Goal: Information Seeking & Learning: Find specific fact

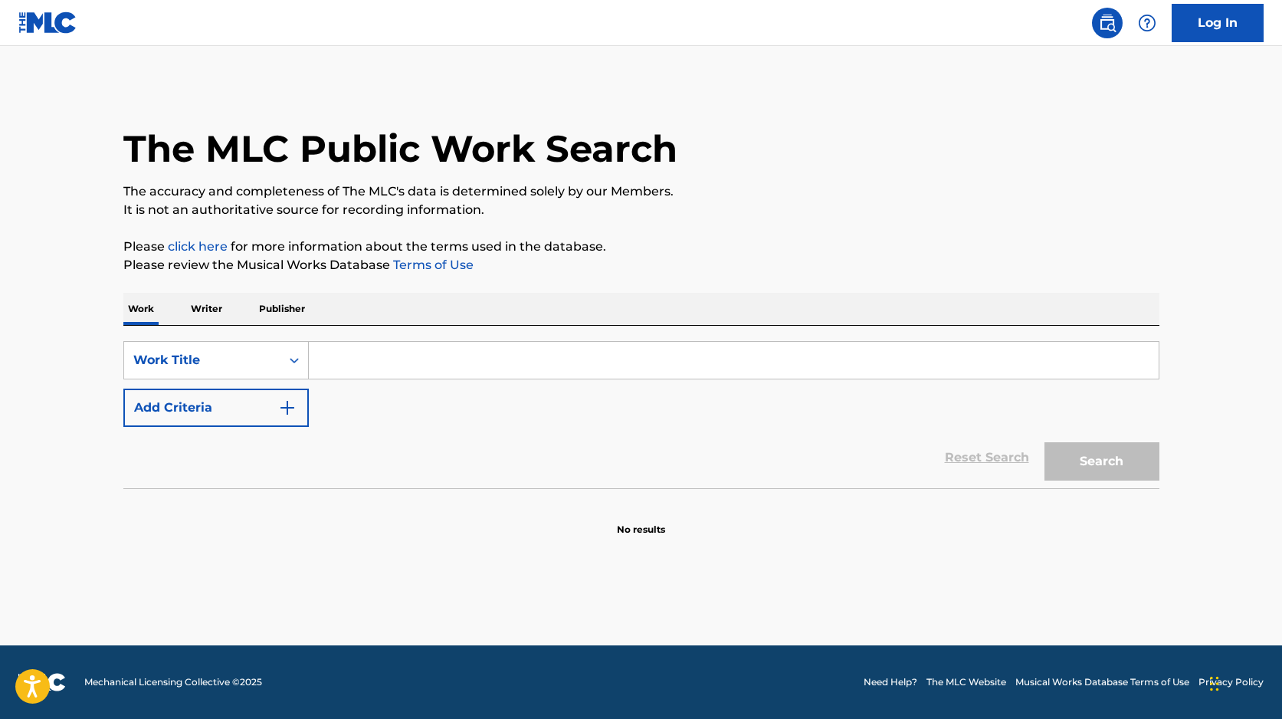
click at [201, 315] on p "Writer" at bounding box center [206, 309] width 41 height 32
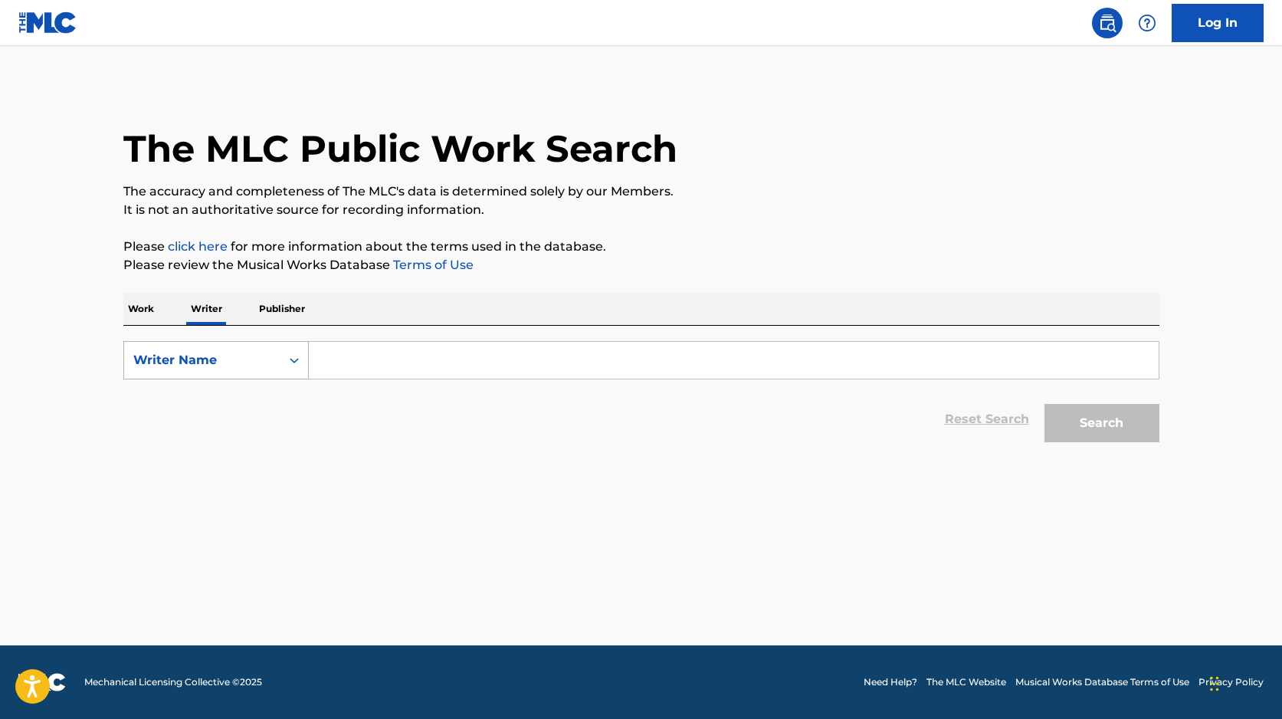
click at [277, 362] on div "Writer Name" at bounding box center [202, 360] width 156 height 29
click at [376, 357] on input "Search Form" at bounding box center [734, 360] width 850 height 37
type input "dzaky"
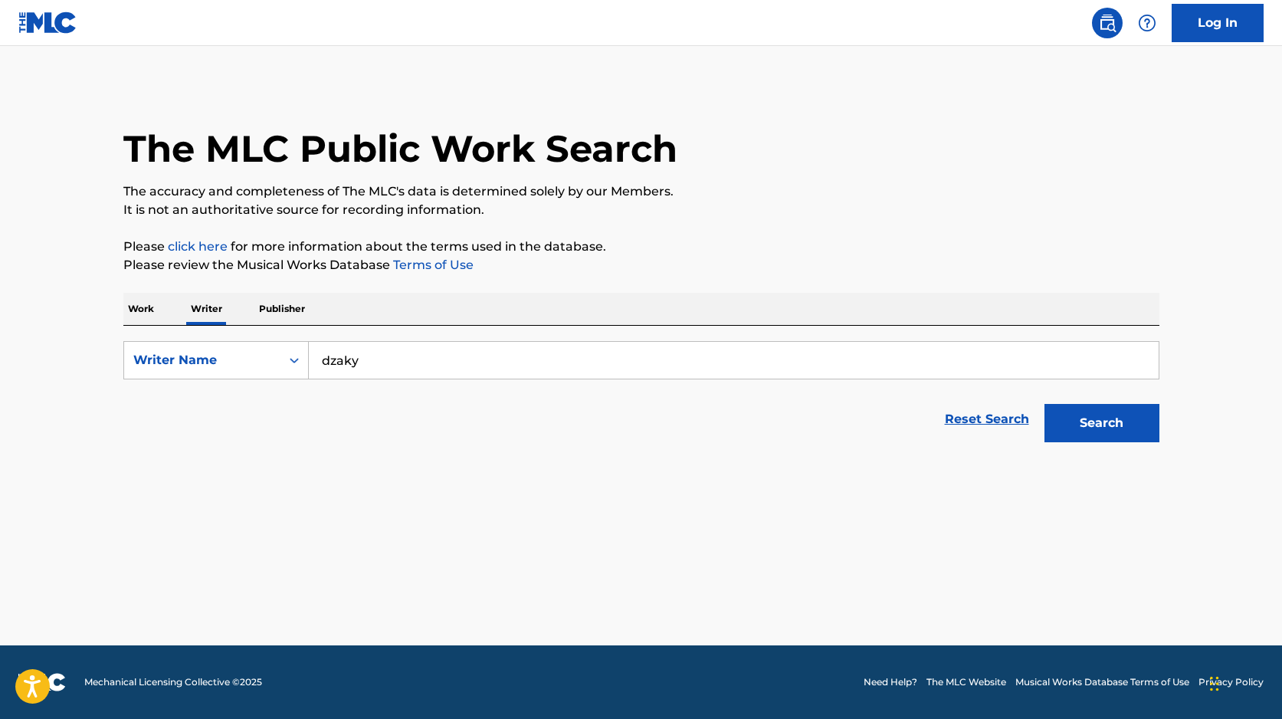
click at [1044, 404] on button "Search" at bounding box center [1101, 423] width 115 height 38
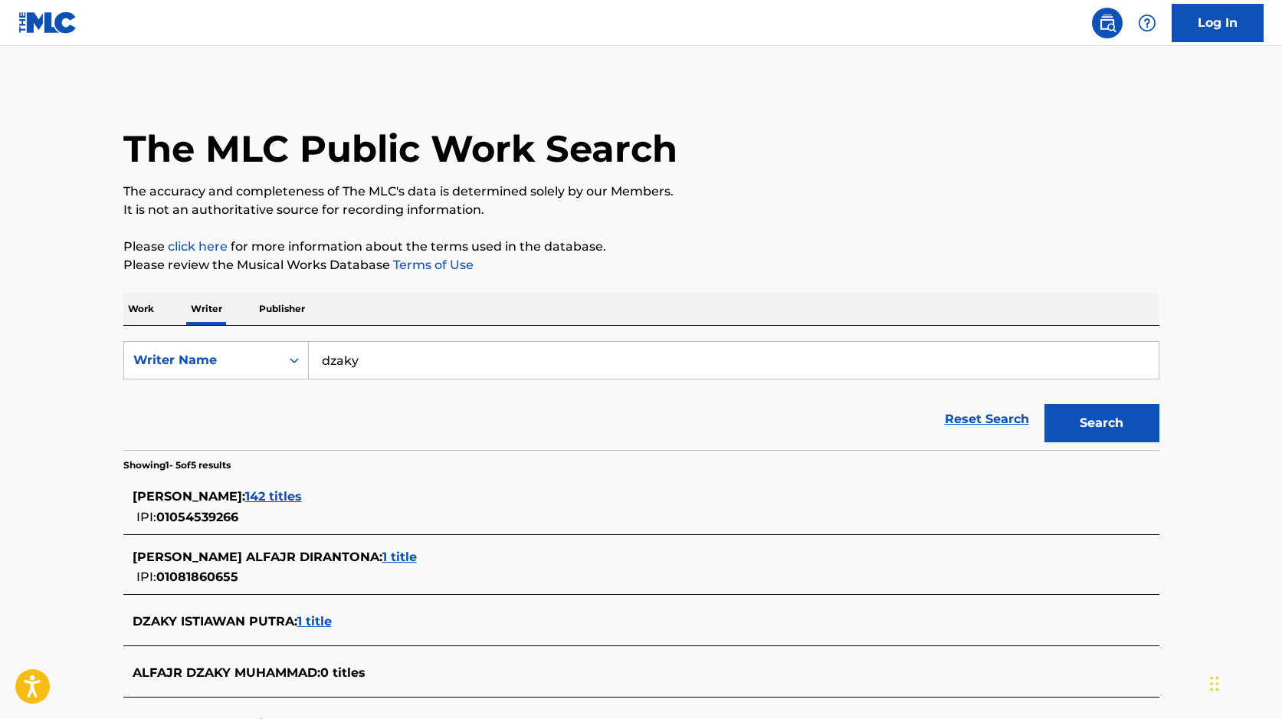
click at [97, 552] on main "The MLC Public Work Search The accuracy and completeness of The MLC's data is d…" at bounding box center [641, 437] width 1282 height 782
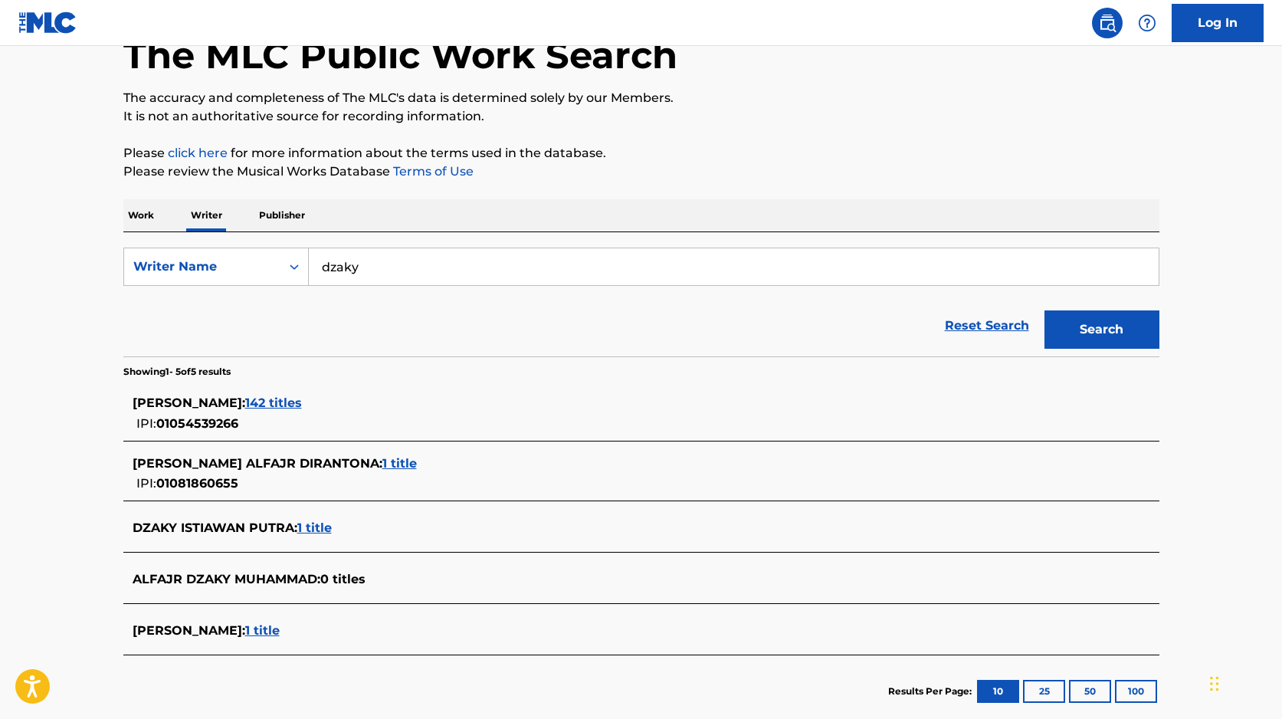
scroll to position [123, 0]
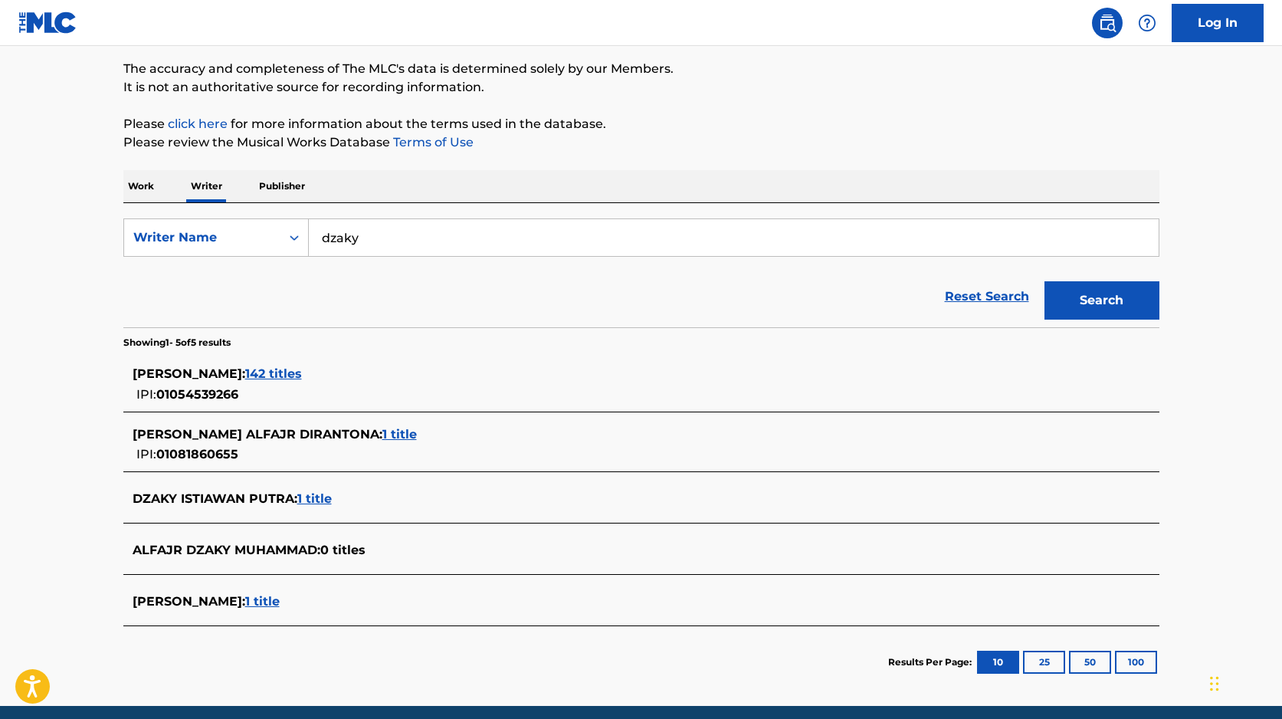
click at [234, 377] on span "[PERSON_NAME] :" at bounding box center [189, 373] width 113 height 15
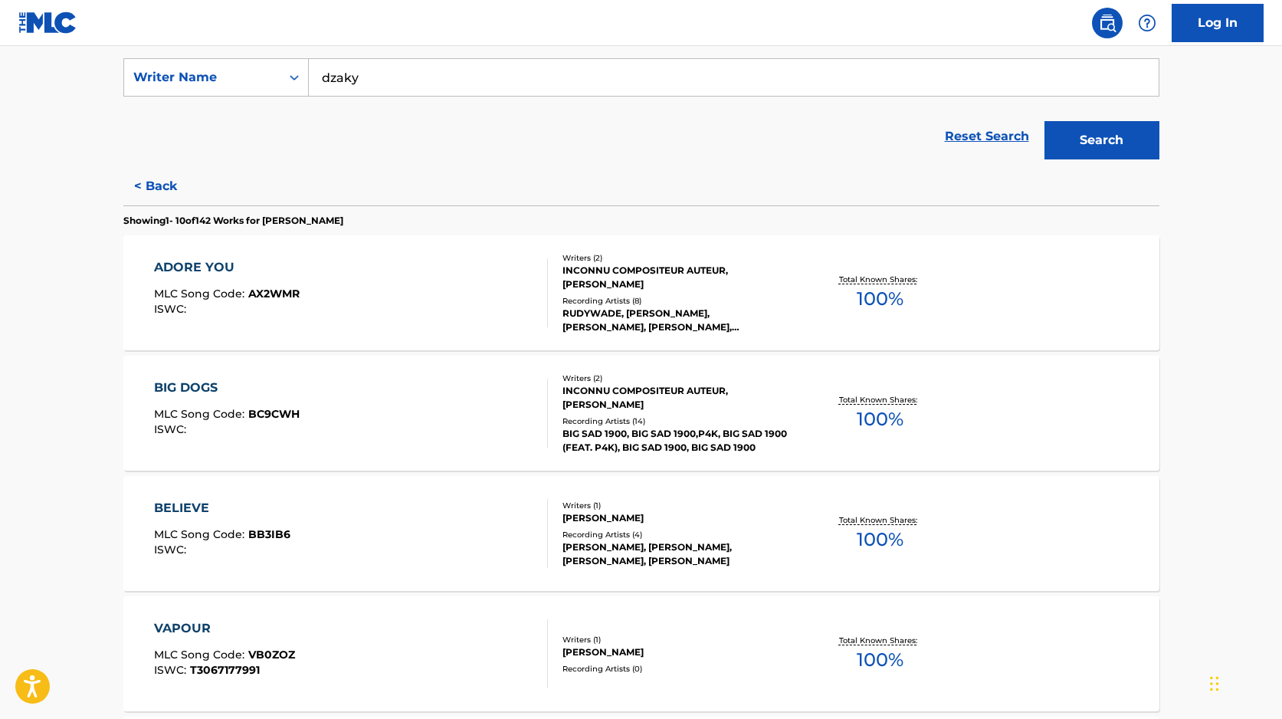
scroll to position [288, 0]
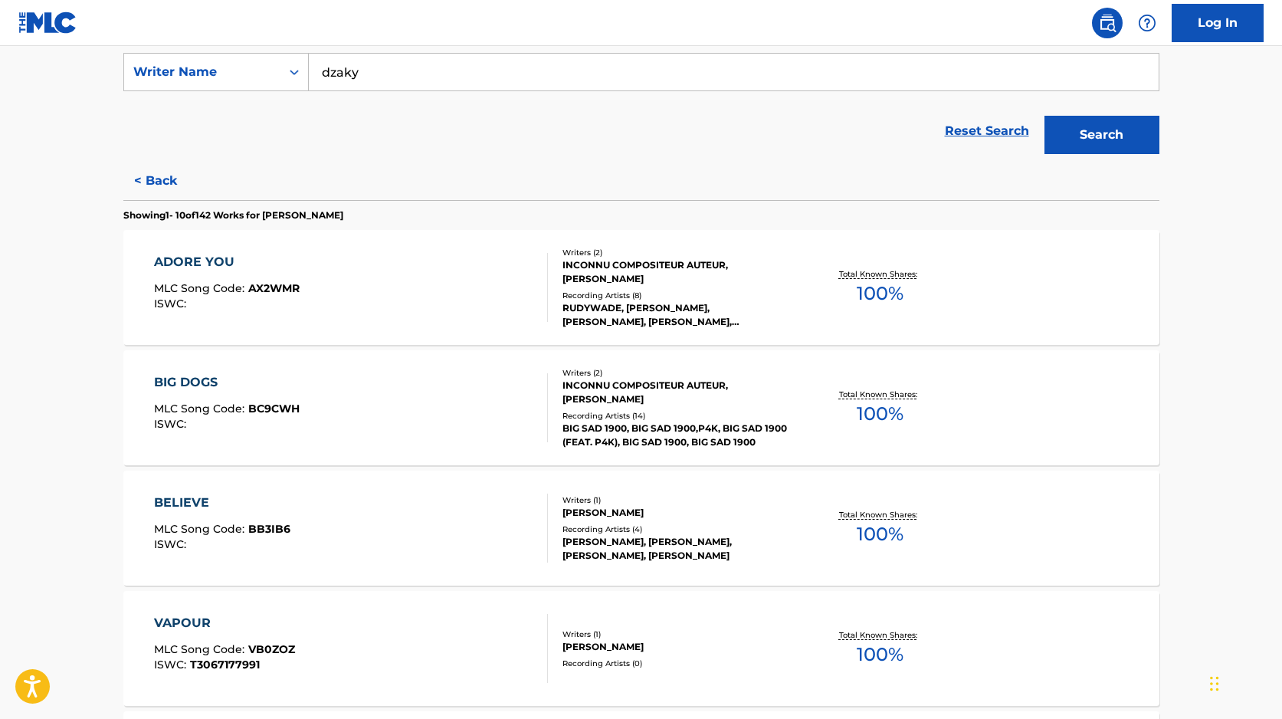
click at [700, 298] on div "Recording Artists ( 8 )" at bounding box center [677, 295] width 231 height 11
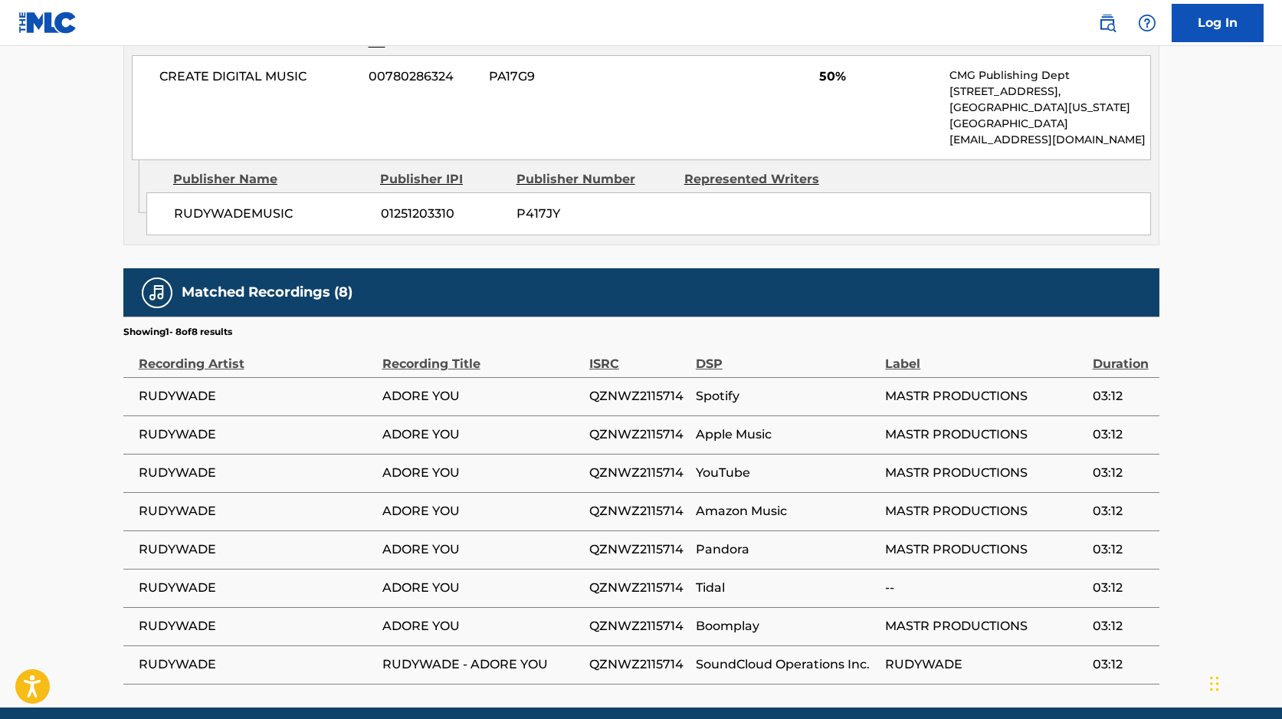
scroll to position [998, 0]
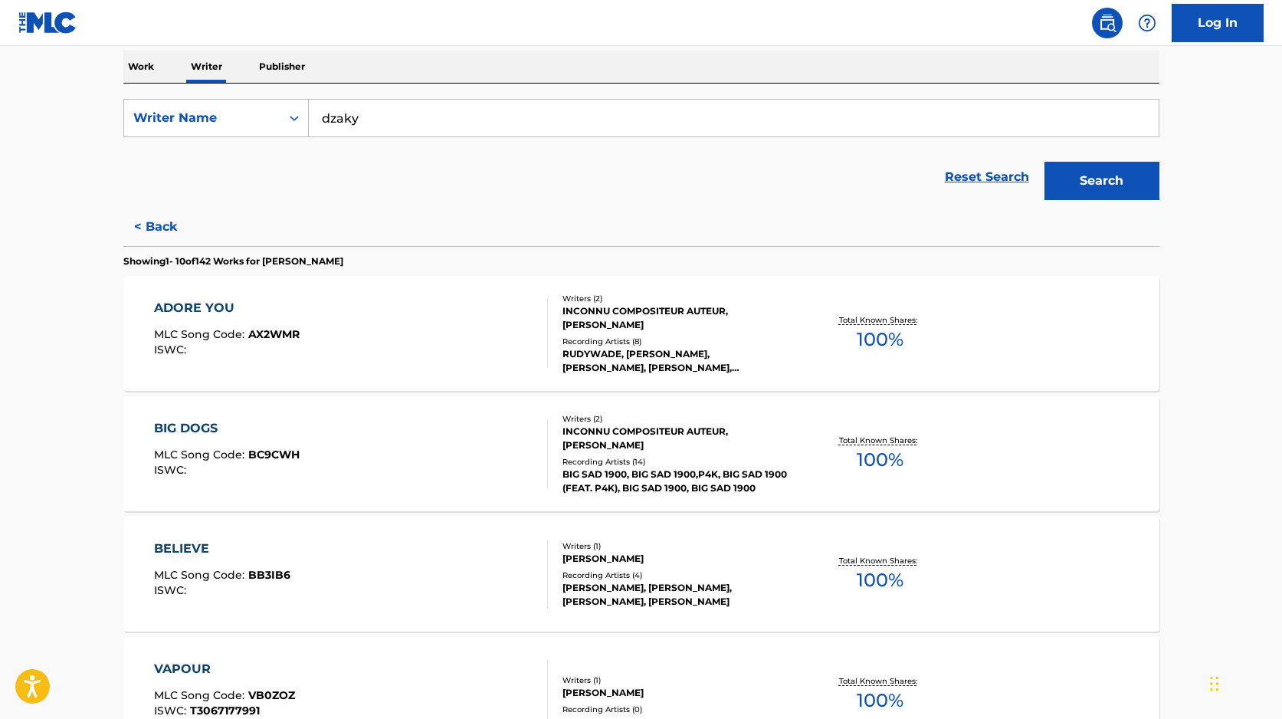
scroll to position [307, 0]
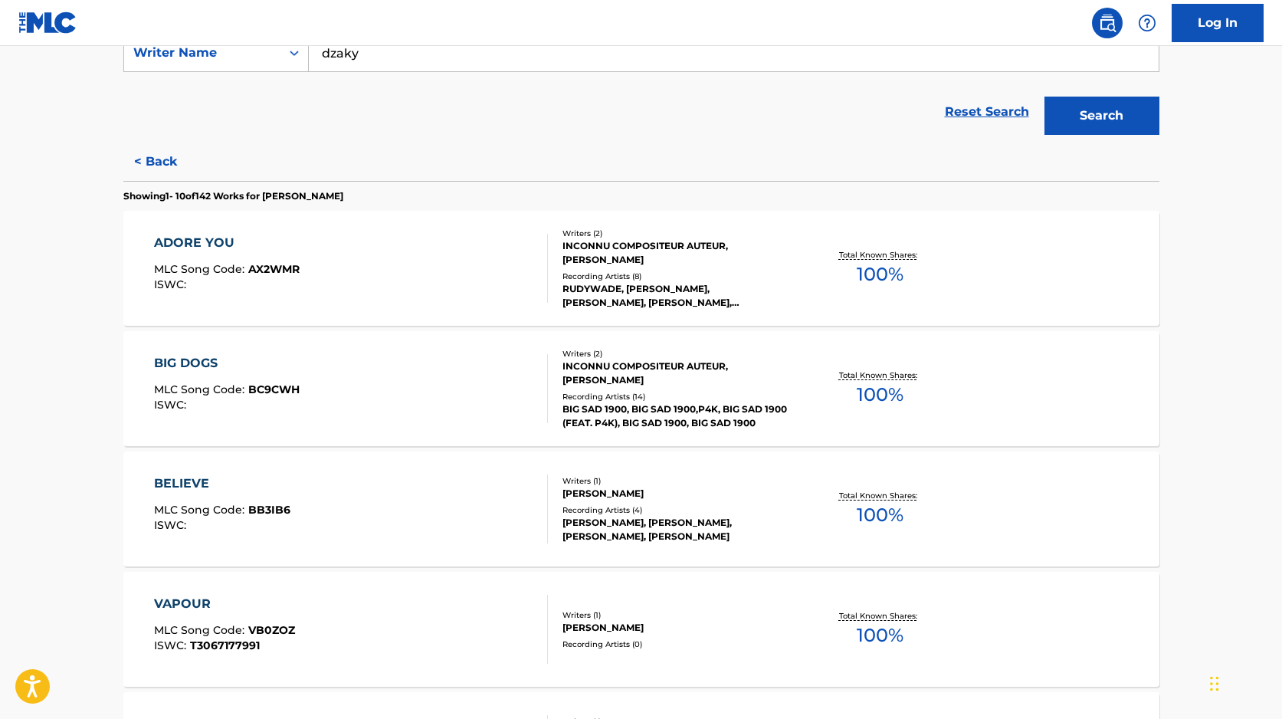
click at [623, 392] on div "Recording Artists ( 14 )" at bounding box center [677, 396] width 231 height 11
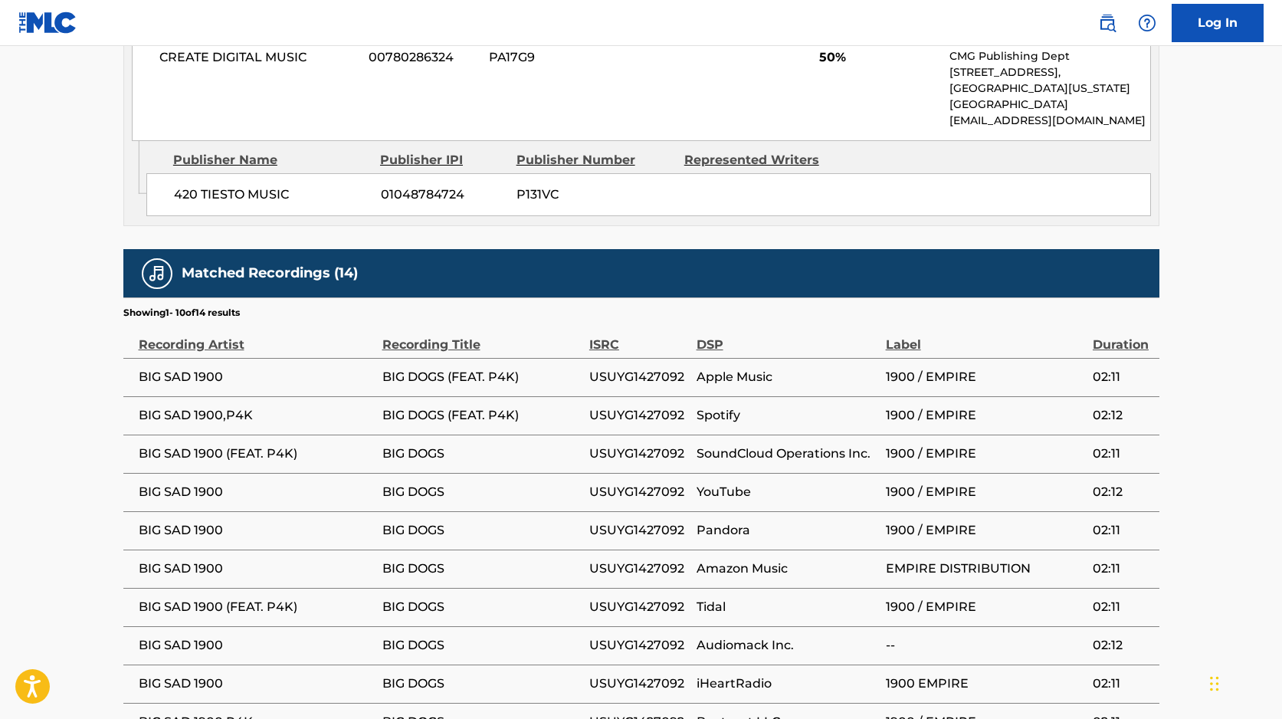
scroll to position [1013, 0]
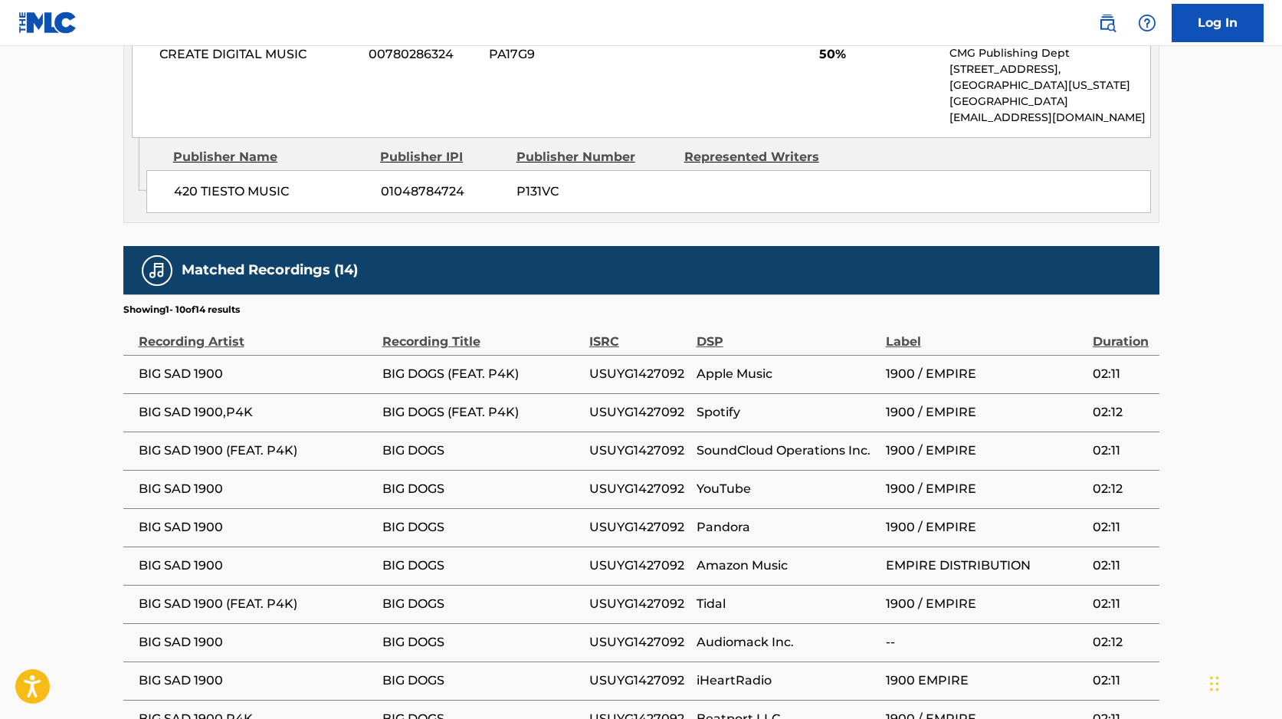
click at [616, 480] on span "USUYG1427092" at bounding box center [639, 489] width 100 height 18
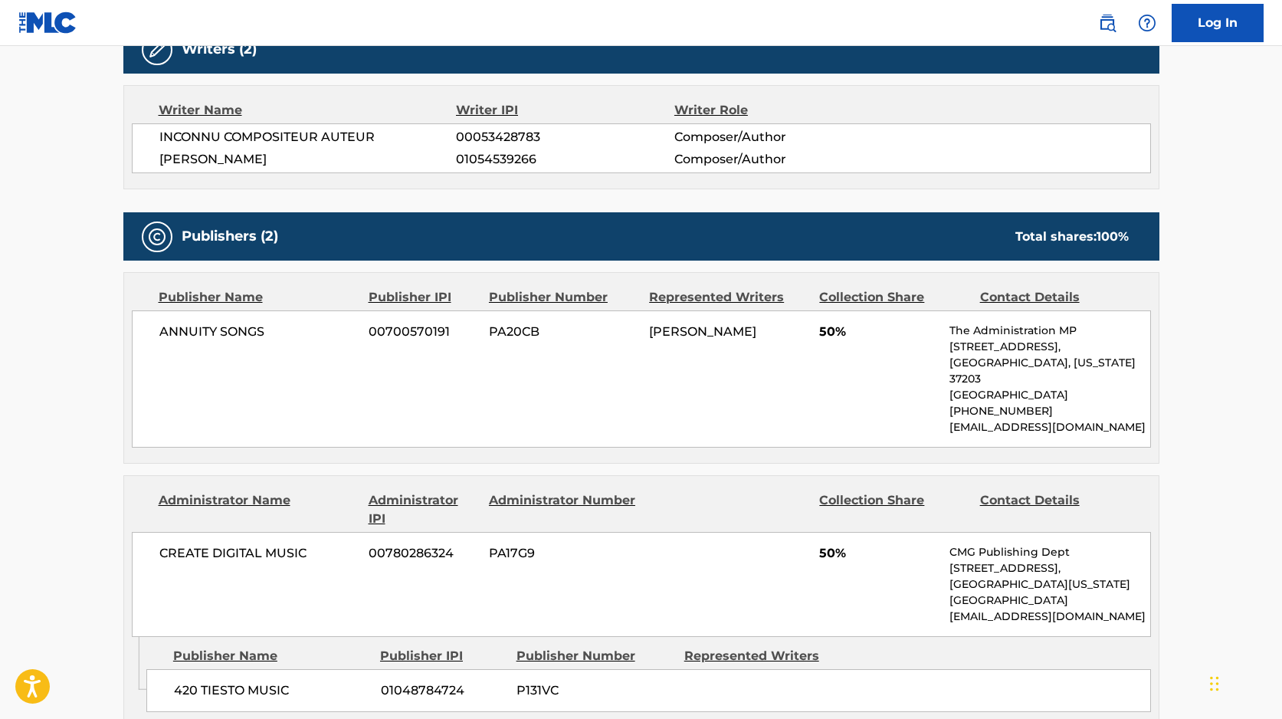
scroll to position [576, 0]
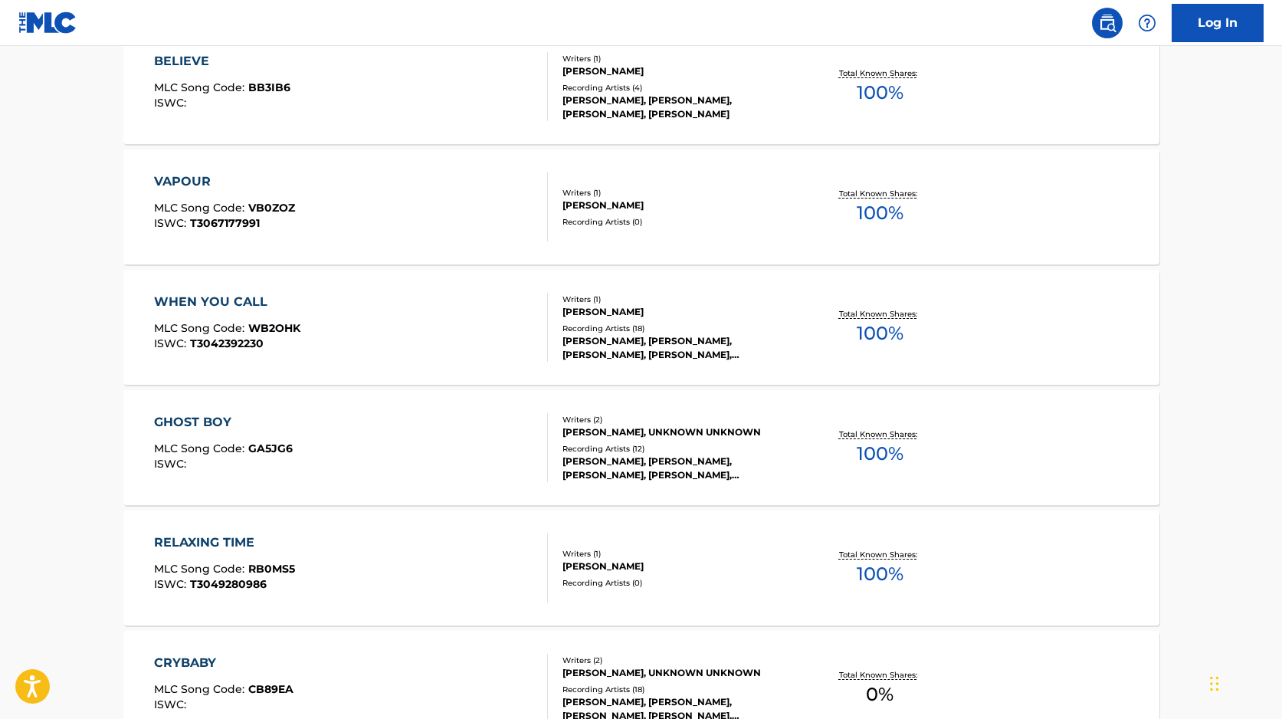
scroll to position [767, 0]
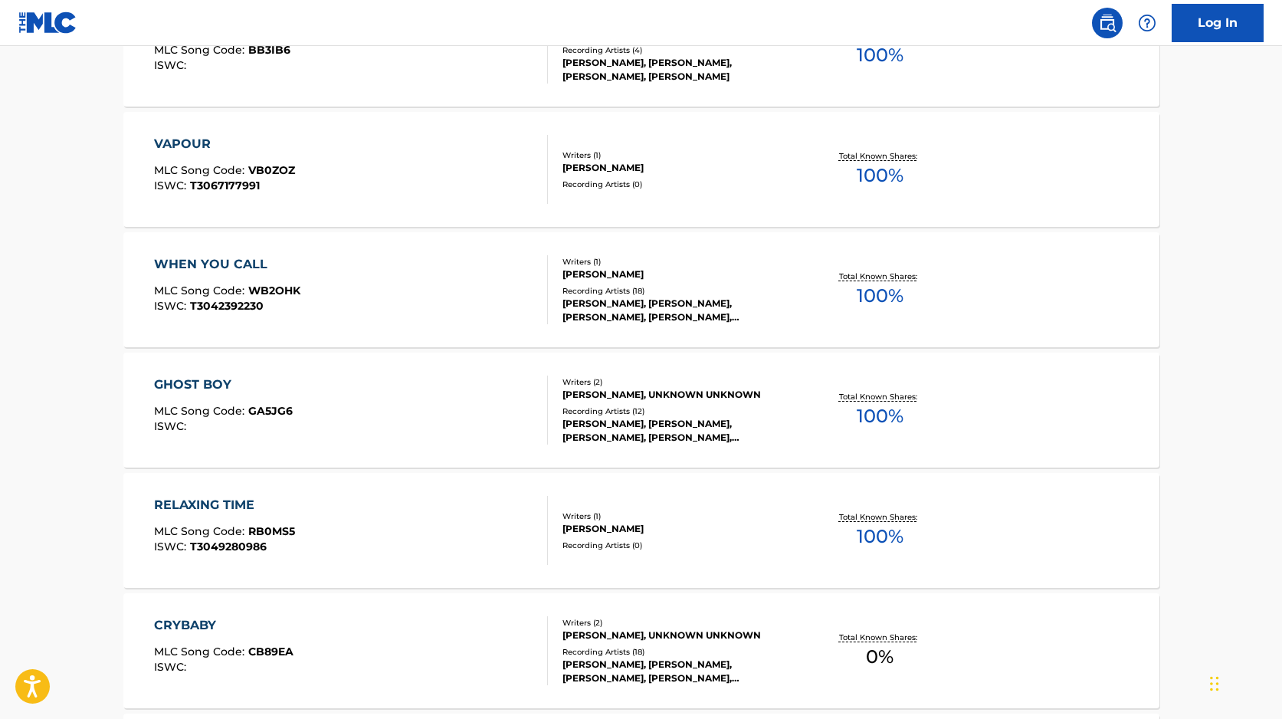
click at [587, 293] on div "Recording Artists ( 18 )" at bounding box center [677, 290] width 231 height 11
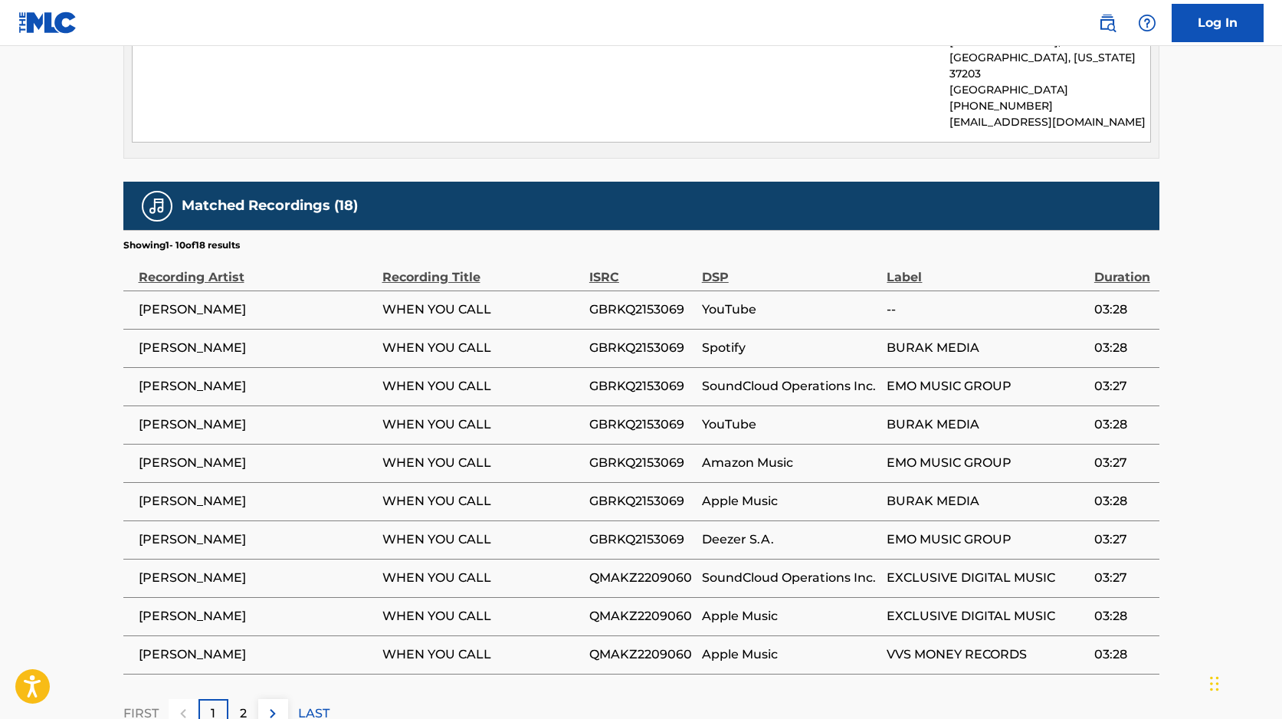
scroll to position [815, 0]
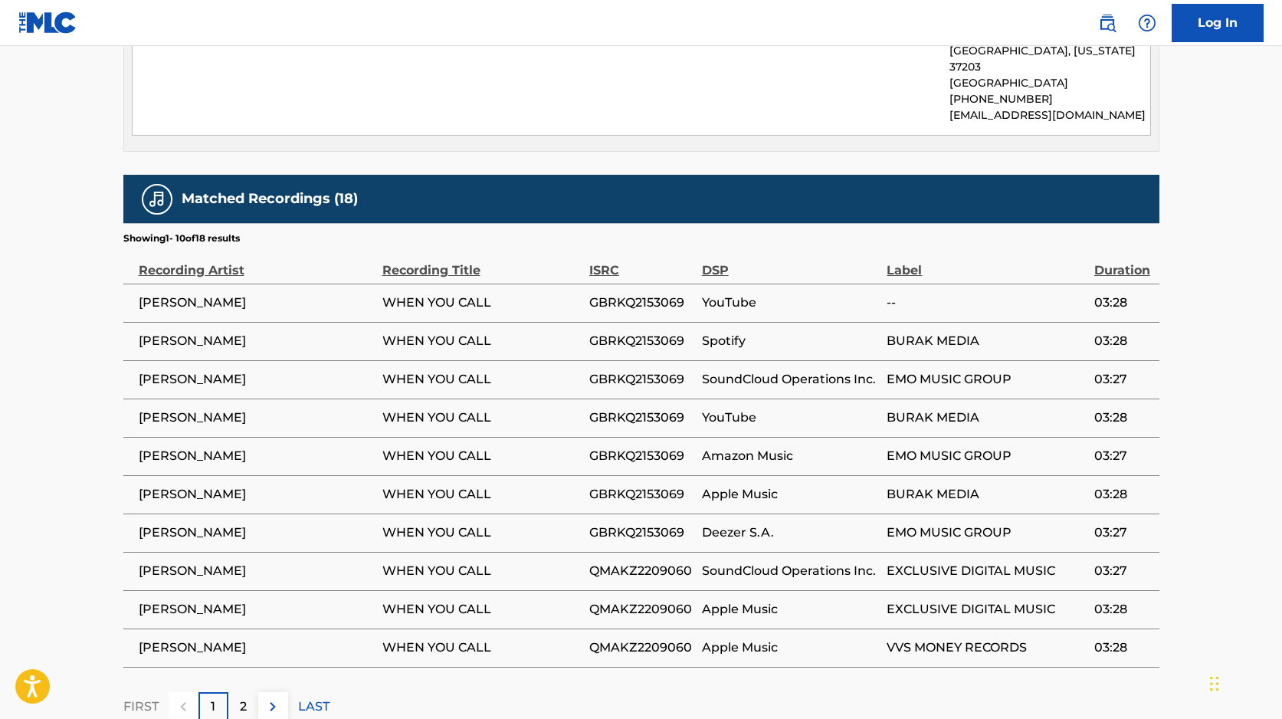
click at [596, 398] on td "GBRKQ2153069" at bounding box center [645, 417] width 113 height 38
click at [659, 398] on td "GBRKQ2153069" at bounding box center [645, 417] width 113 height 38
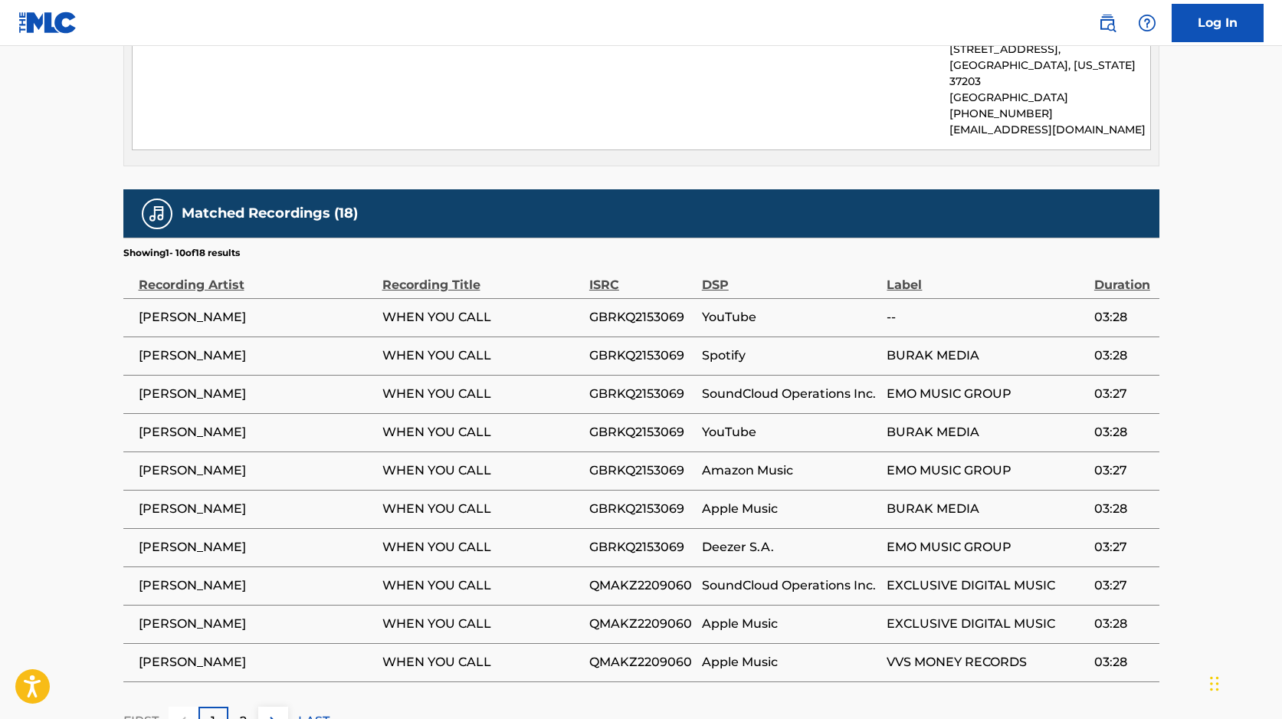
scroll to position [801, 0]
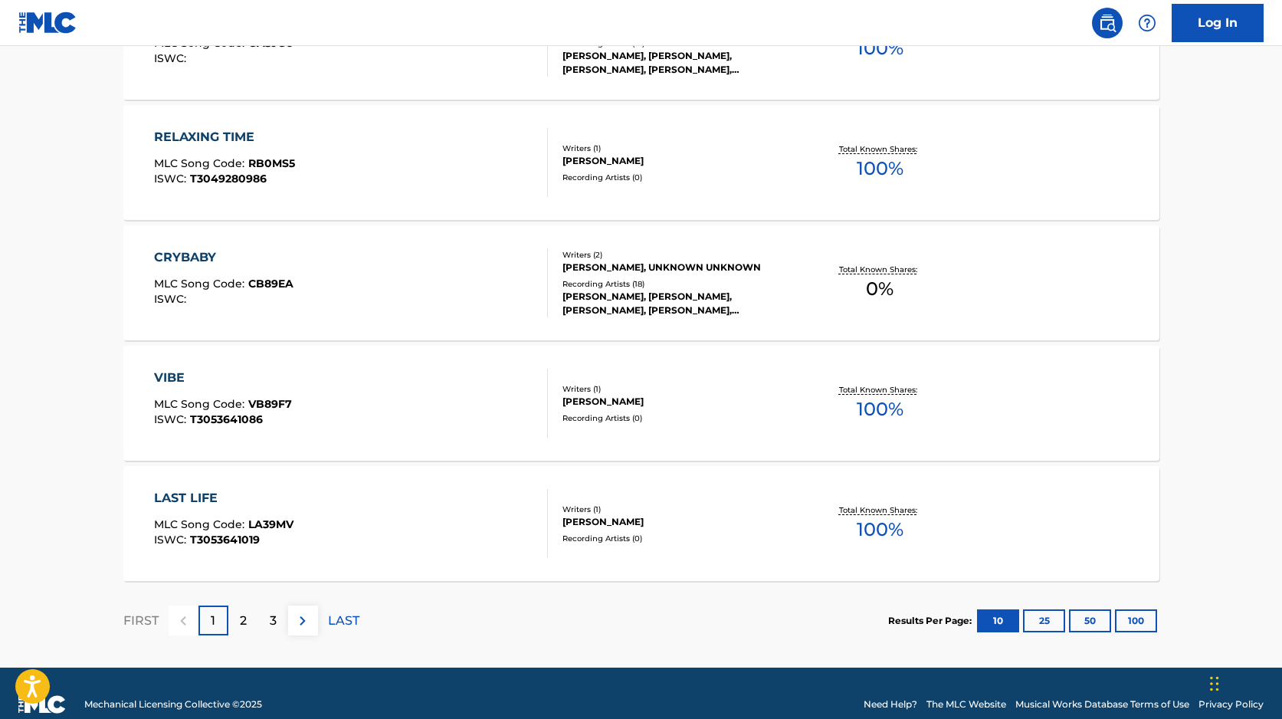
scroll to position [1157, 0]
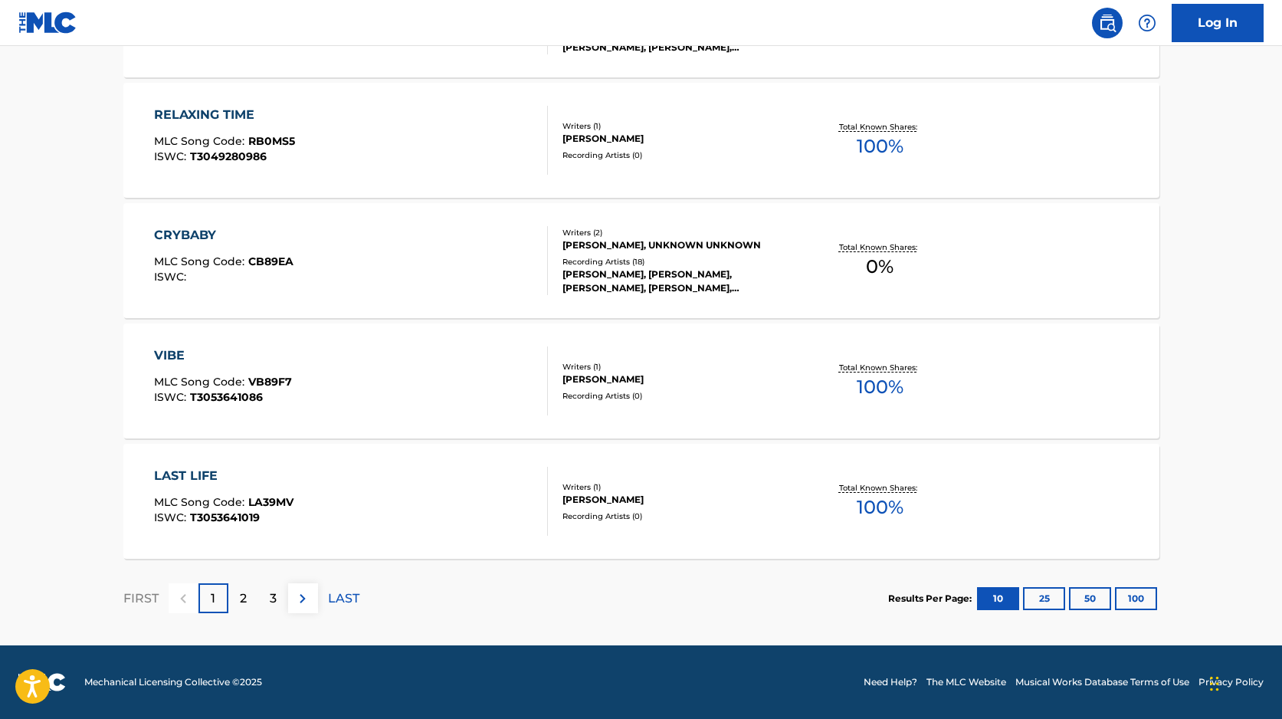
click at [1149, 601] on button "100" at bounding box center [1136, 598] width 42 height 23
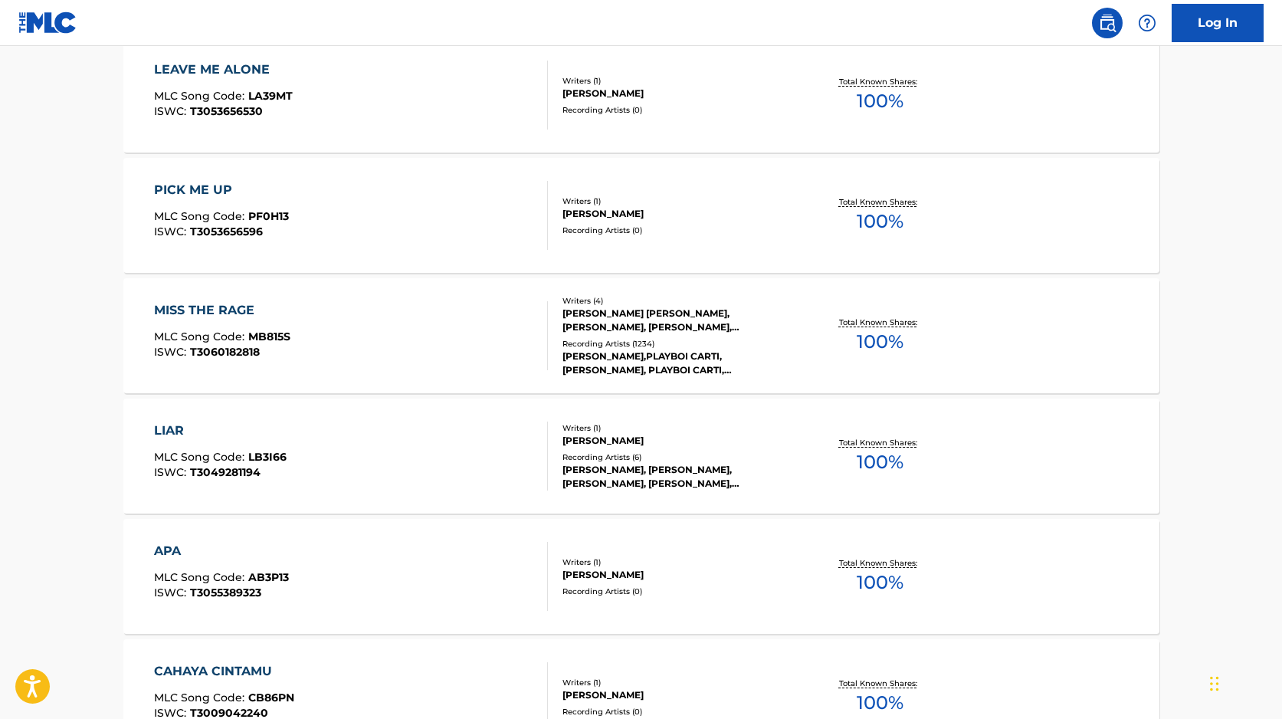
scroll to position [1689, 0]
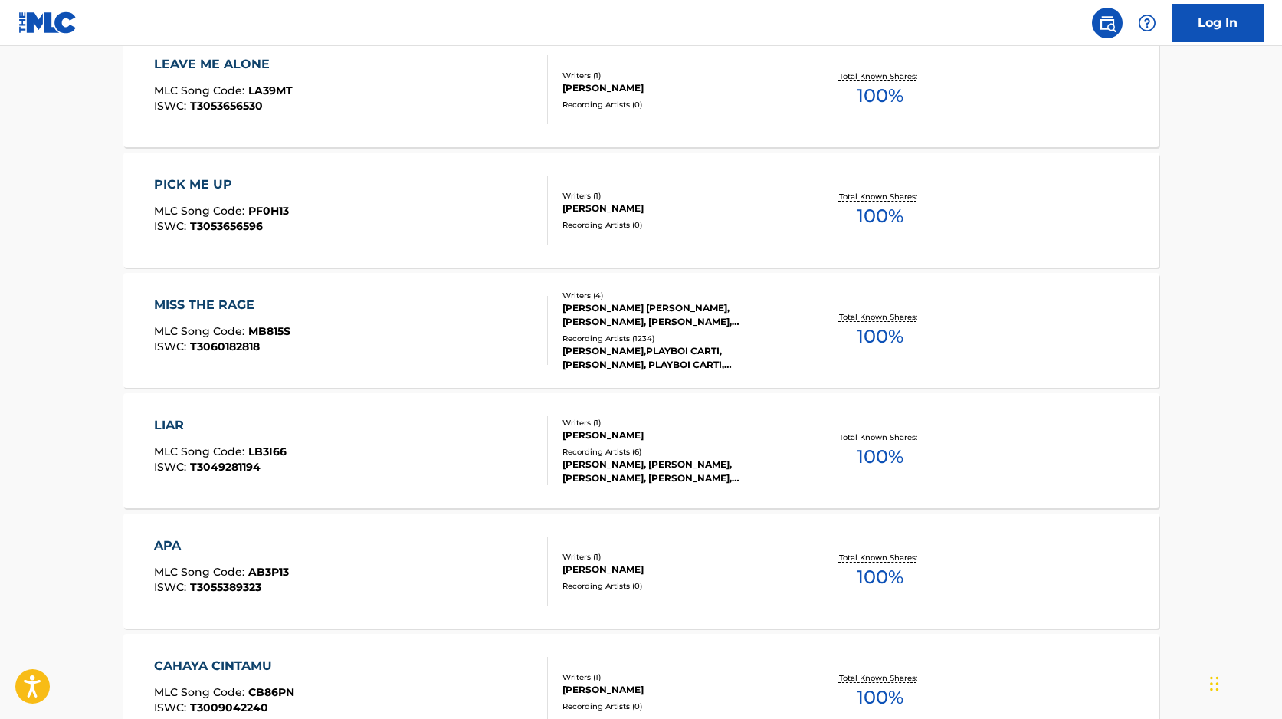
click at [486, 457] on div "LIAR MLC Song Code : LB3I66 ISWC : T3049281194" at bounding box center [351, 450] width 394 height 69
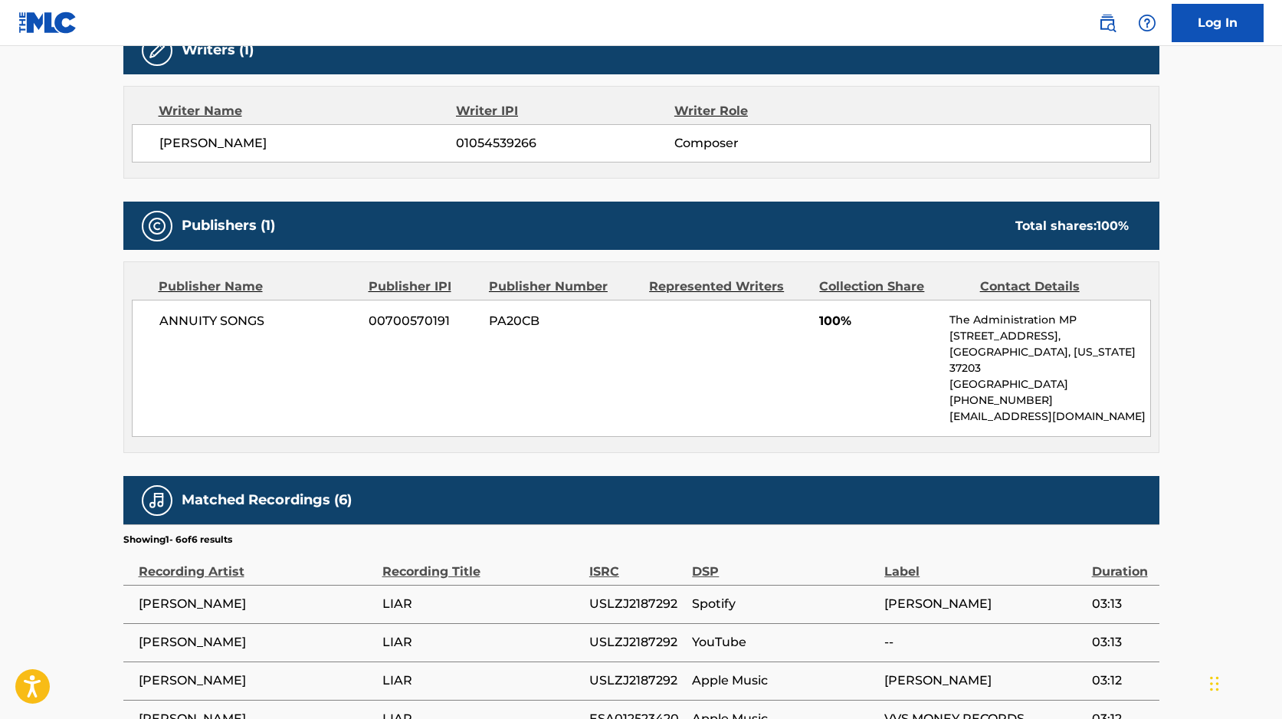
scroll to position [503, 0]
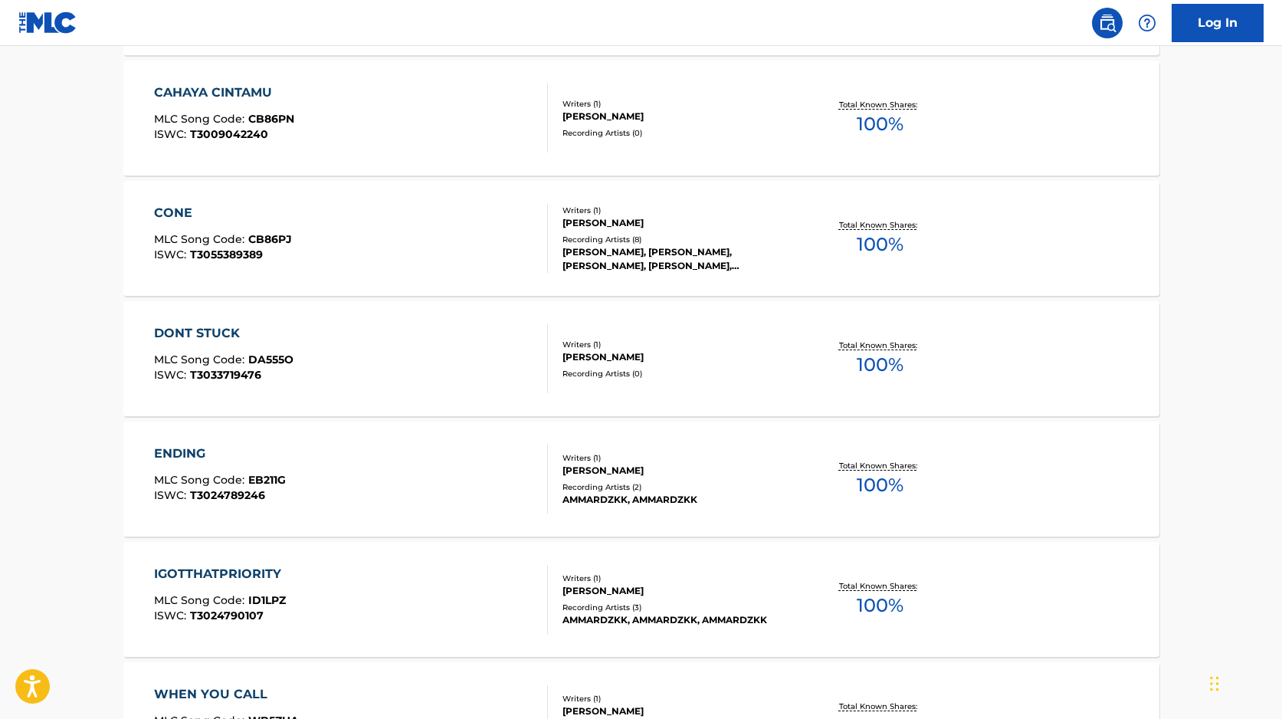
scroll to position [2280, 0]
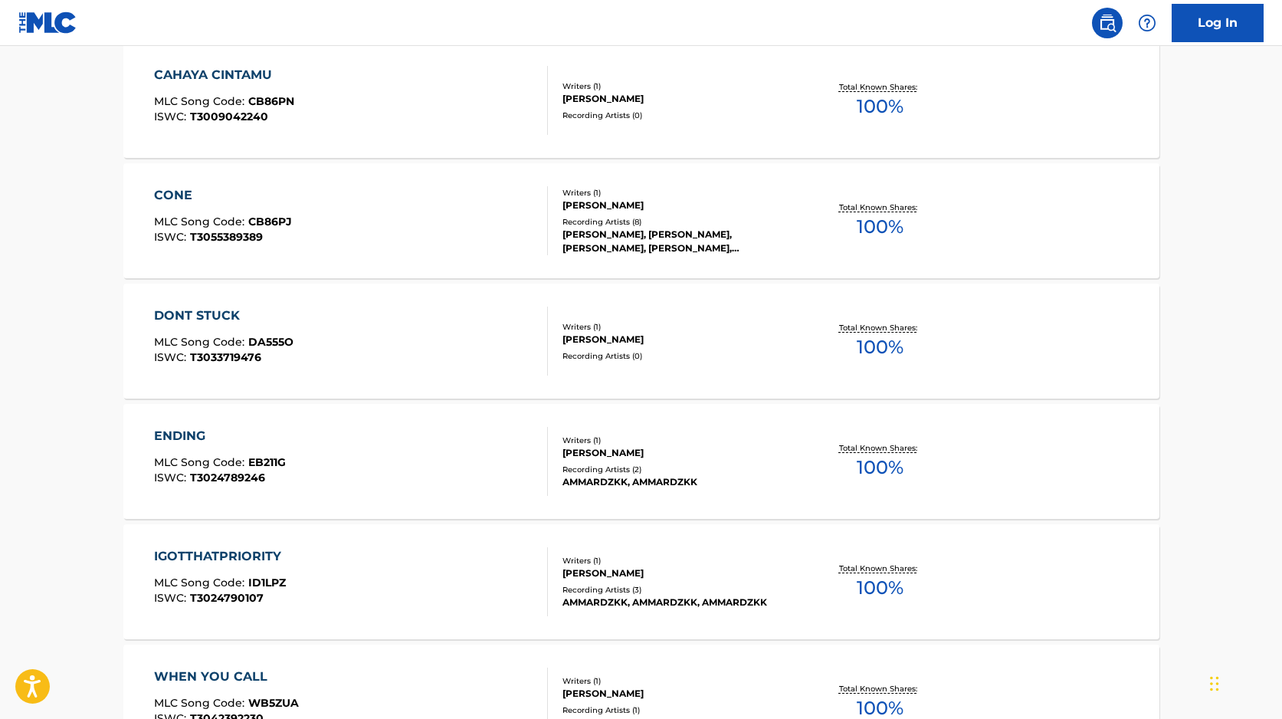
click at [495, 233] on div "CONE MLC Song Code : CB86PJ ISWC : T3055389389" at bounding box center [351, 220] width 394 height 69
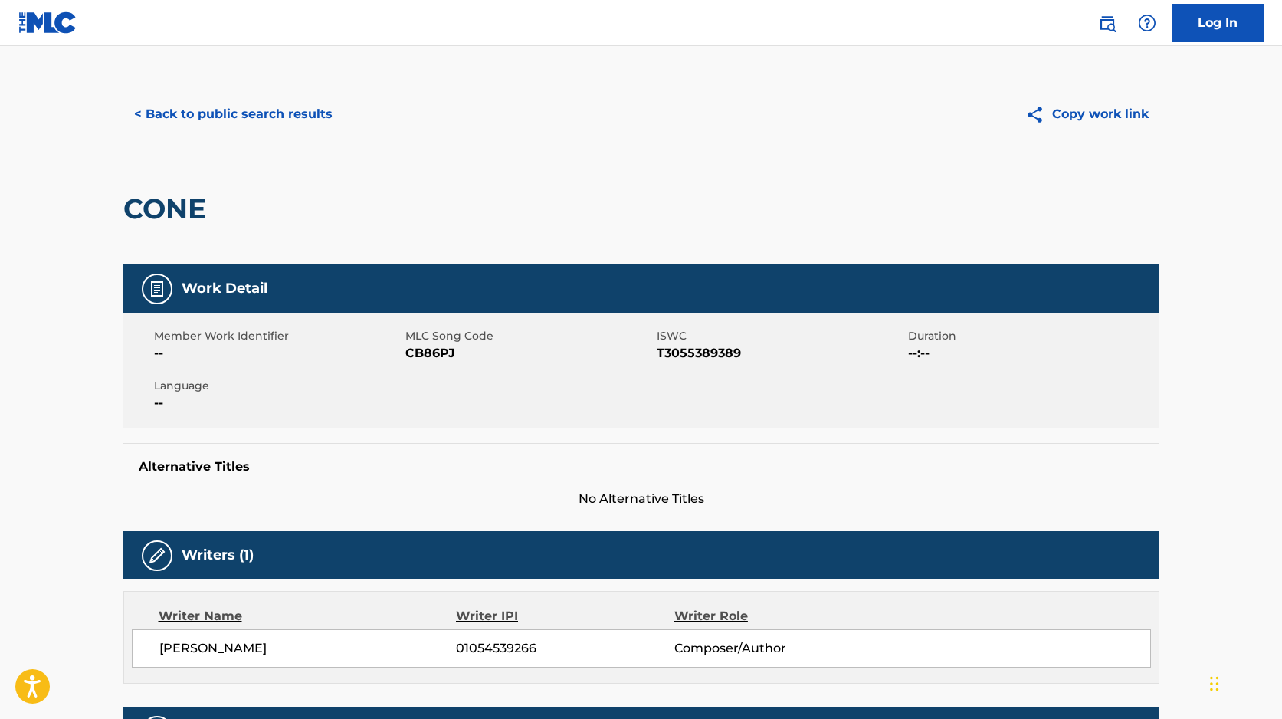
scroll to position [765, 0]
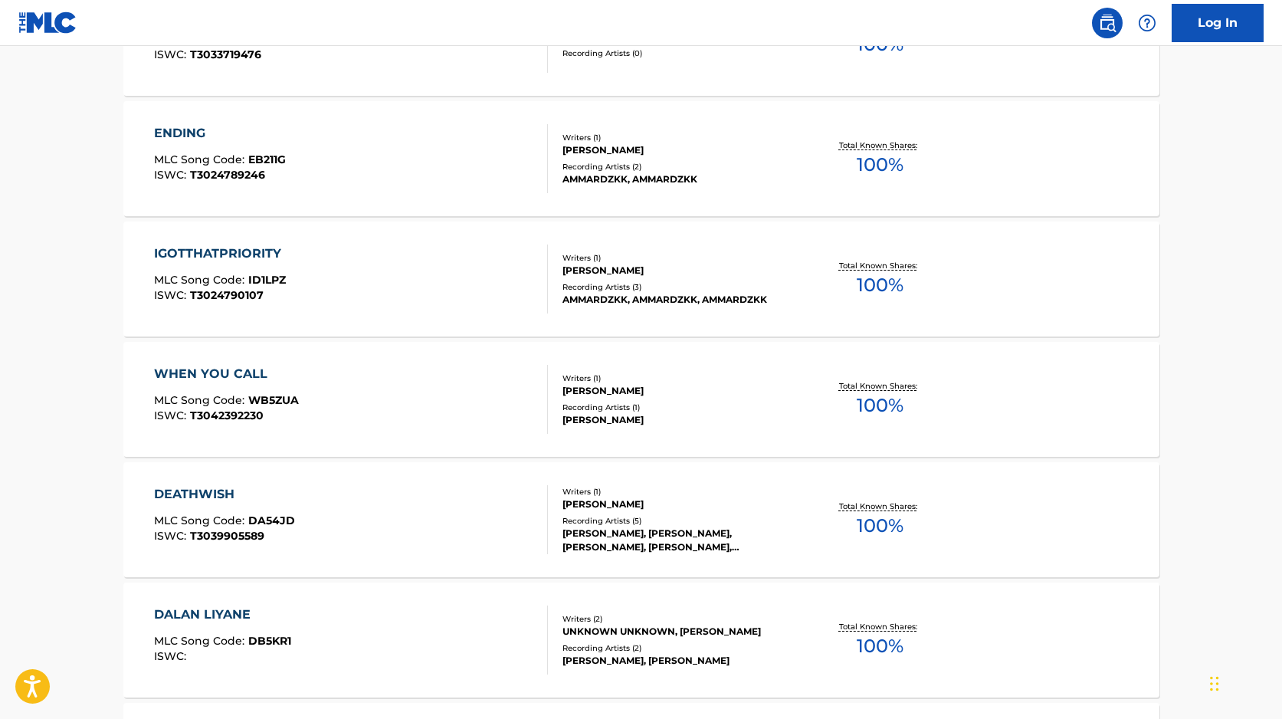
scroll to position [2580, 0]
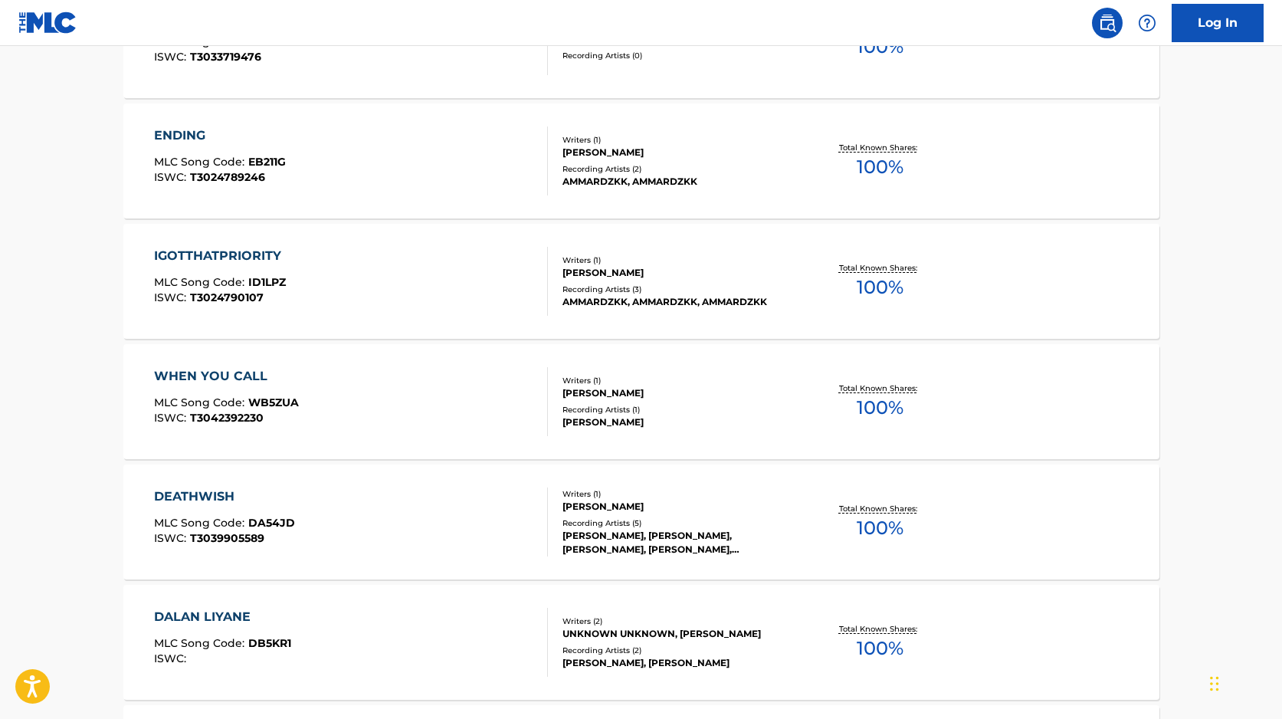
click at [487, 408] on div "WHEN YOU CALL MLC Song Code : WB5ZUA ISWC : T3042392230" at bounding box center [351, 401] width 394 height 69
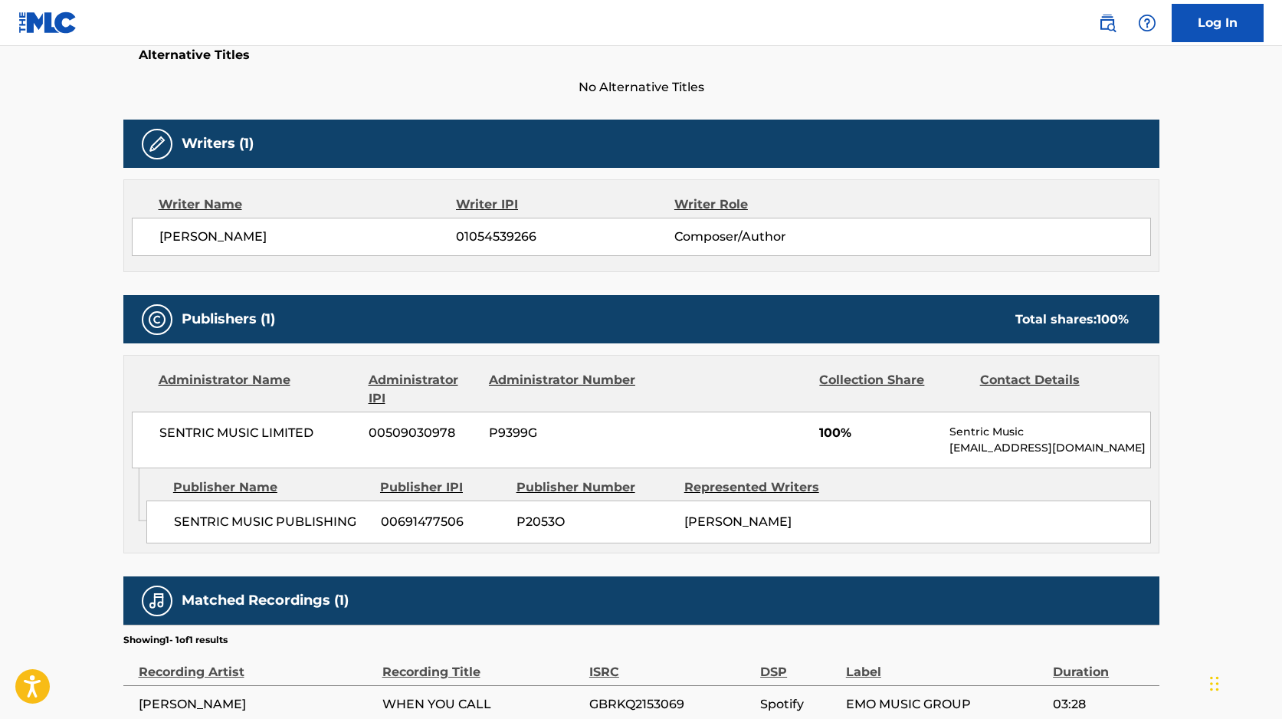
scroll to position [534, 0]
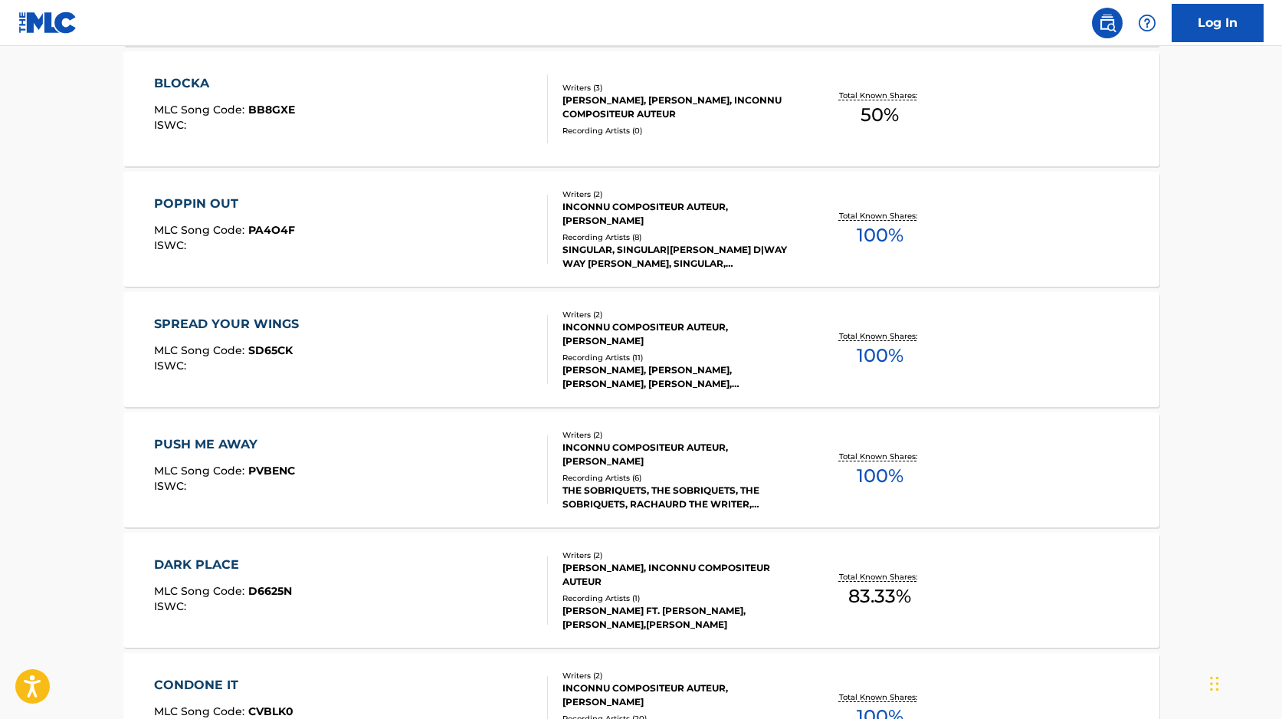
scroll to position [3364, 0]
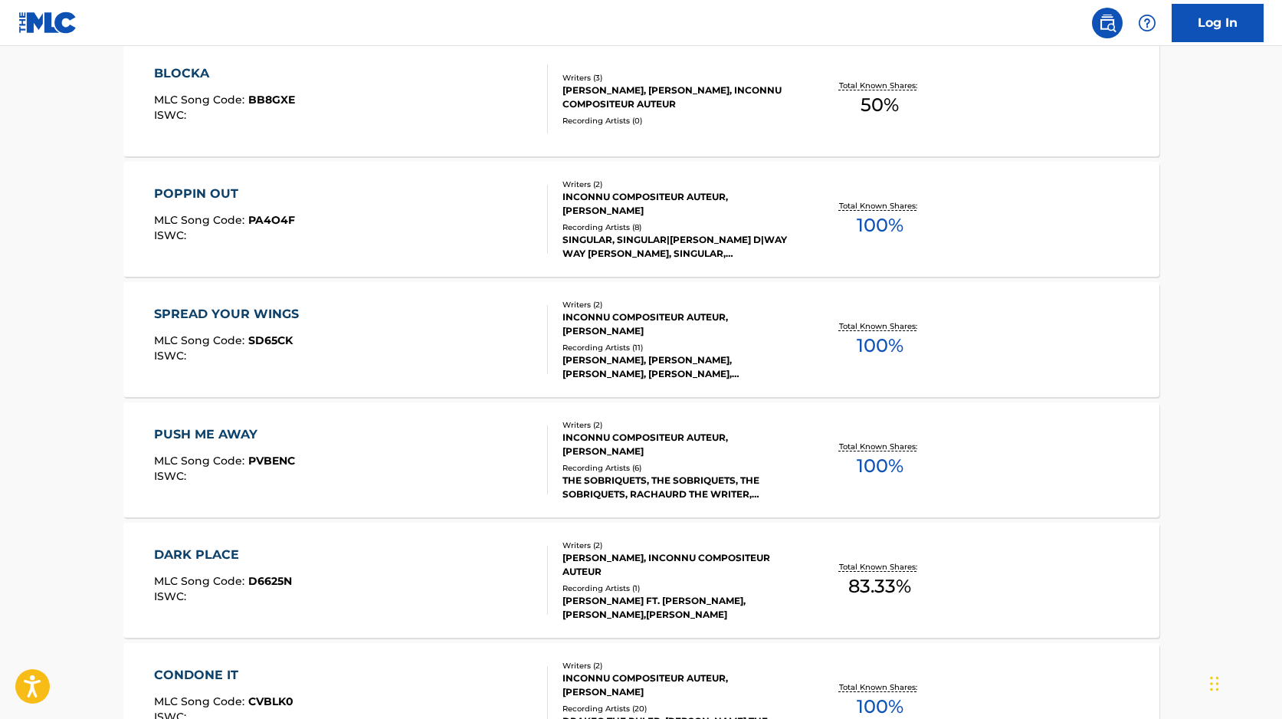
click at [538, 216] on div at bounding box center [541, 219] width 12 height 69
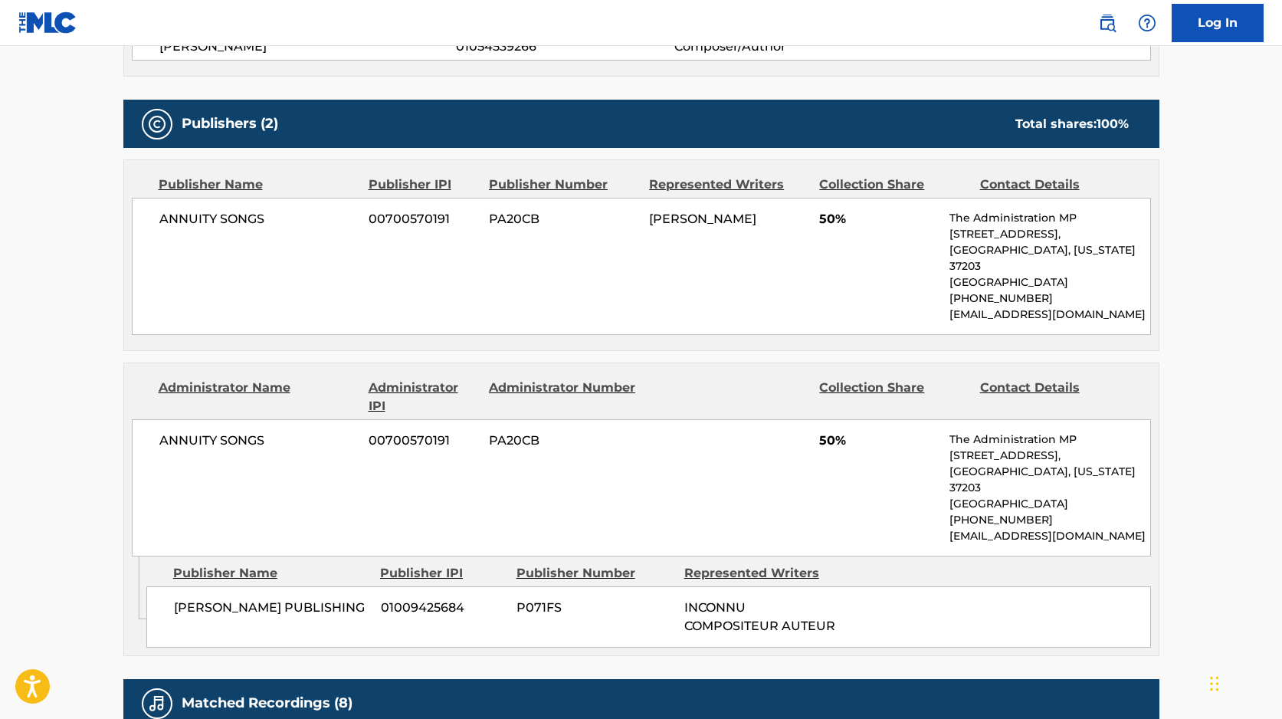
scroll to position [629, 0]
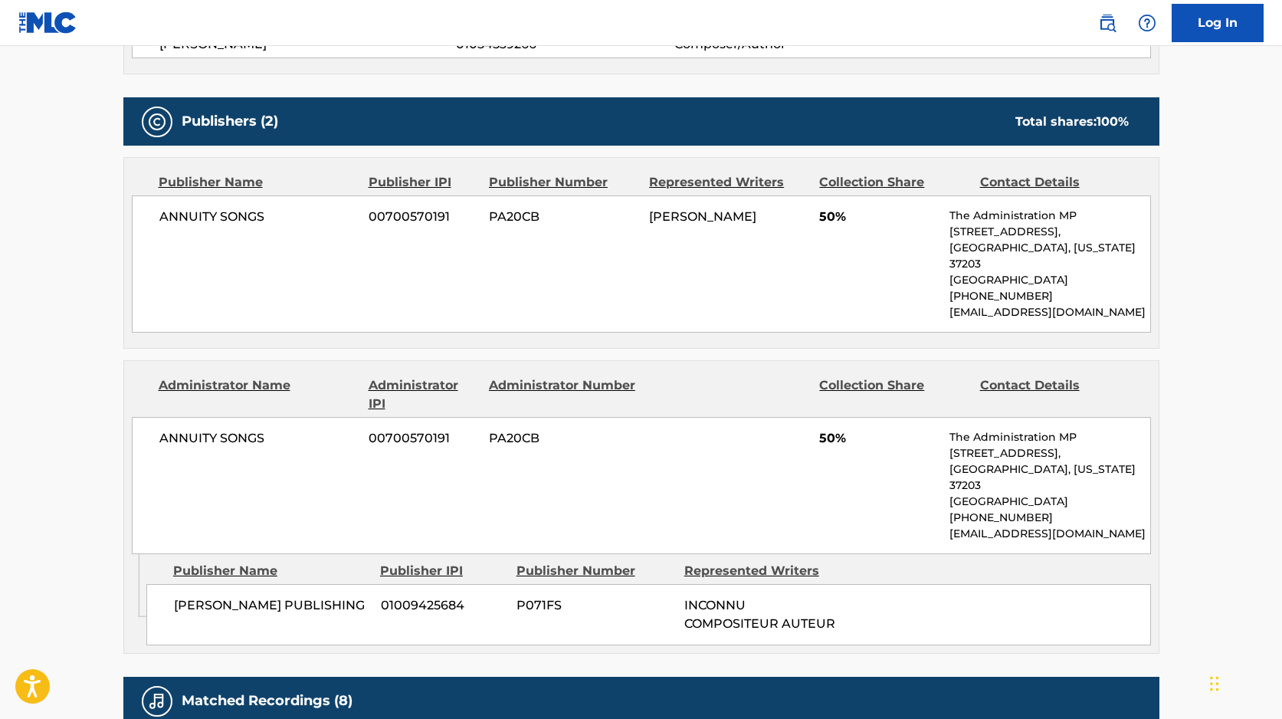
click at [196, 596] on span "[PERSON_NAME] PUBLISHING" at bounding box center [271, 605] width 195 height 18
copy div "[PERSON_NAME] PUBLISHING"
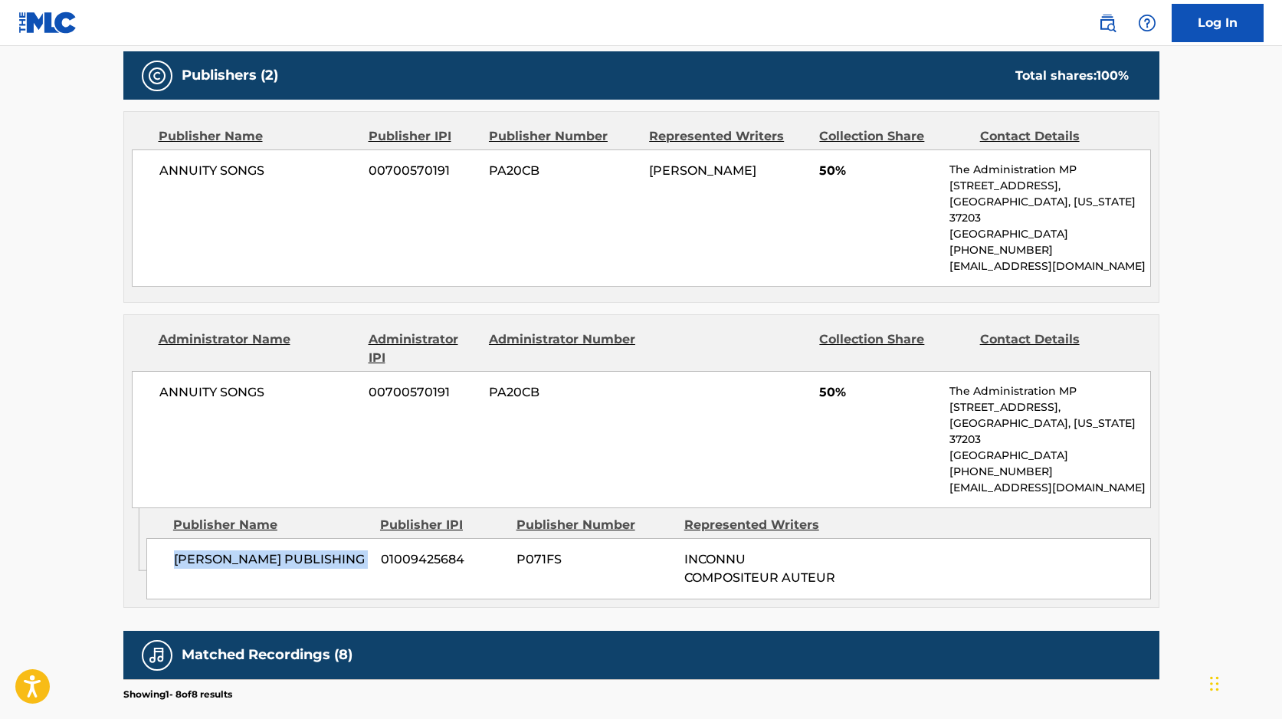
scroll to position [678, 0]
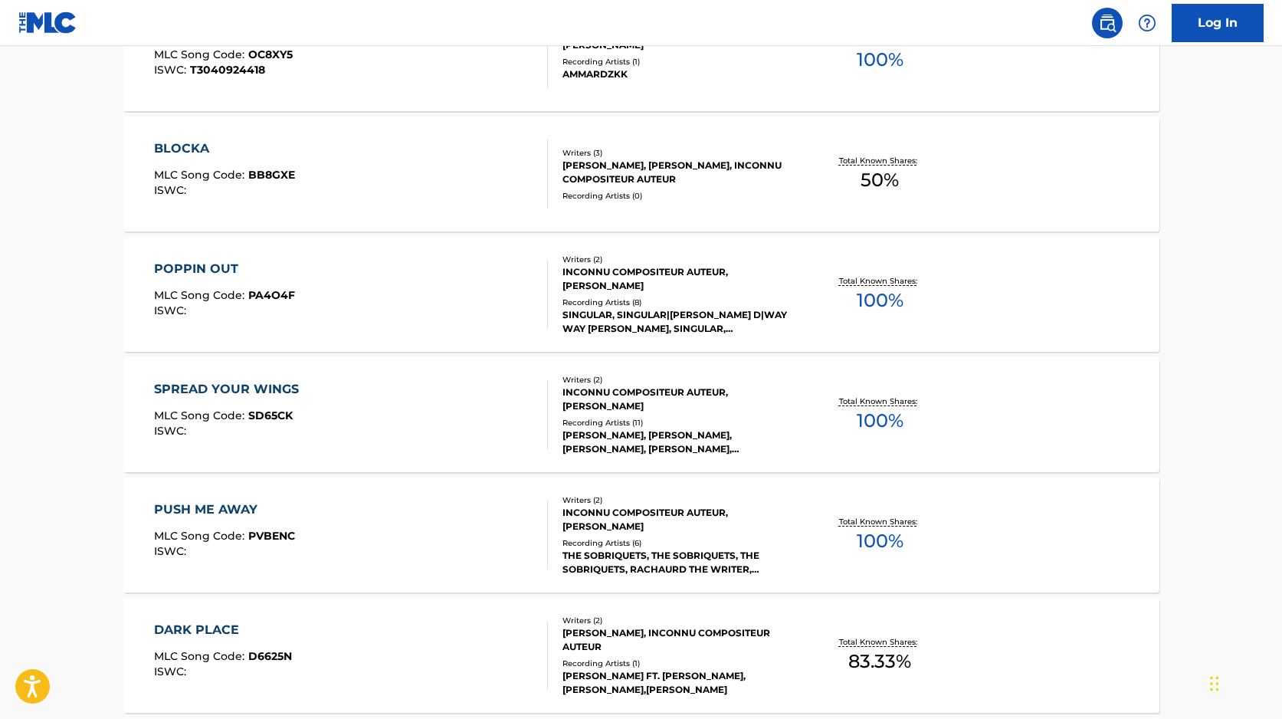
scroll to position [3294, 0]
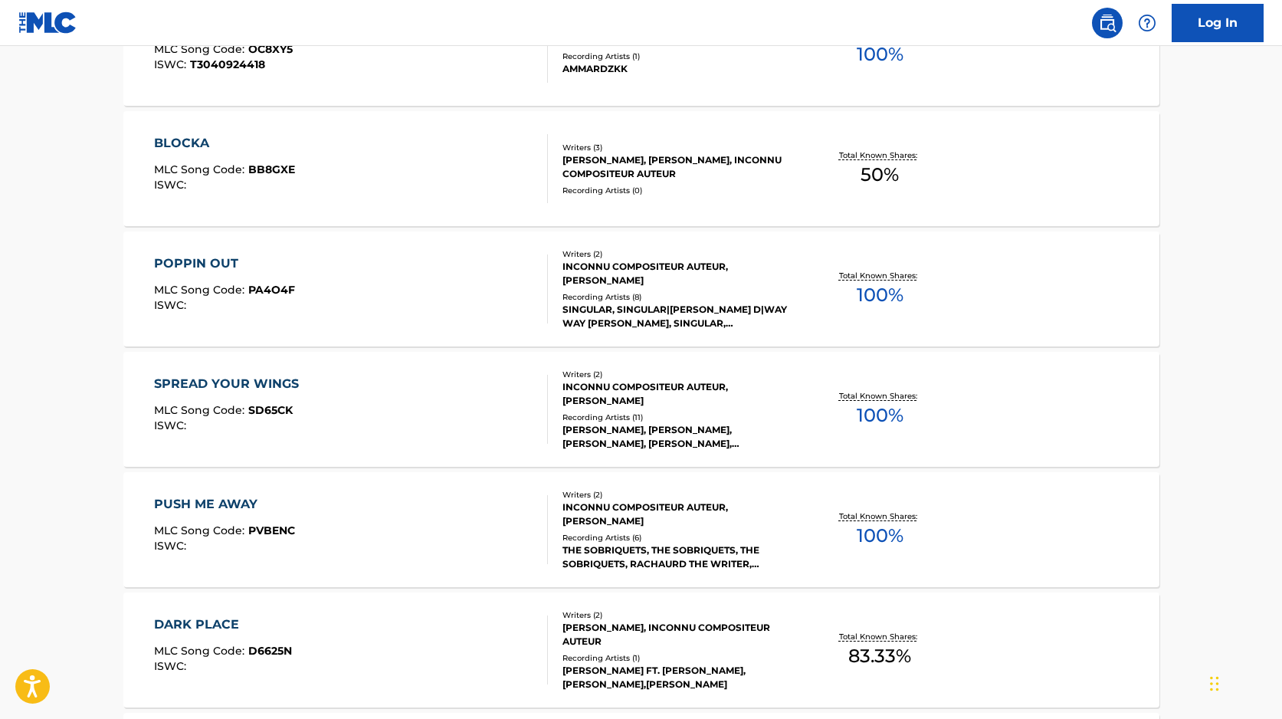
click at [605, 402] on div "INCONNU COMPOSITEUR AUTEUR, [PERSON_NAME]" at bounding box center [677, 394] width 231 height 28
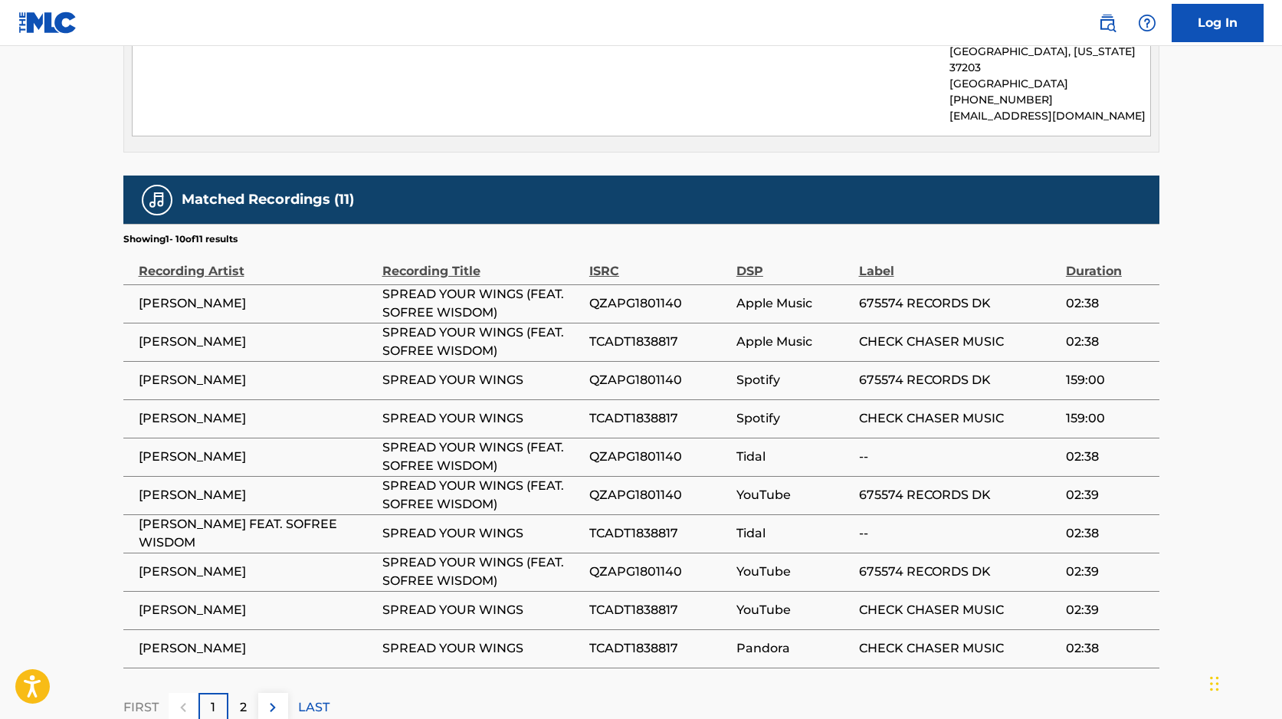
scroll to position [1031, 0]
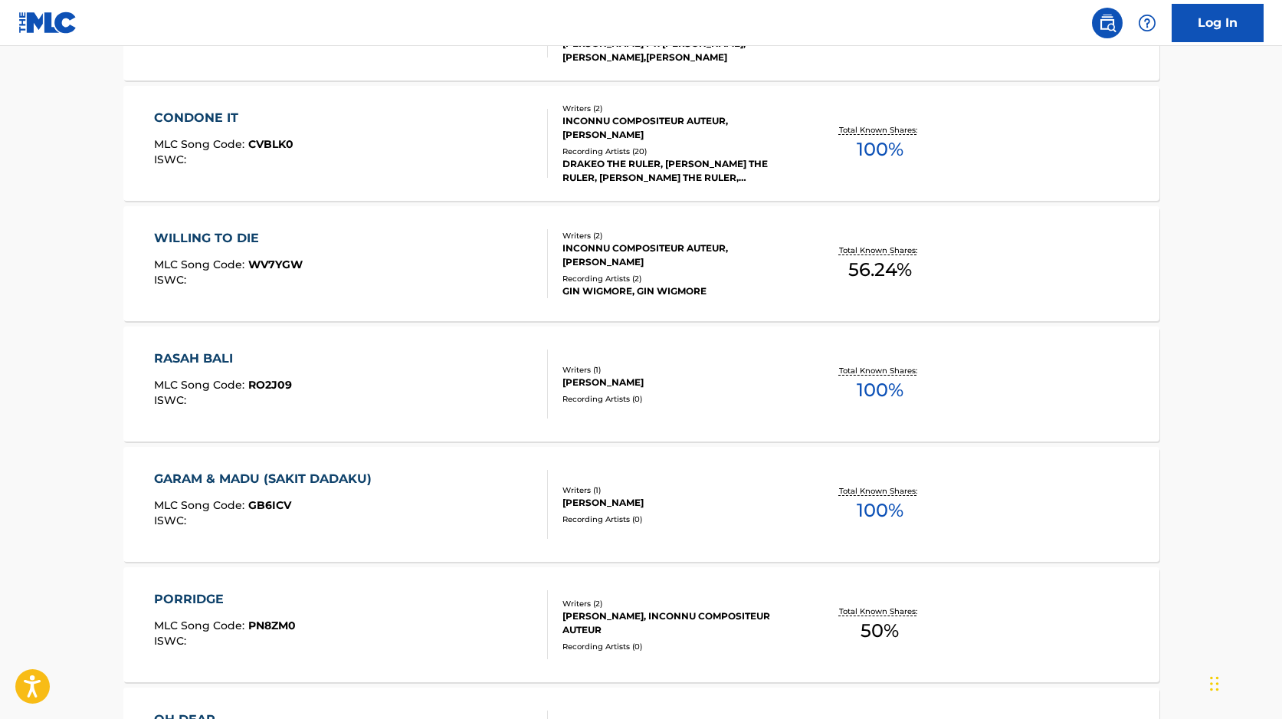
scroll to position [3924, 0]
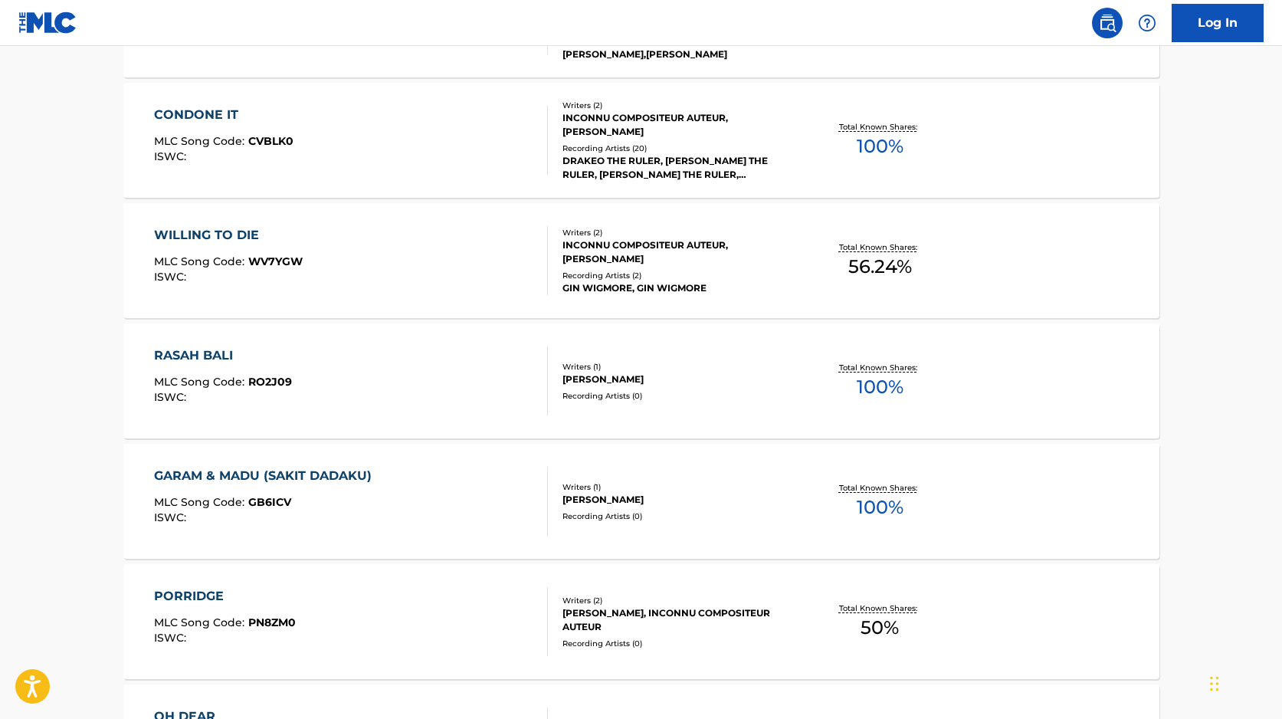
click at [569, 381] on div "[PERSON_NAME]" at bounding box center [677, 379] width 231 height 14
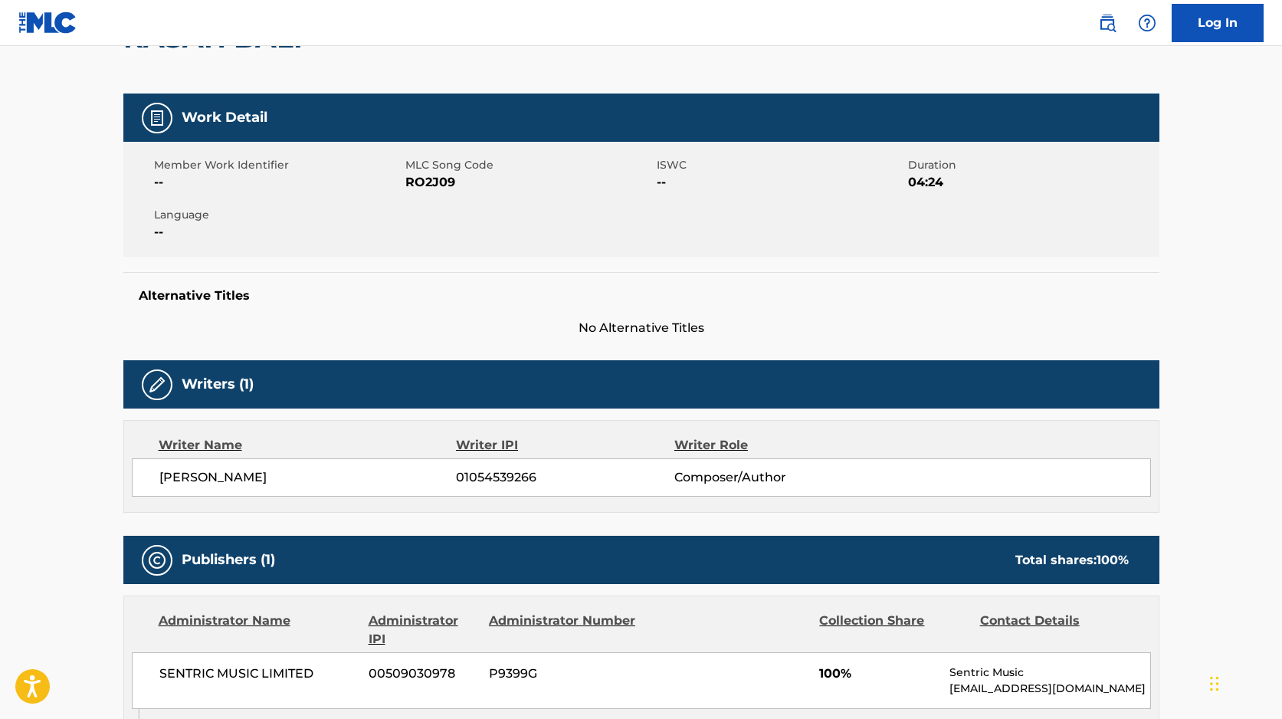
scroll to position [164, 0]
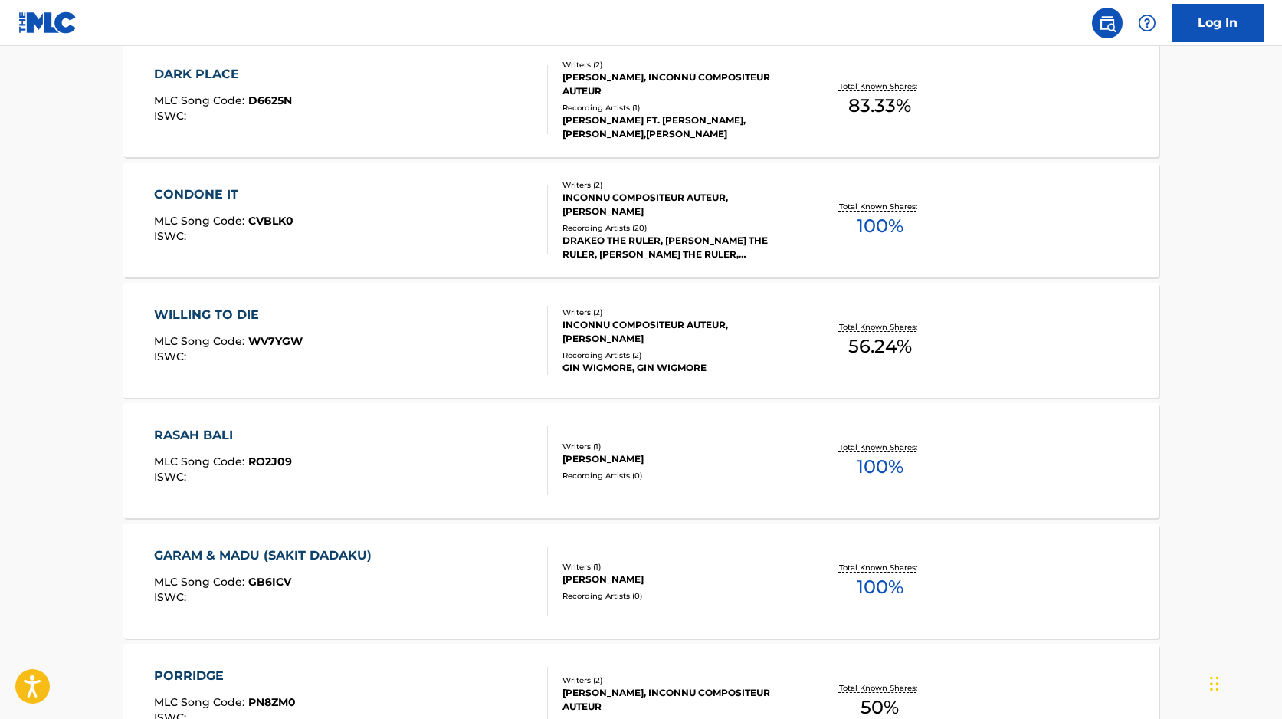
scroll to position [3893, 0]
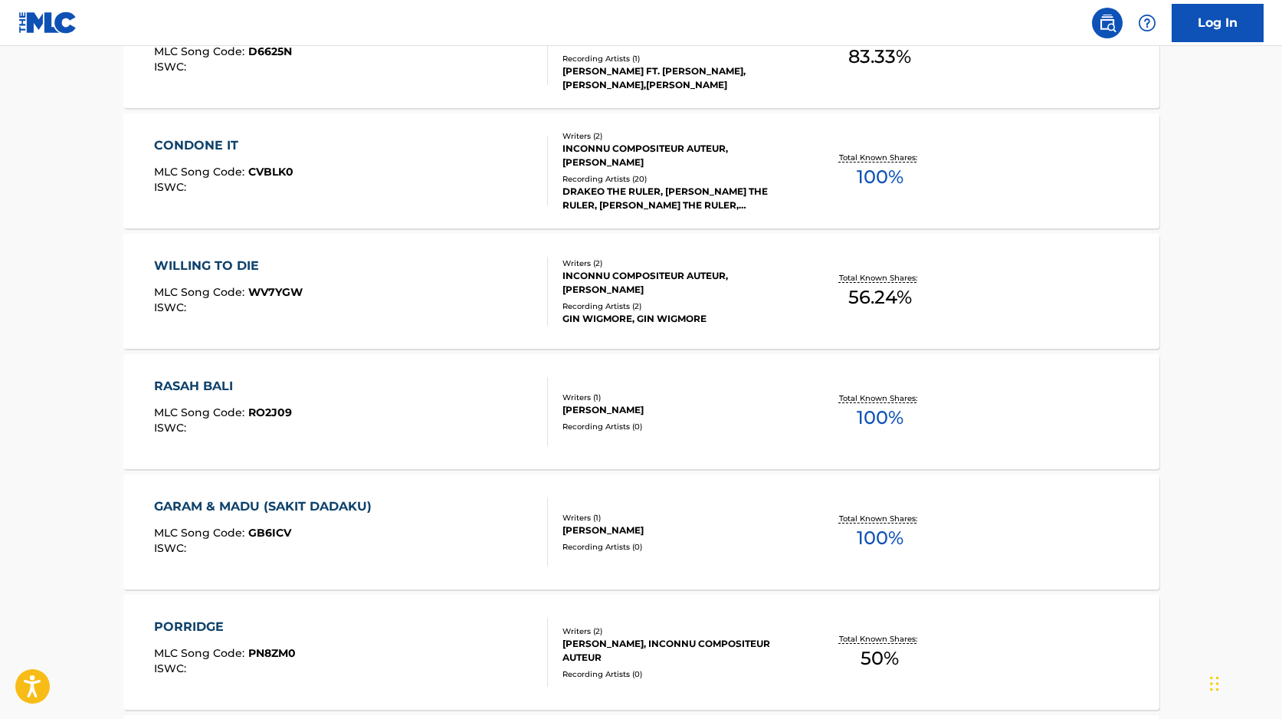
click at [441, 534] on div "GARAM & MADU (SAKIT DADAKU) MLC Song Code : GB6ICV ISWC :" at bounding box center [351, 531] width 394 height 69
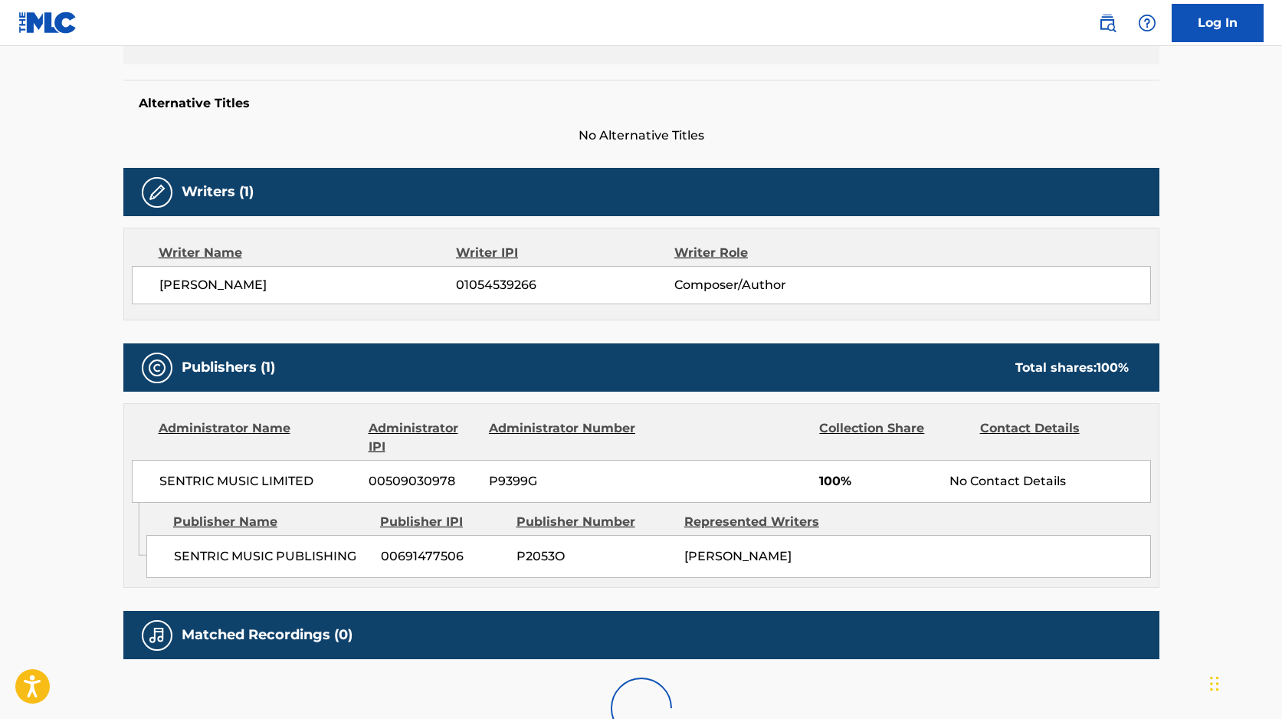
scroll to position [520, 0]
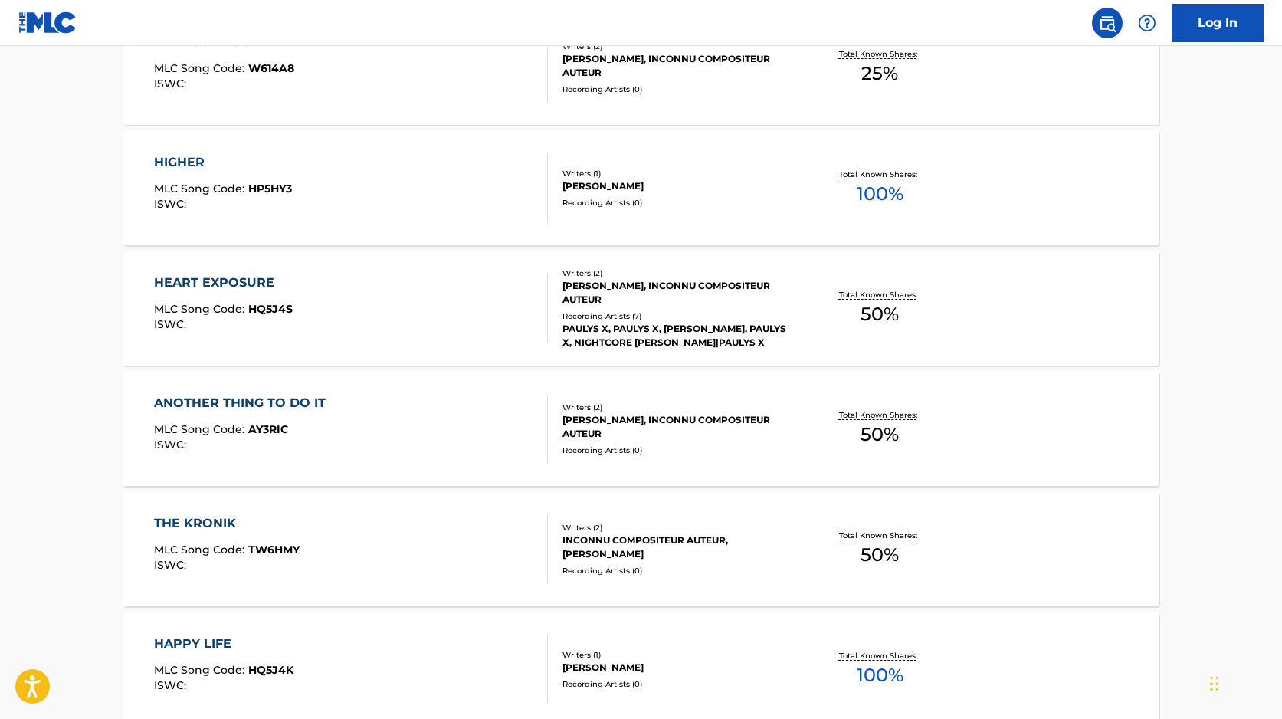
scroll to position [9654, 0]
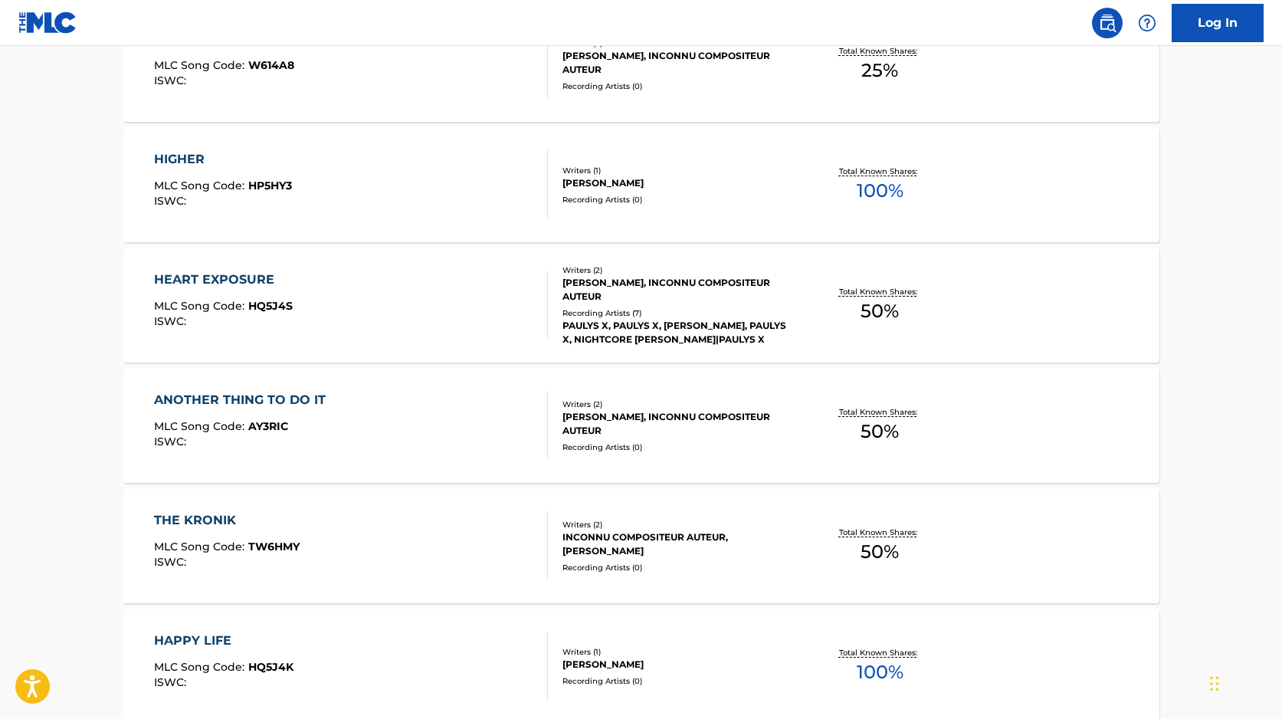
click at [495, 334] on div "HEART EXPOSURE MLC Song Code : HQ5J4S ISWC :" at bounding box center [351, 304] width 394 height 69
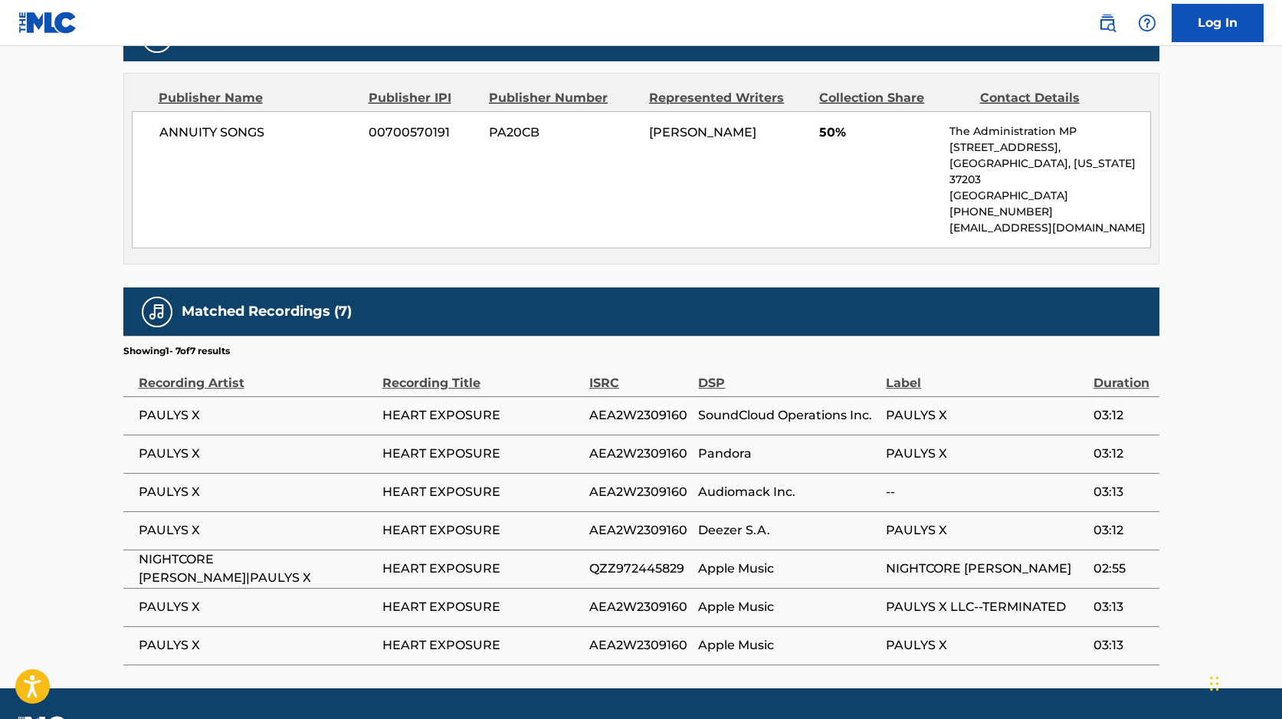
scroll to position [716, 0]
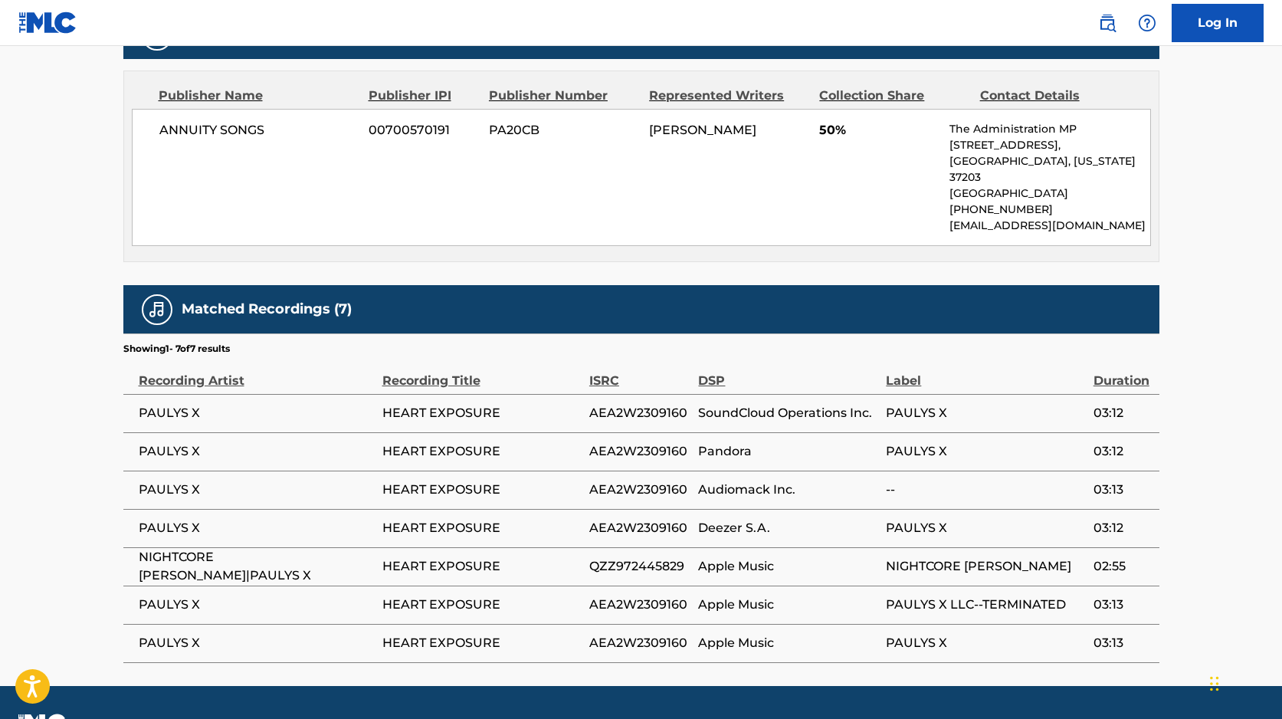
click at [391, 404] on span "HEART EXPOSURE" at bounding box center [481, 413] width 199 height 18
copy div "HEART EXPOSURE"
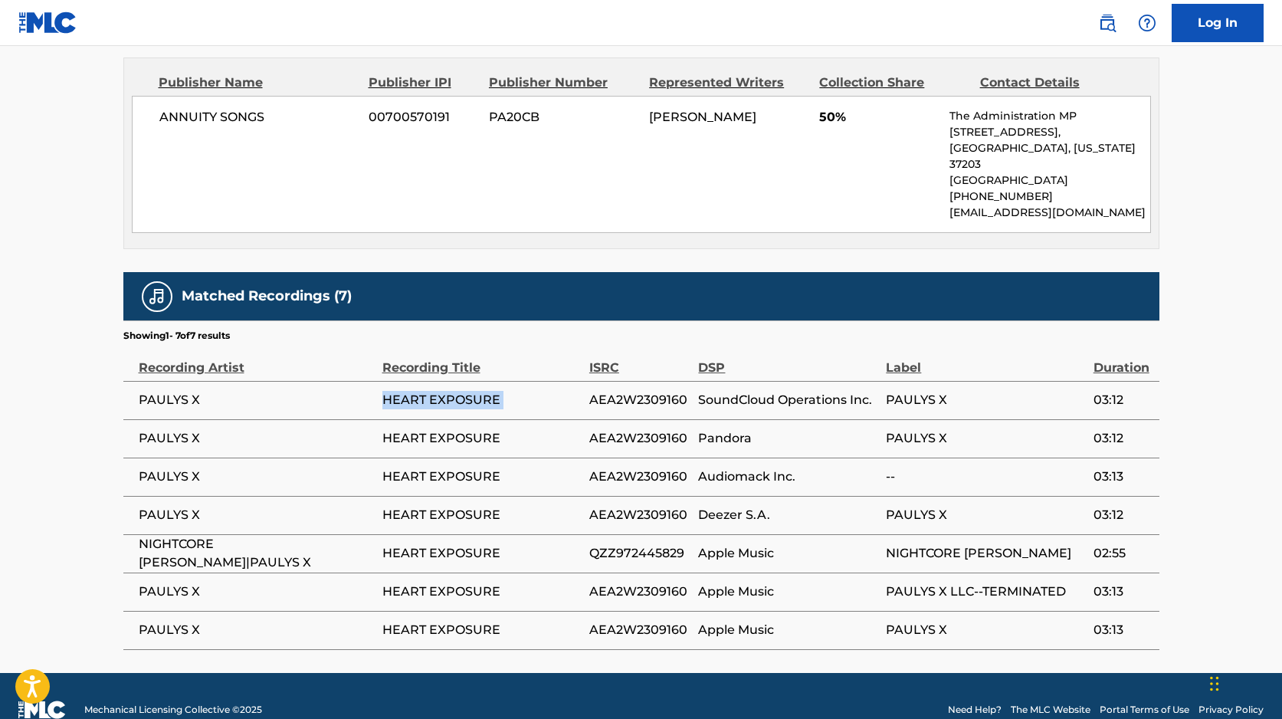
scroll to position [728, 0]
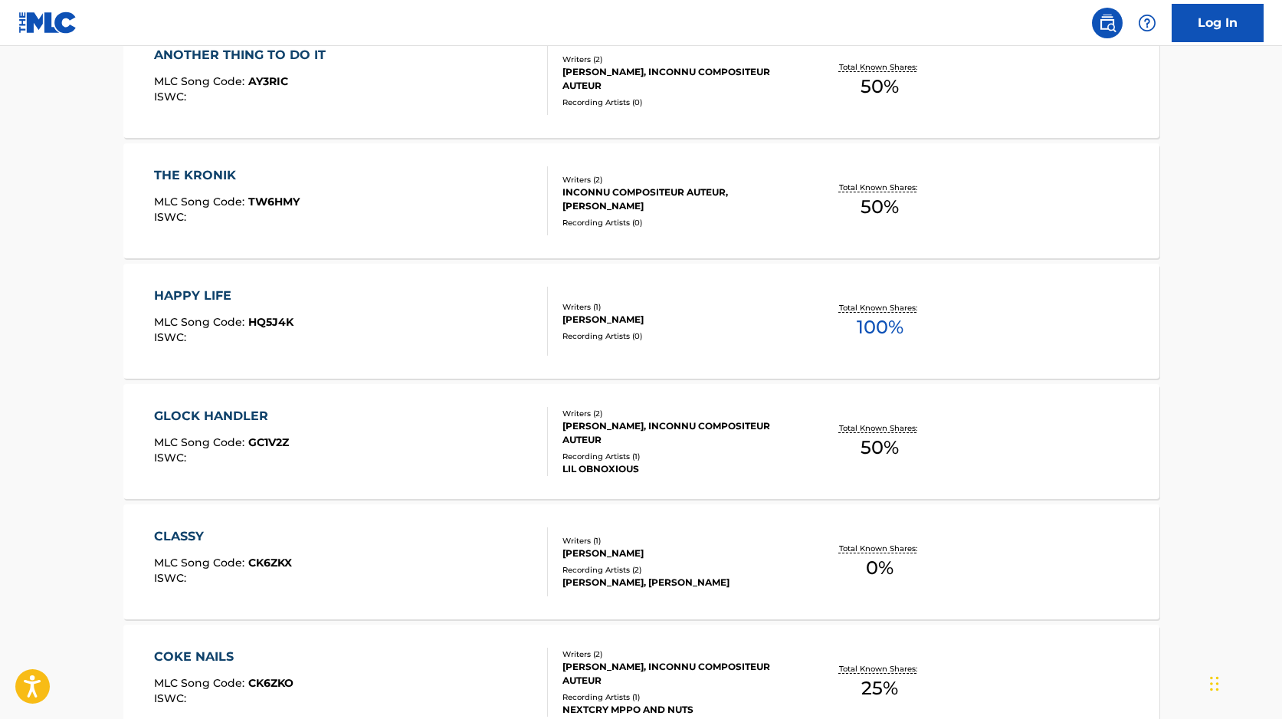
scroll to position [9999, 0]
click at [452, 454] on div "GLOCK HANDLER MLC Song Code : GC1V2Z ISWC :" at bounding box center [351, 440] width 394 height 69
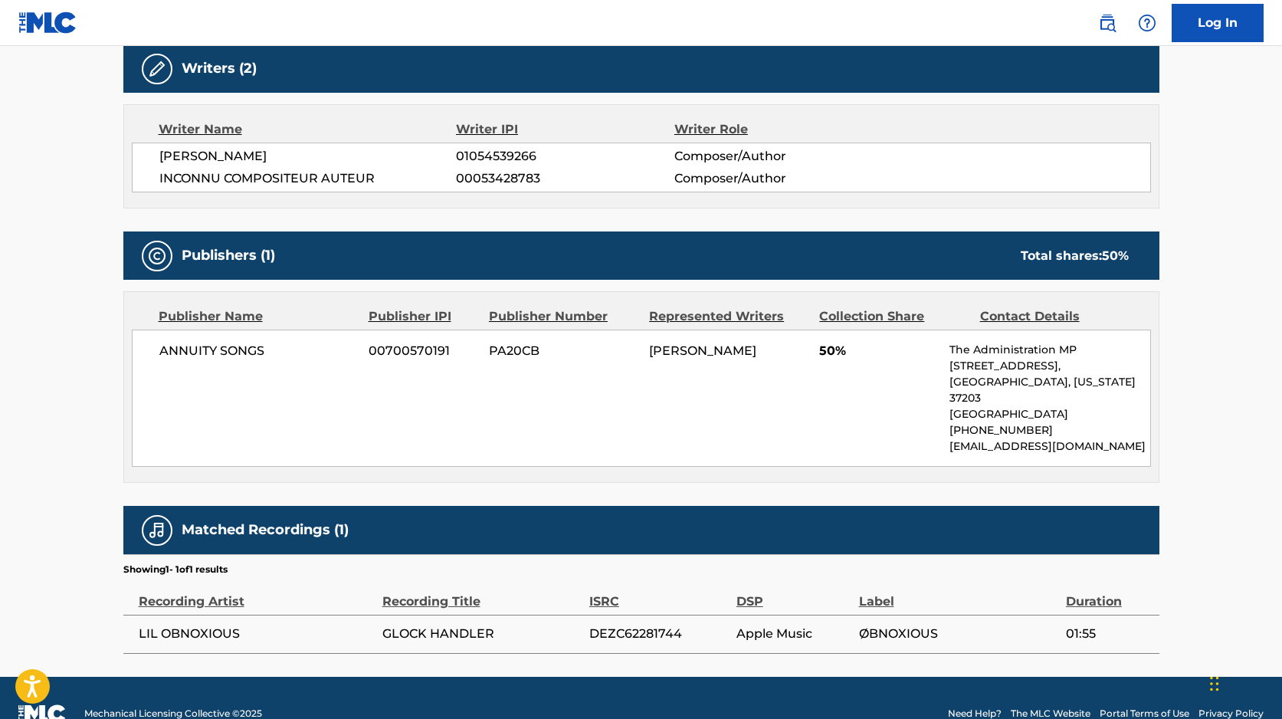
scroll to position [508, 0]
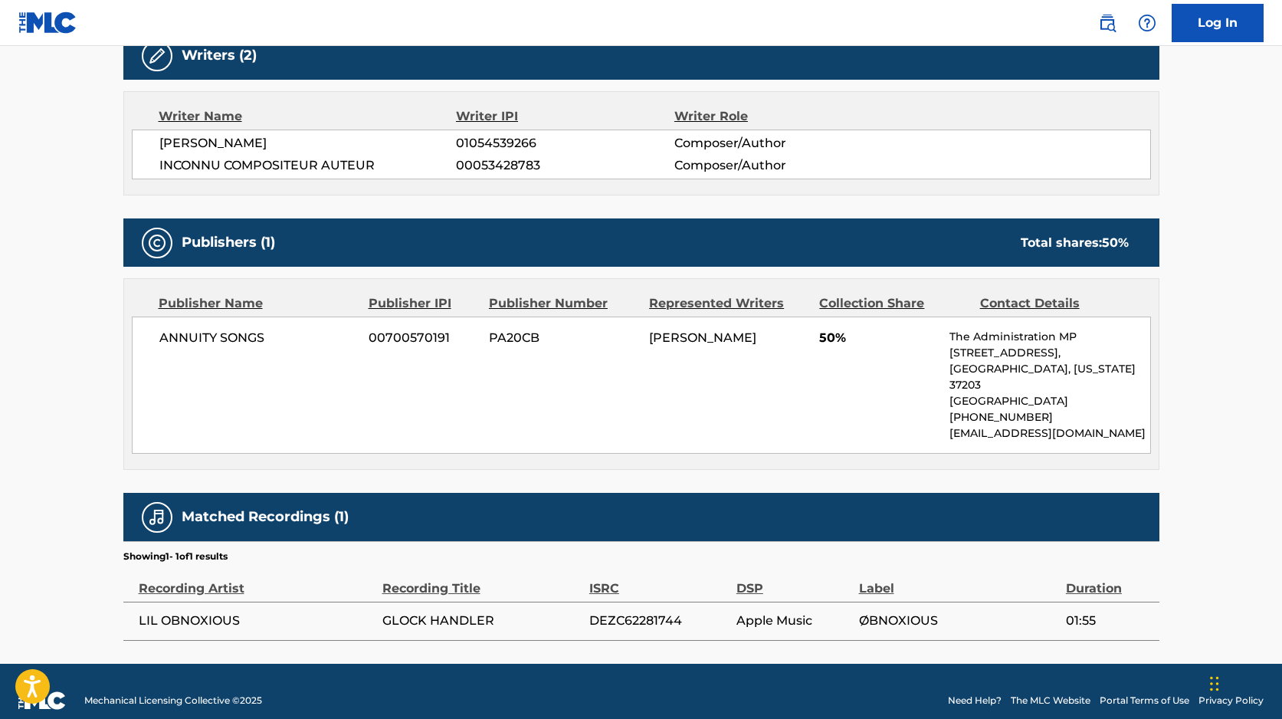
click at [431, 611] on span "GLOCK HANDLER" at bounding box center [481, 620] width 199 height 18
copy div "GLOCK HANDLER"
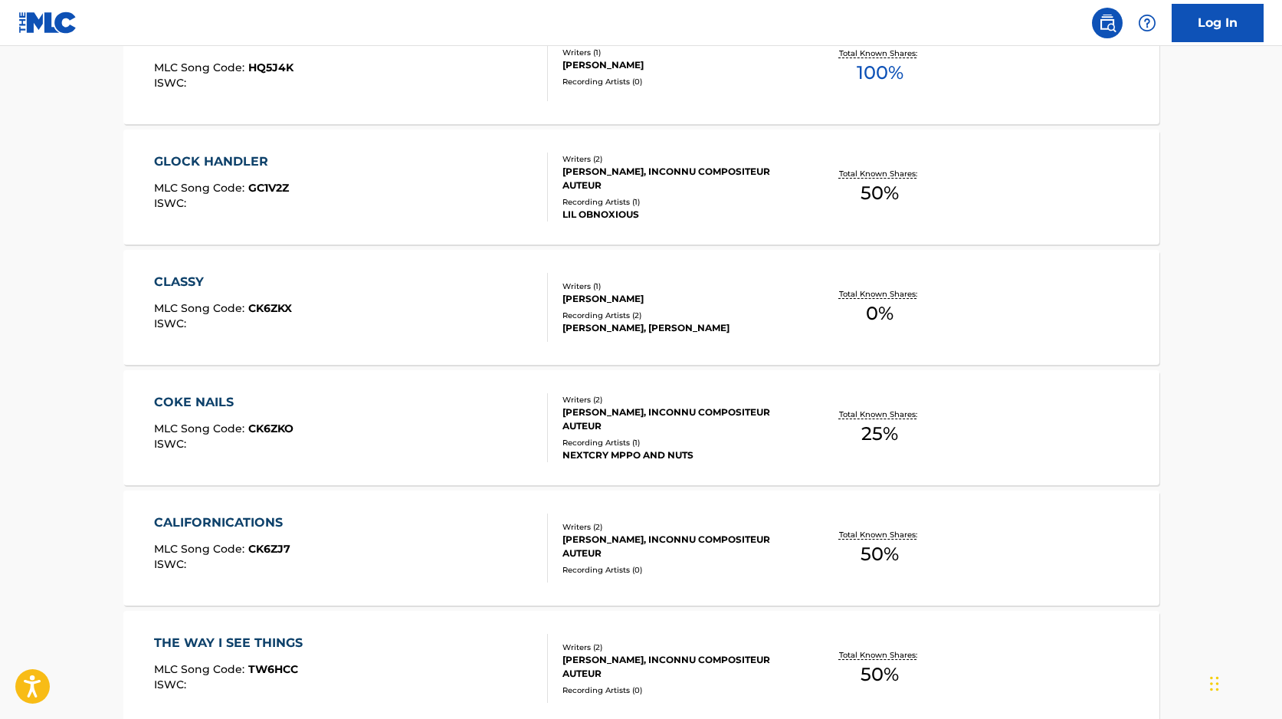
scroll to position [10235, 0]
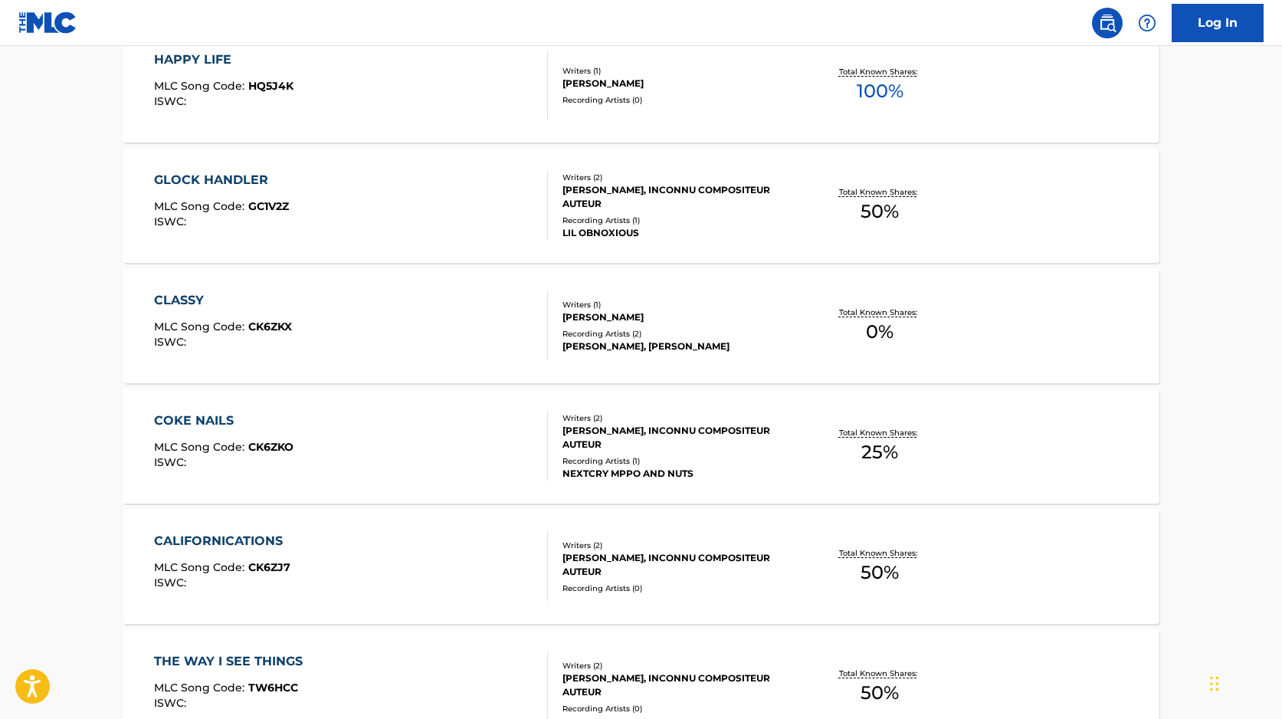
click at [415, 303] on div "CLASSY MLC Song Code : CK6ZKX ISWC :" at bounding box center [351, 325] width 394 height 69
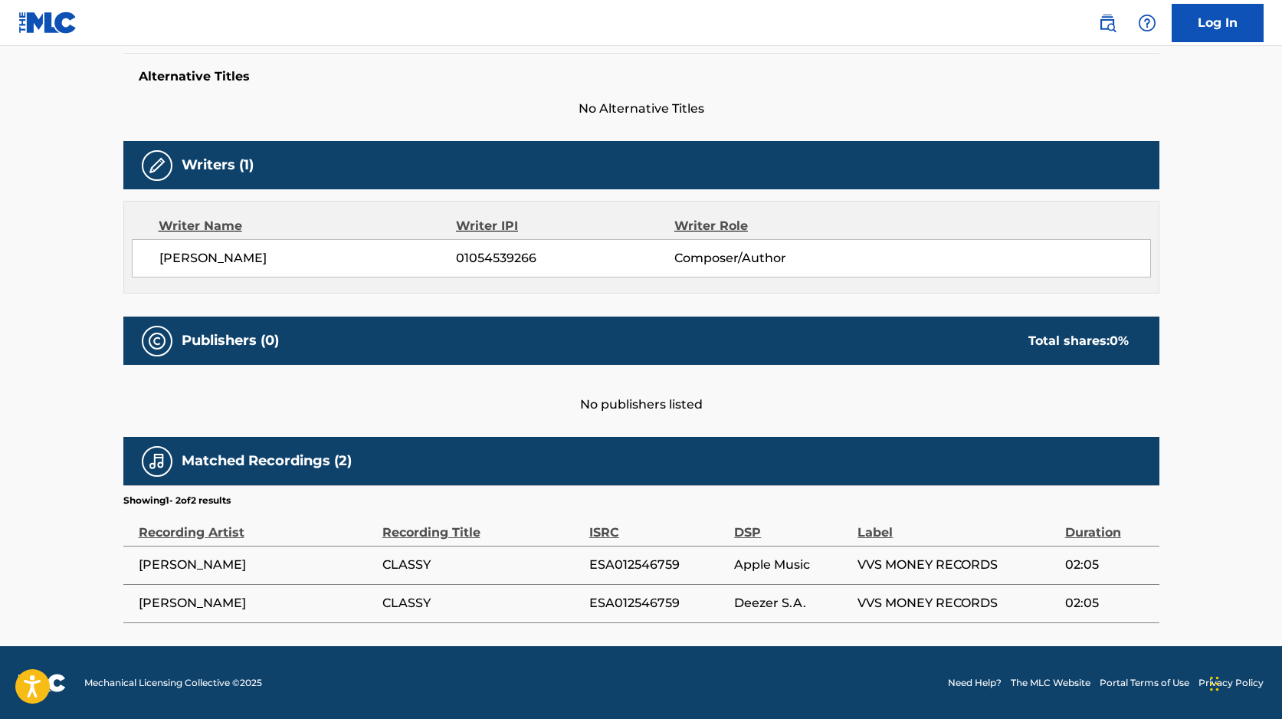
scroll to position [398, 0]
click at [629, 572] on span "ESA012546759" at bounding box center [657, 565] width 137 height 18
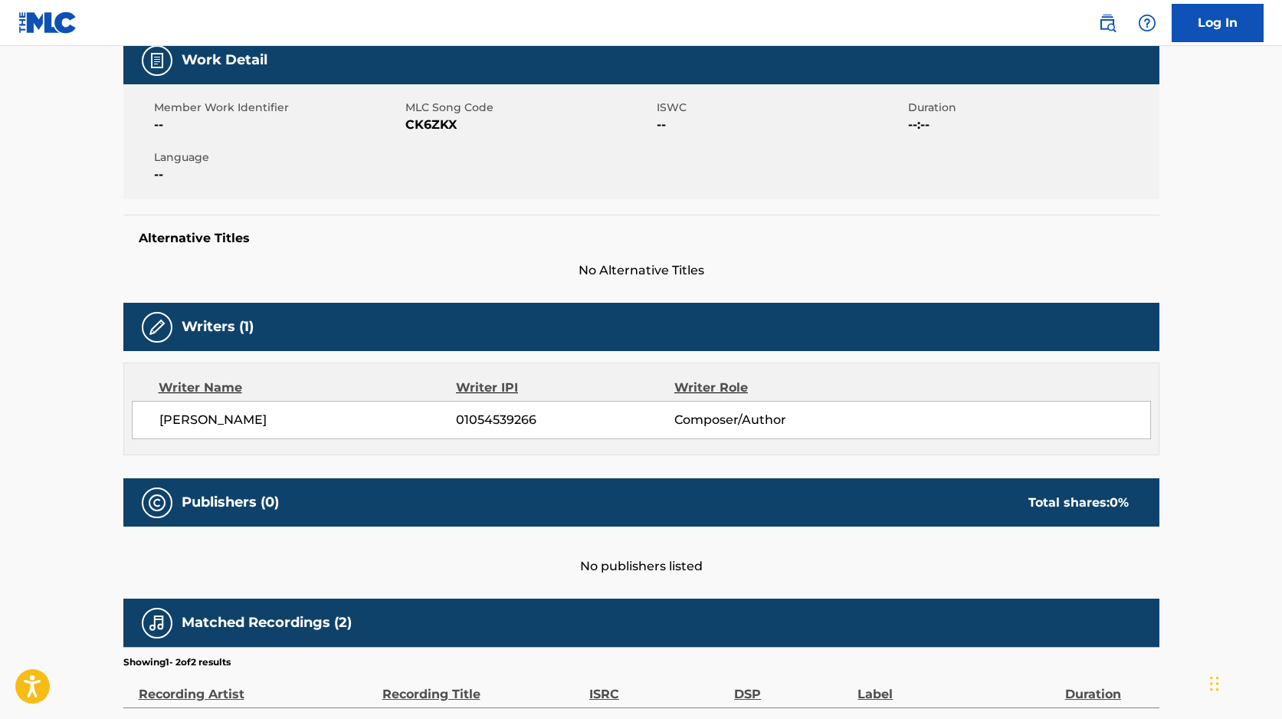
scroll to position [234, 0]
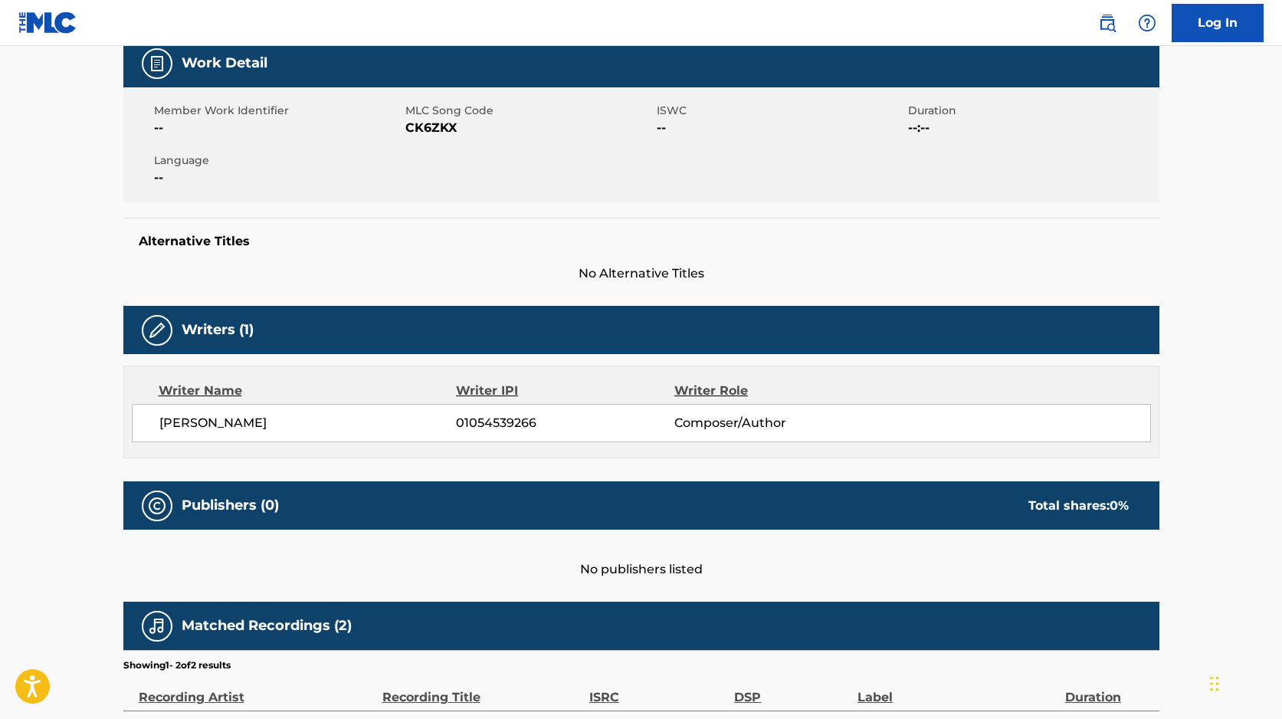
click at [546, 421] on span "01054539266" at bounding box center [565, 423] width 218 height 18
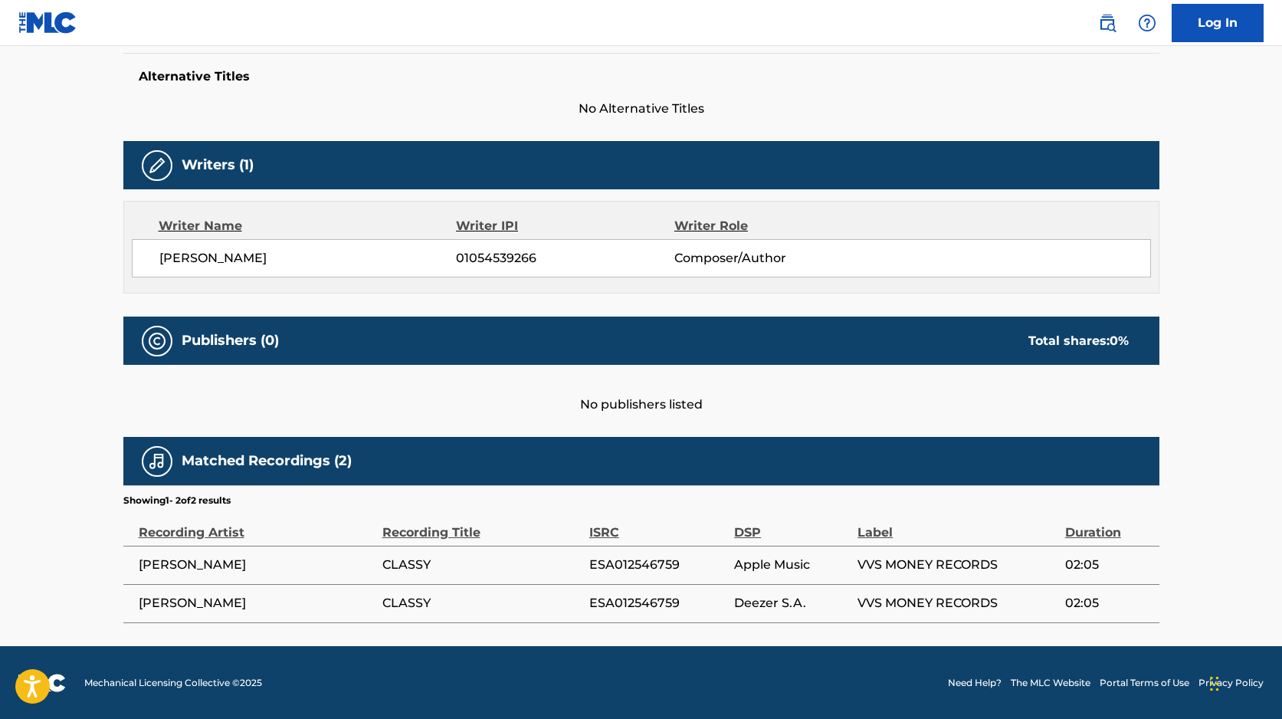
scroll to position [382, 0]
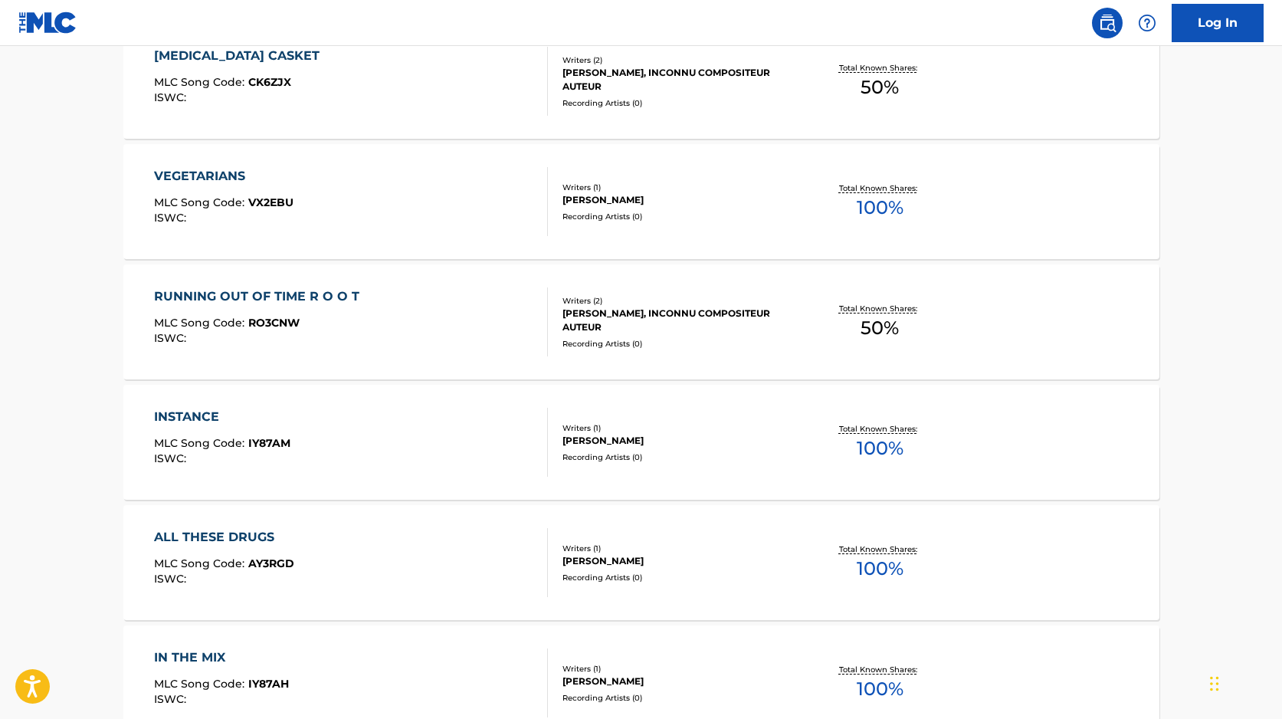
scroll to position [11206, 0]
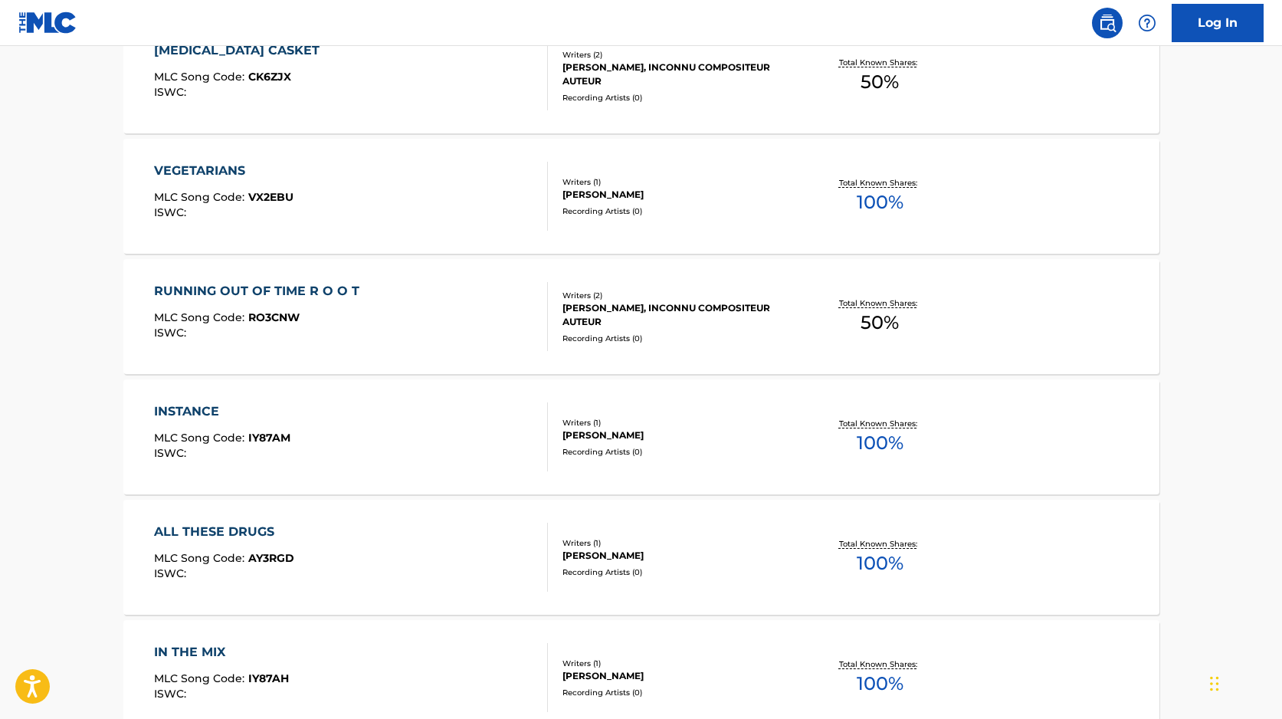
click at [480, 202] on div "VEGETARIANS MLC Song Code : VX2EBU ISWC :" at bounding box center [351, 196] width 394 height 69
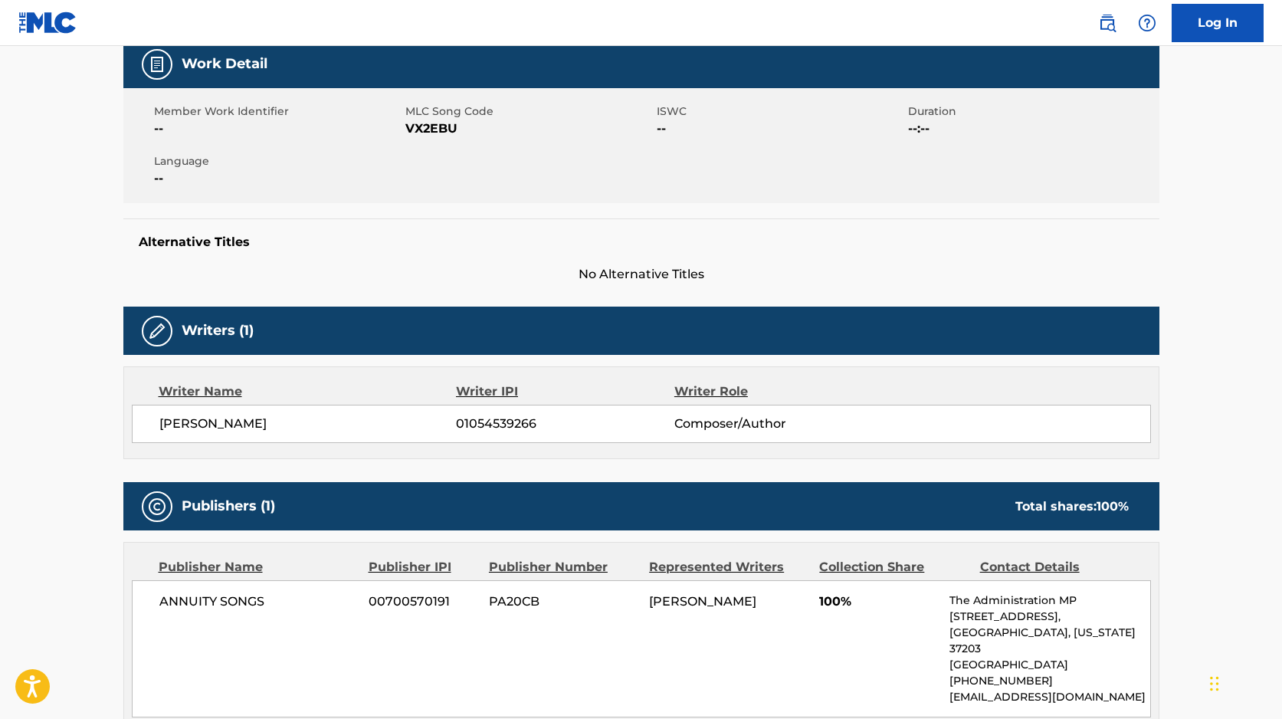
scroll to position [447, 0]
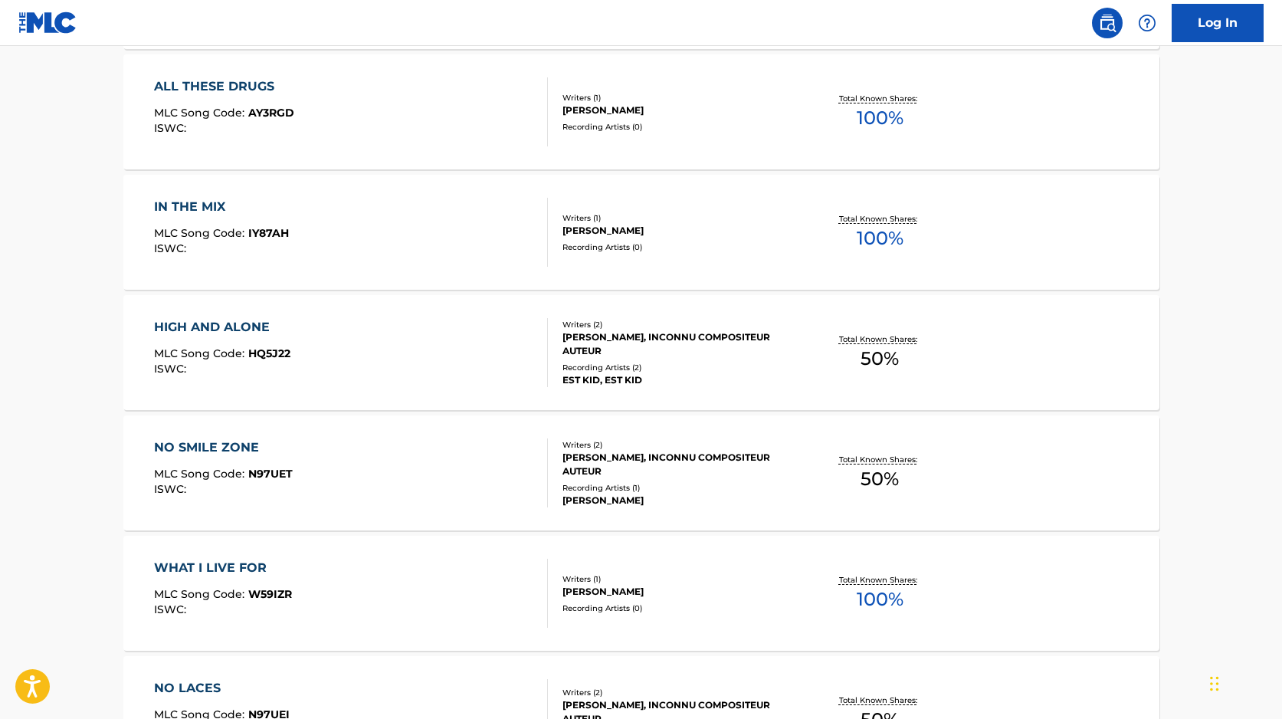
scroll to position [11662, 0]
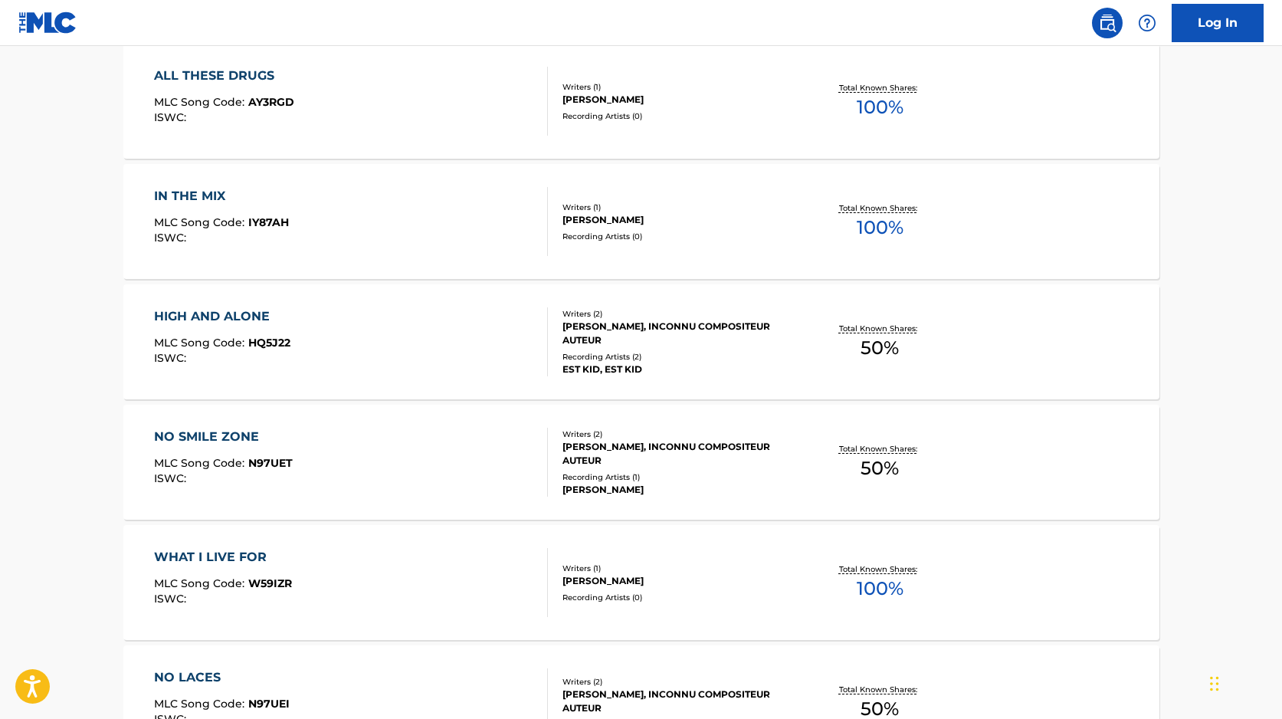
click at [424, 354] on div "HIGH AND ALONE MLC Song Code : HQ5J22 ISWC :" at bounding box center [351, 341] width 394 height 69
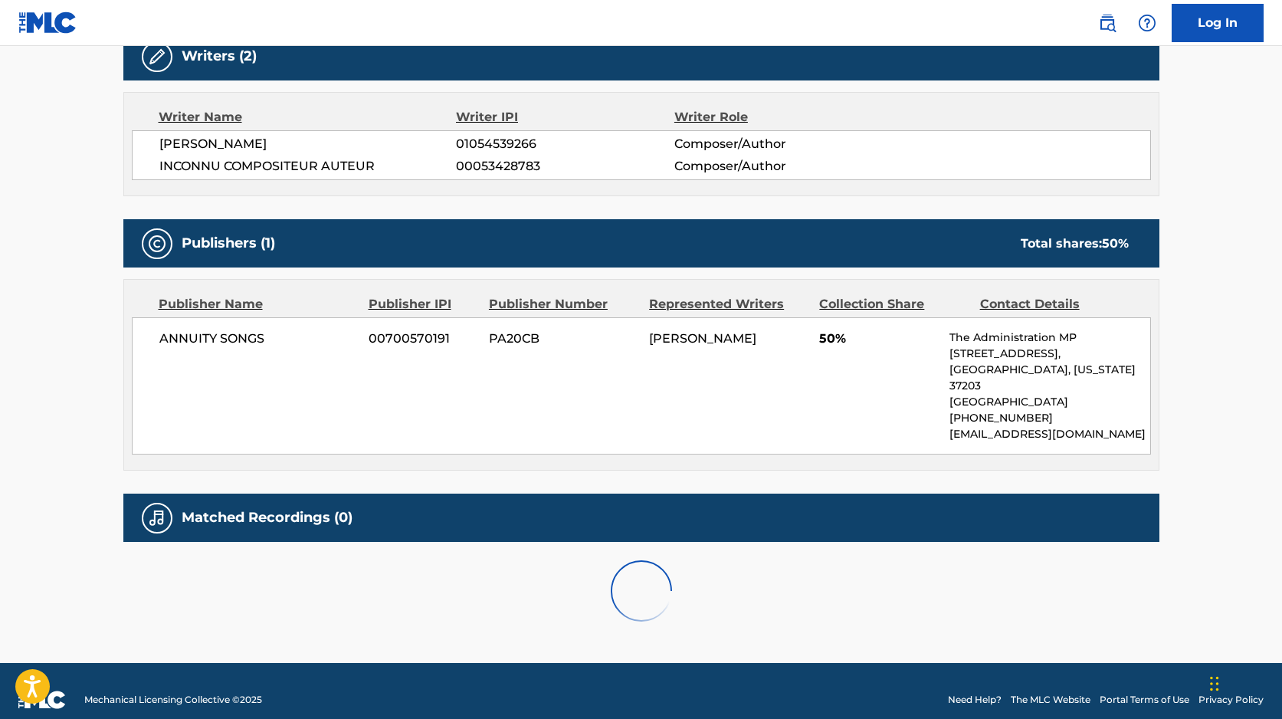
scroll to position [546, 0]
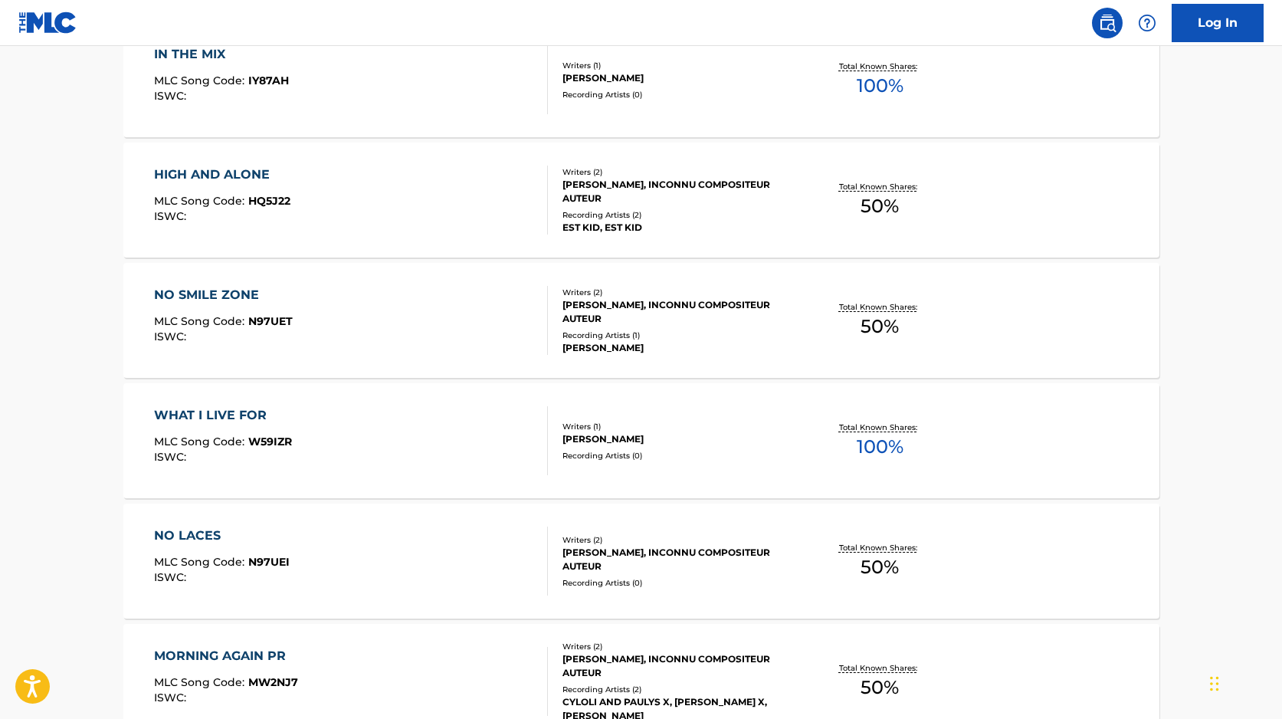
scroll to position [11785, 0]
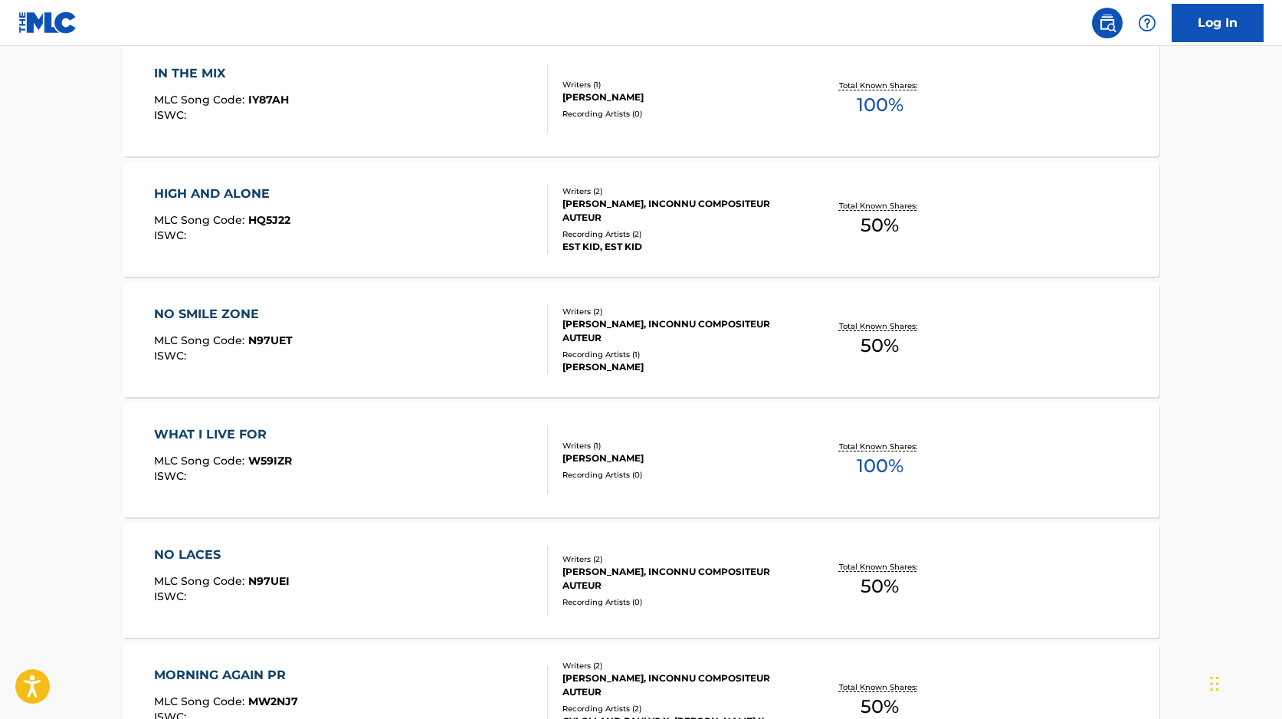
click at [406, 318] on div "NO SMILE ZONE MLC Song Code : N97UET ISWC :" at bounding box center [351, 339] width 394 height 69
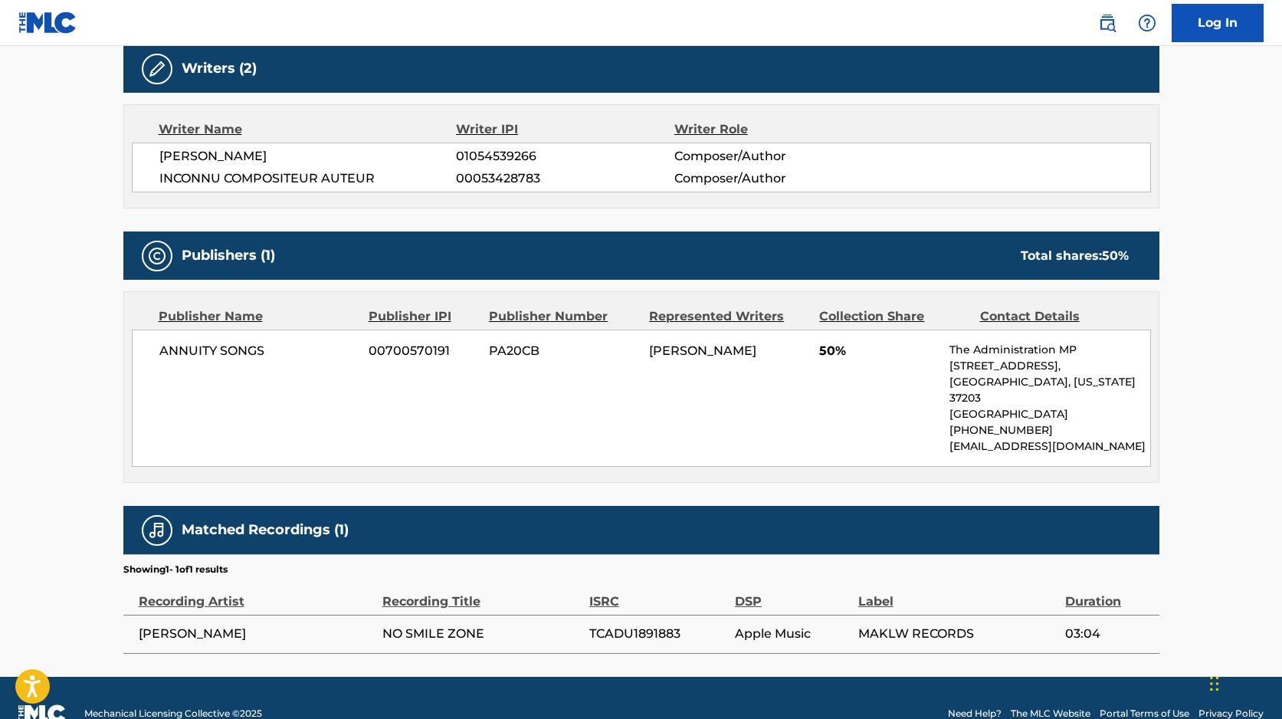
scroll to position [508, 0]
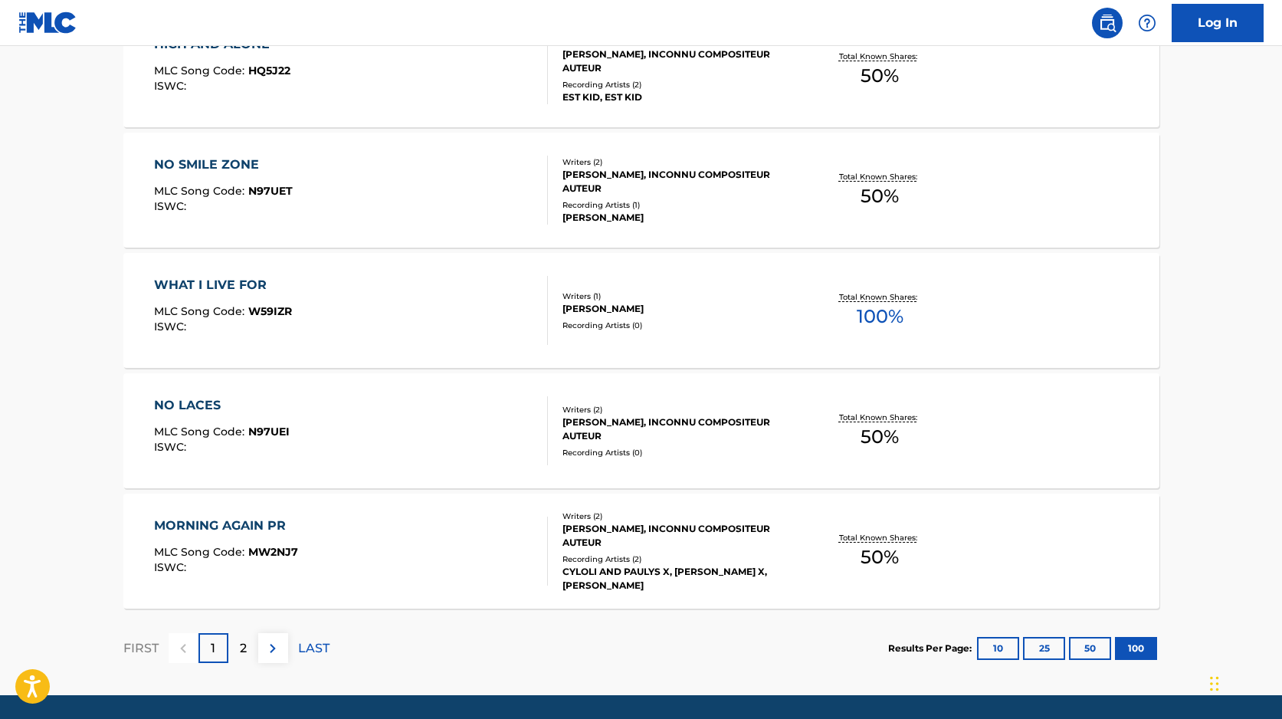
scroll to position [11984, 0]
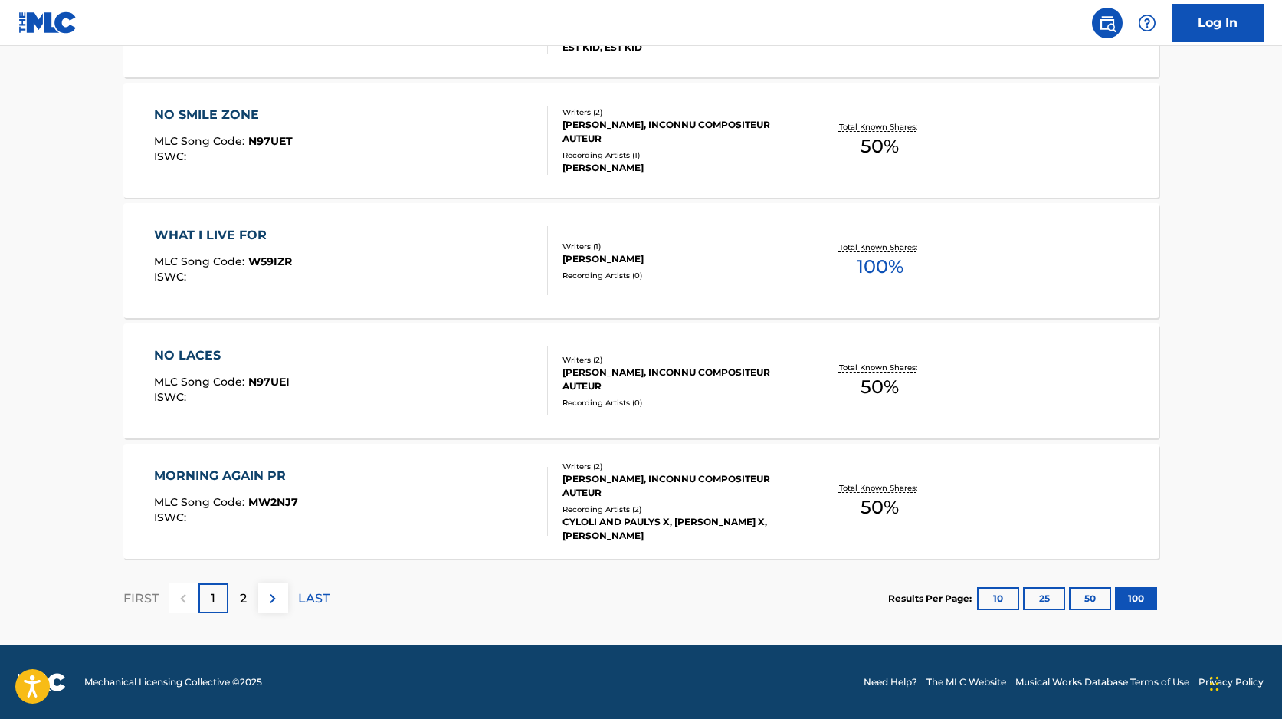
click at [235, 601] on div "2" at bounding box center [243, 598] width 30 height 30
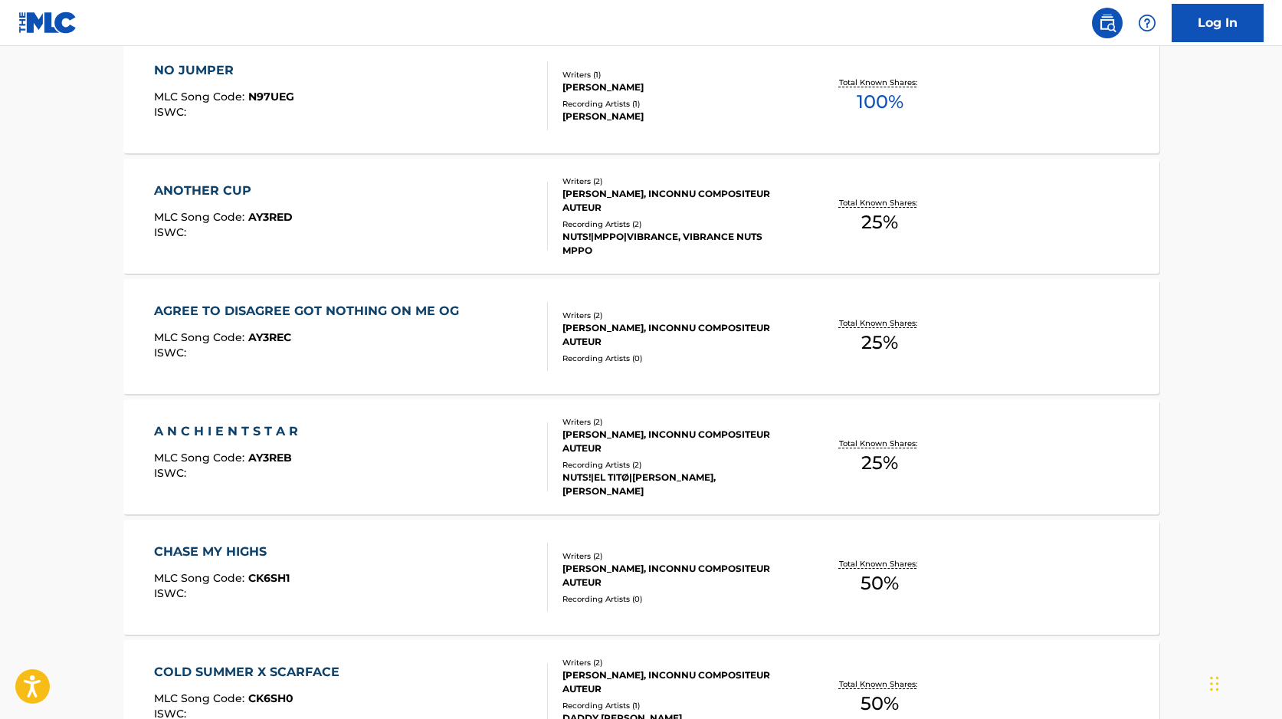
scroll to position [430, 0]
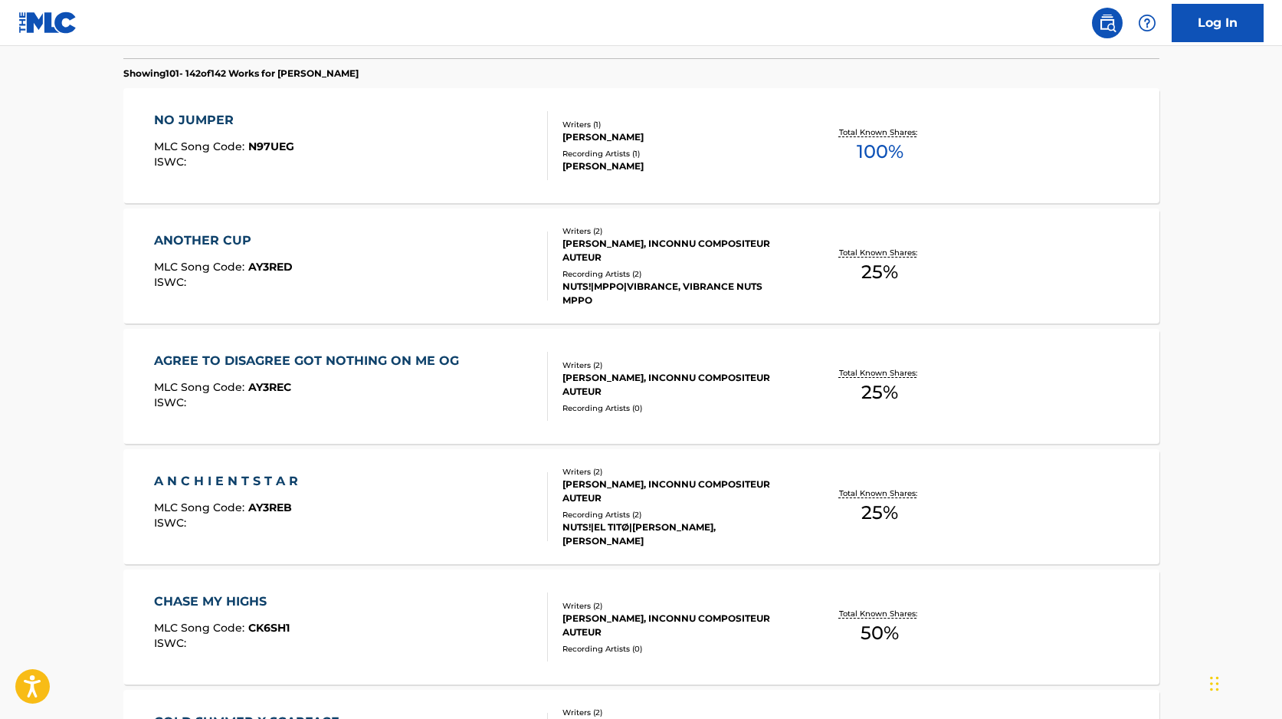
click at [582, 143] on div "[PERSON_NAME]" at bounding box center [677, 137] width 231 height 14
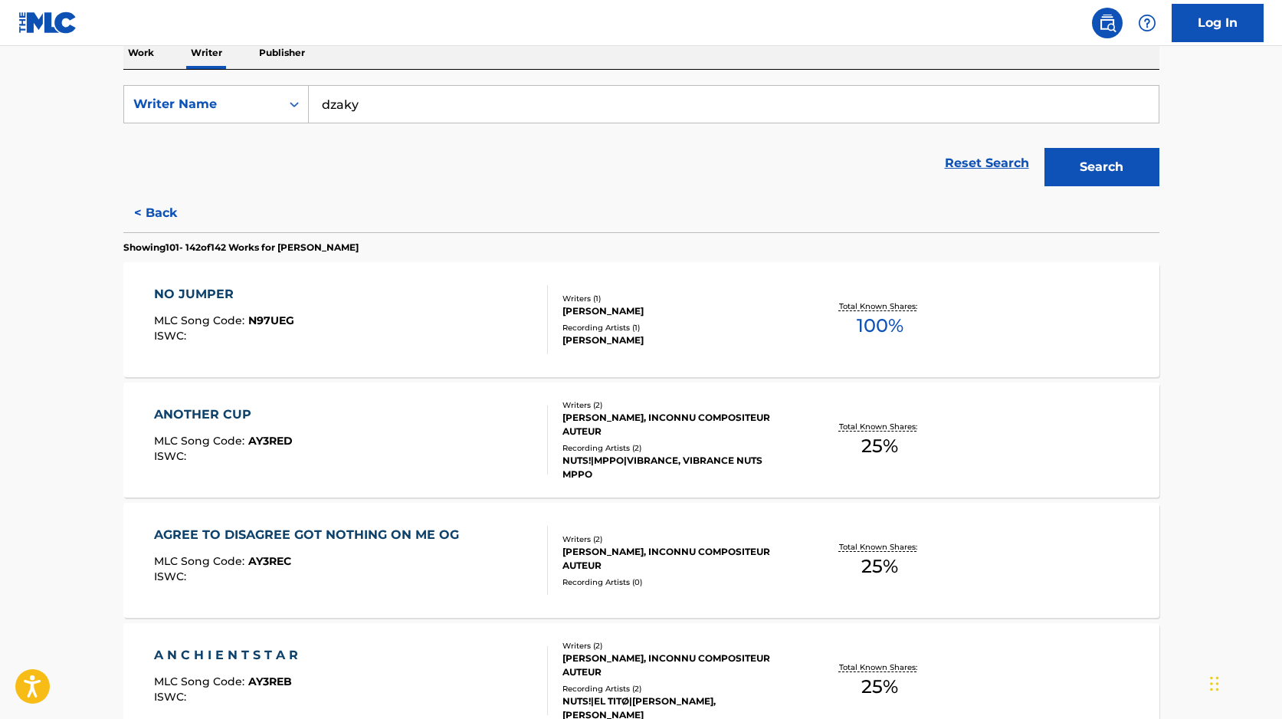
scroll to position [336, 0]
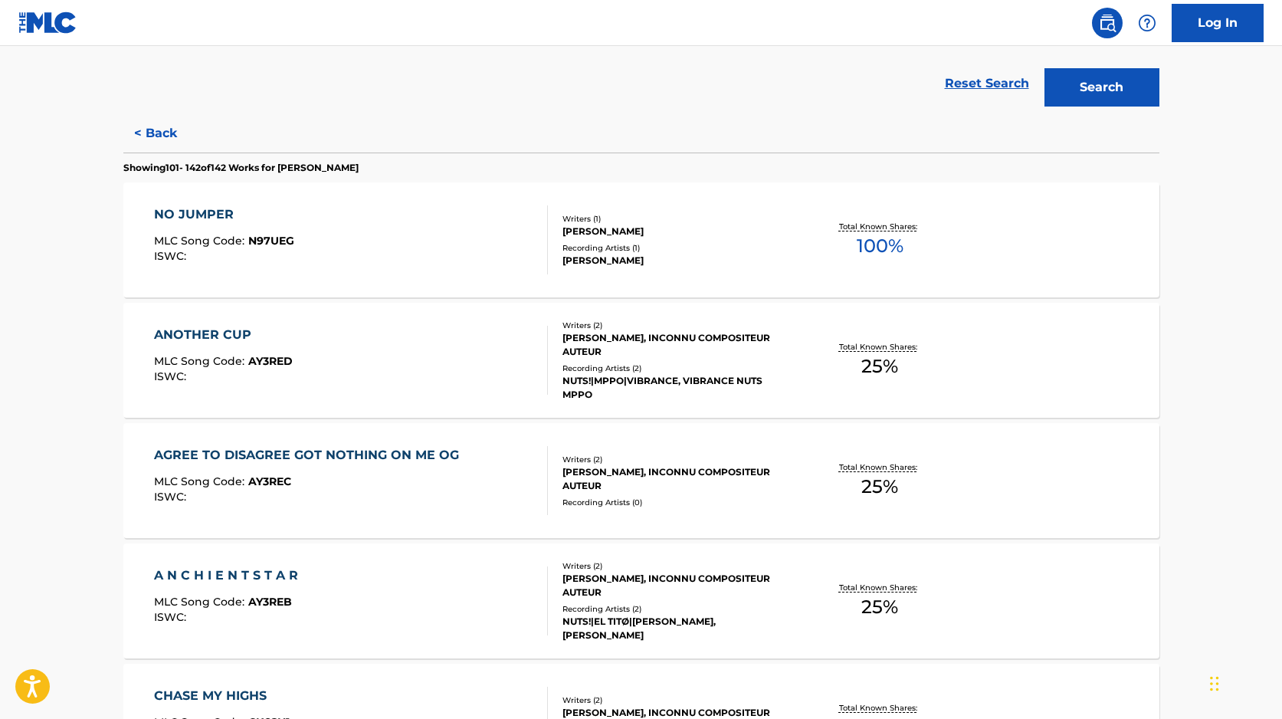
click at [506, 376] on div "ANOTHER CUP MLC Song Code : AY3RED ISWC :" at bounding box center [351, 360] width 394 height 69
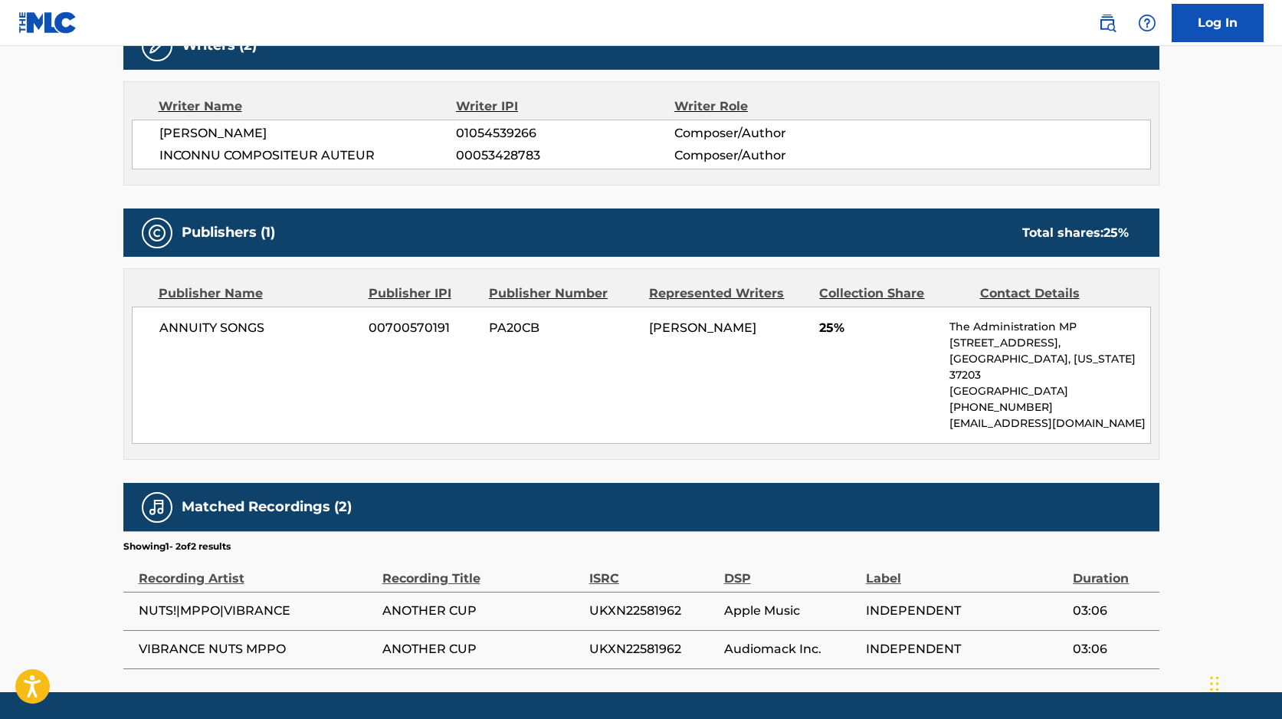
scroll to position [546, 0]
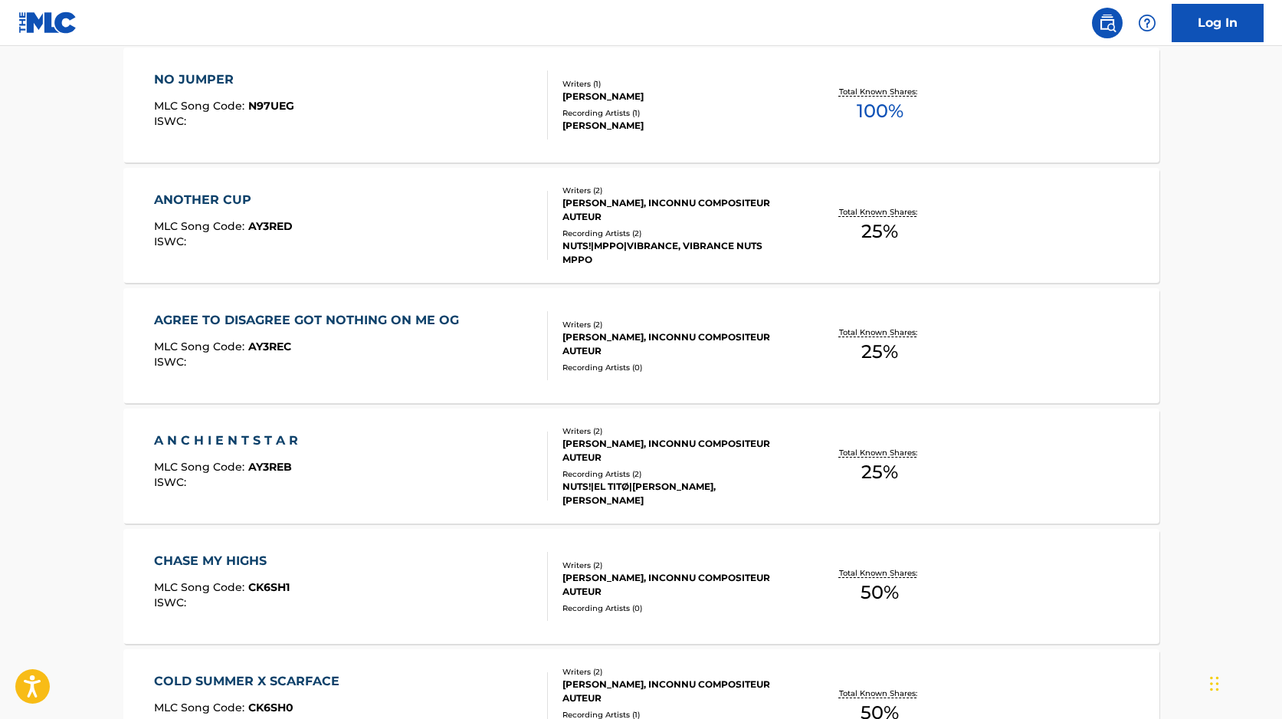
scroll to position [477, 0]
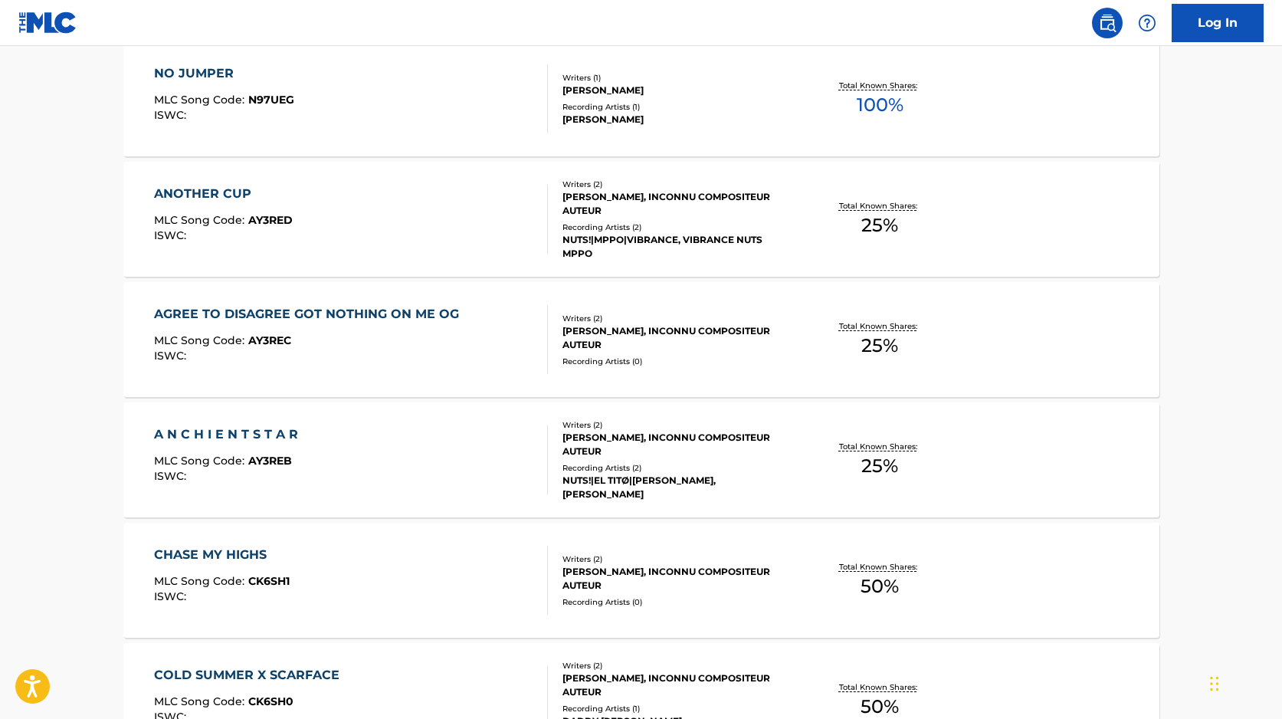
click at [487, 455] on div "A N C H I E N T S T A R MLC Song Code : AY3REB ISWC :" at bounding box center [351, 459] width 394 height 69
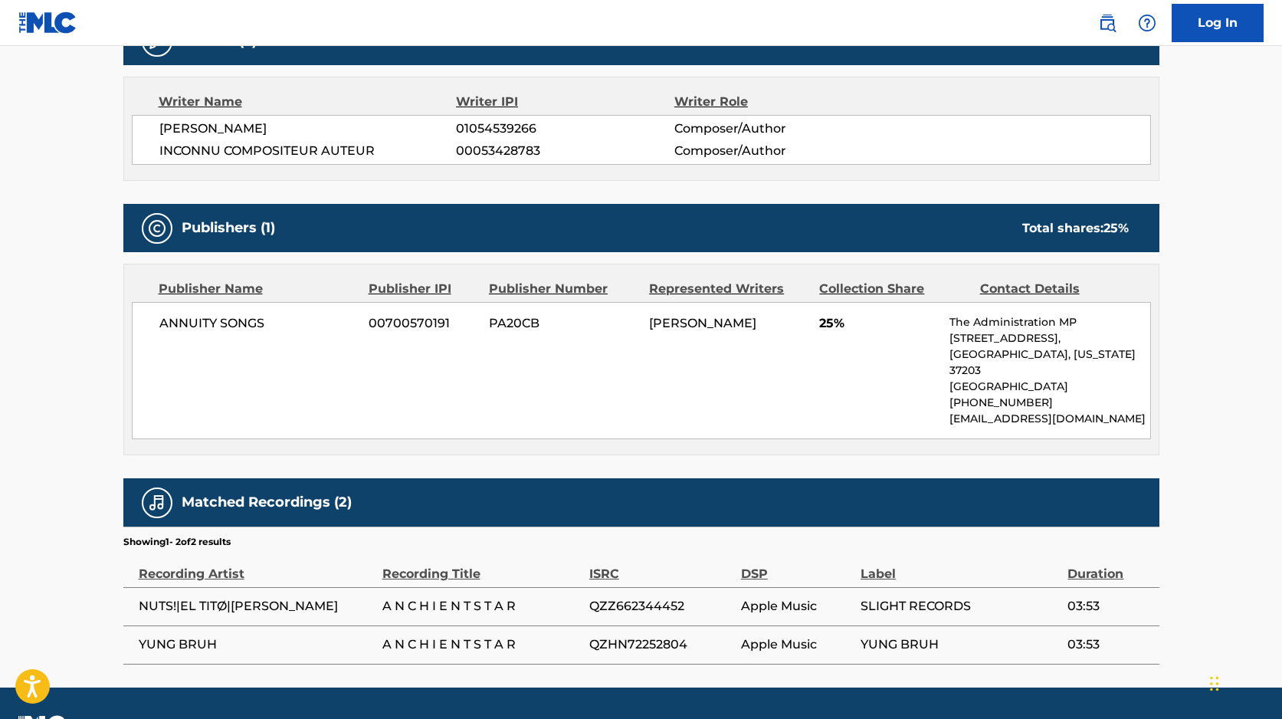
scroll to position [546, 0]
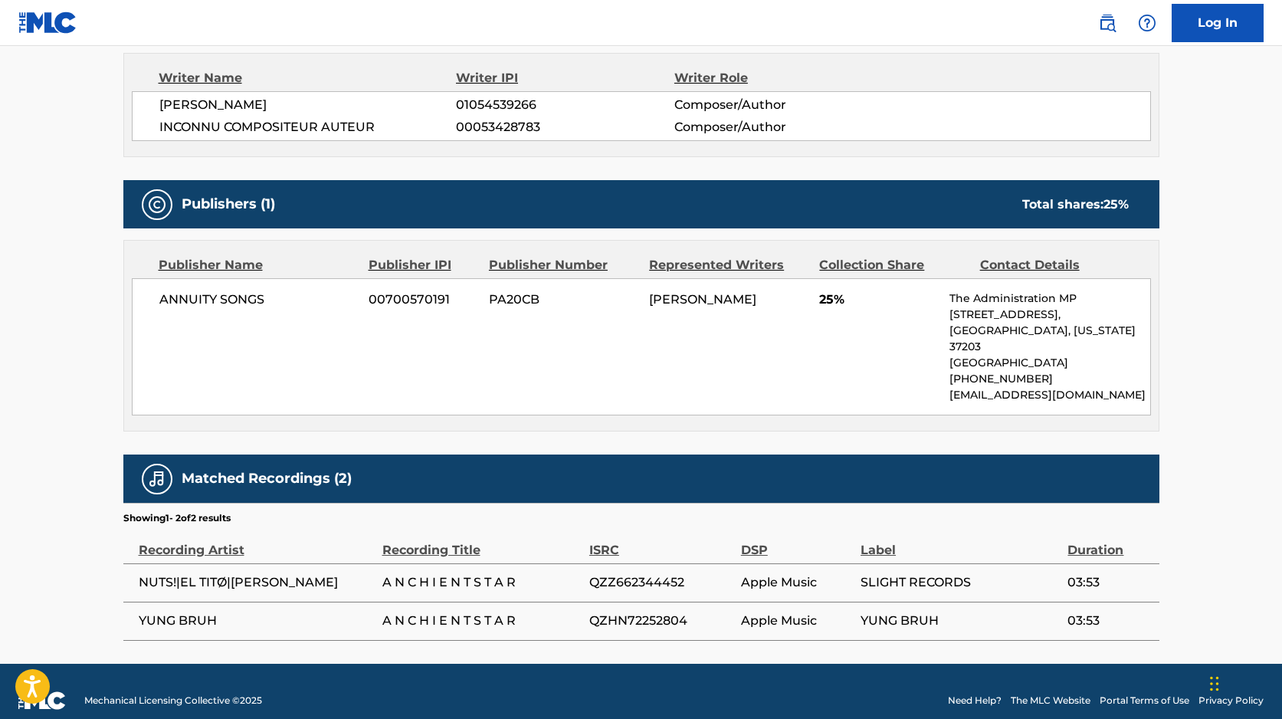
click at [587, 476] on div "Matched Recordings (2)" at bounding box center [641, 478] width 1036 height 48
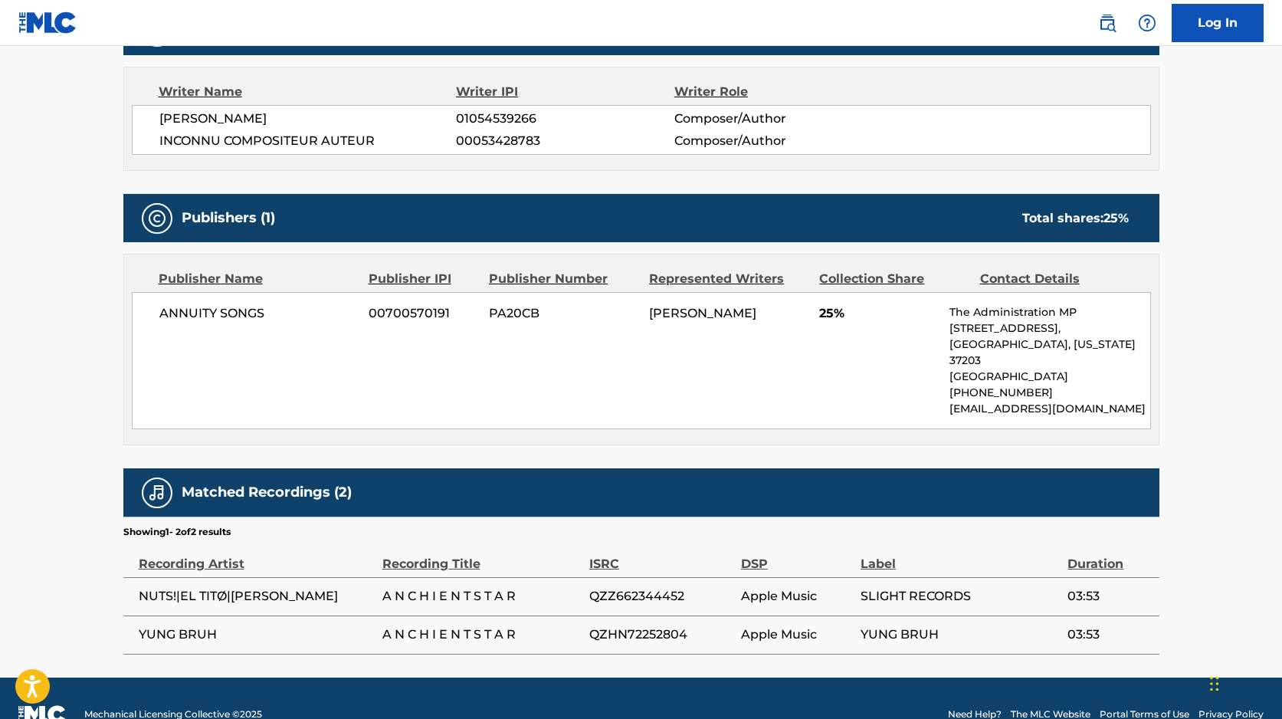
scroll to position [535, 0]
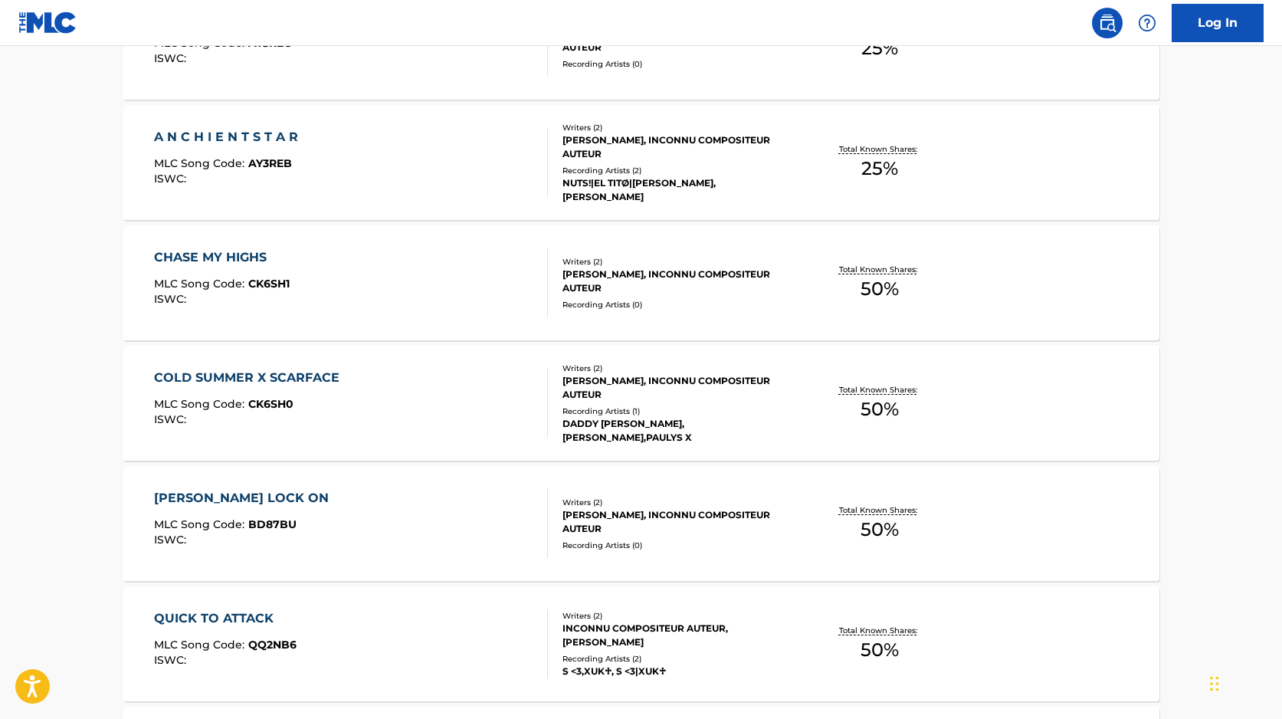
scroll to position [772, 0]
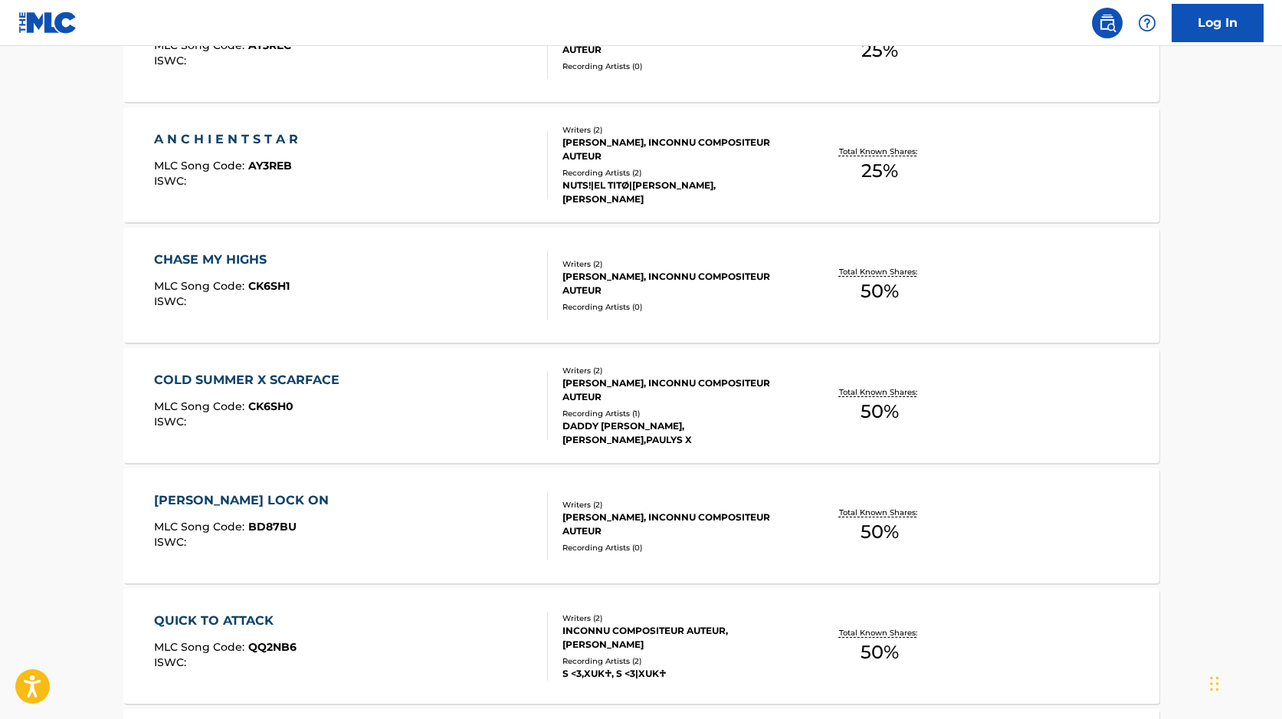
click at [514, 430] on div "COLD SUMMER X SCARFACE MLC Song Code : CK6SH0 ISWC :" at bounding box center [351, 405] width 394 height 69
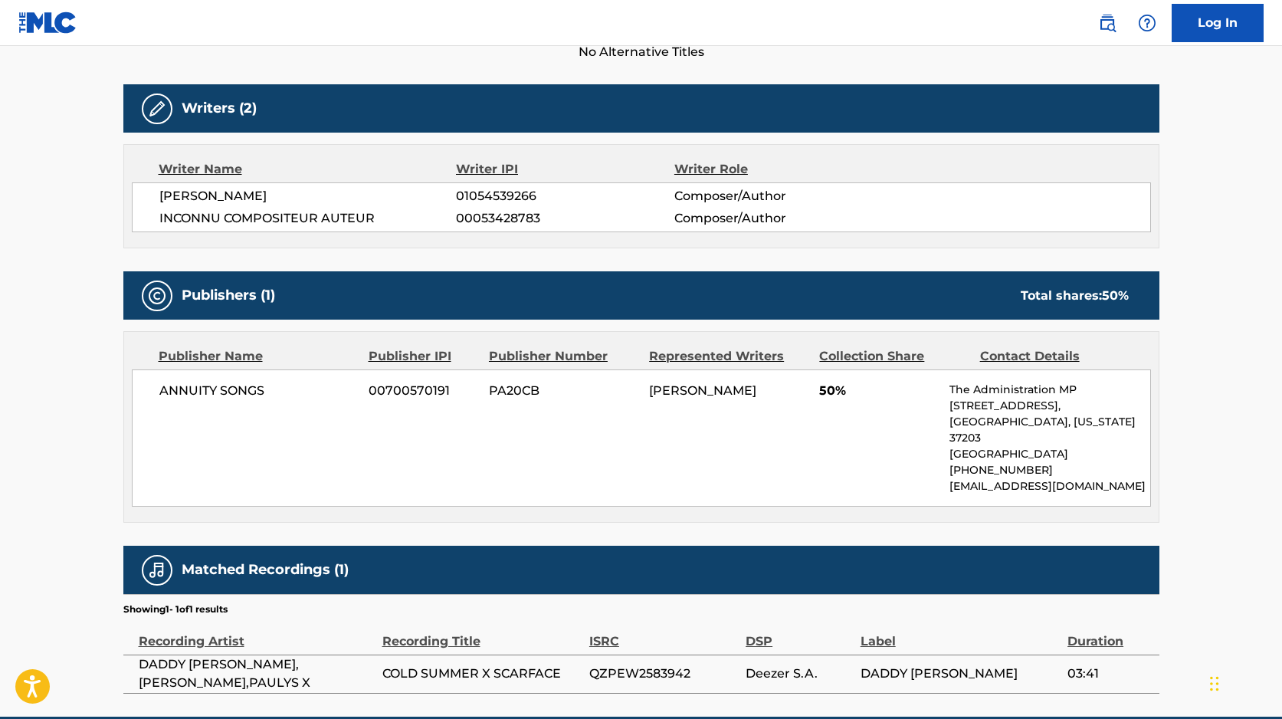
scroll to position [508, 0]
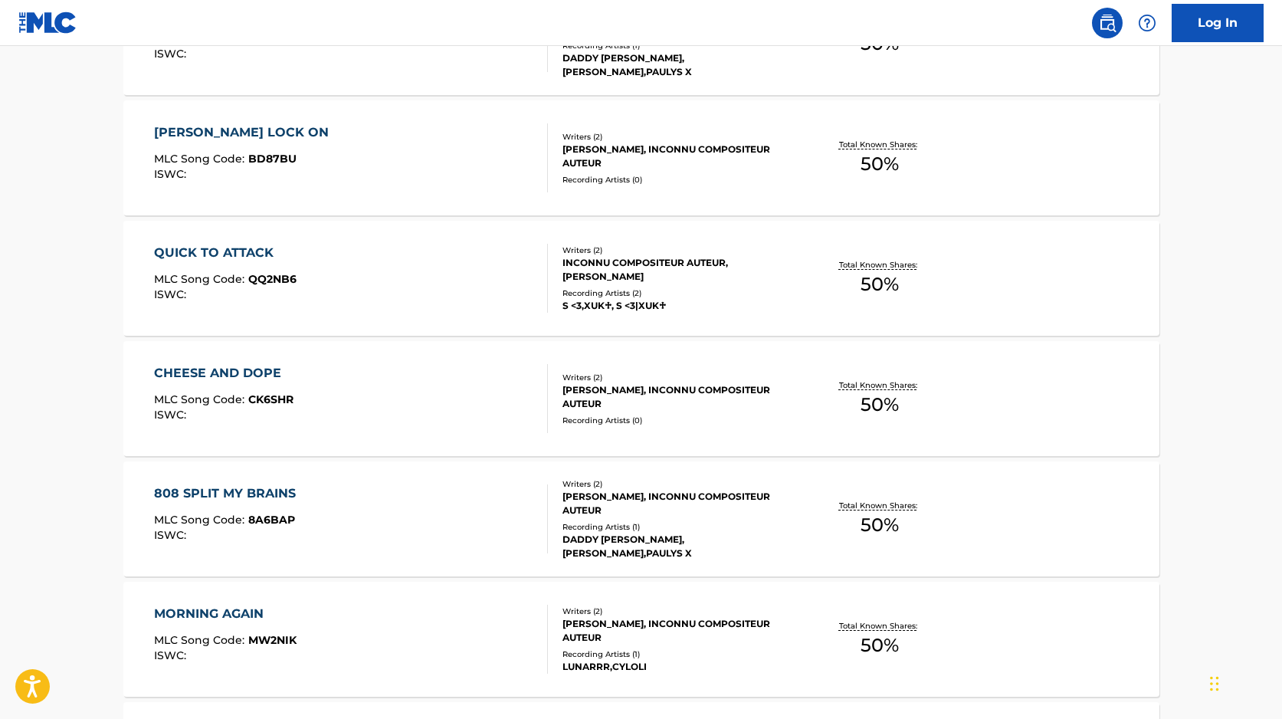
scroll to position [1144, 0]
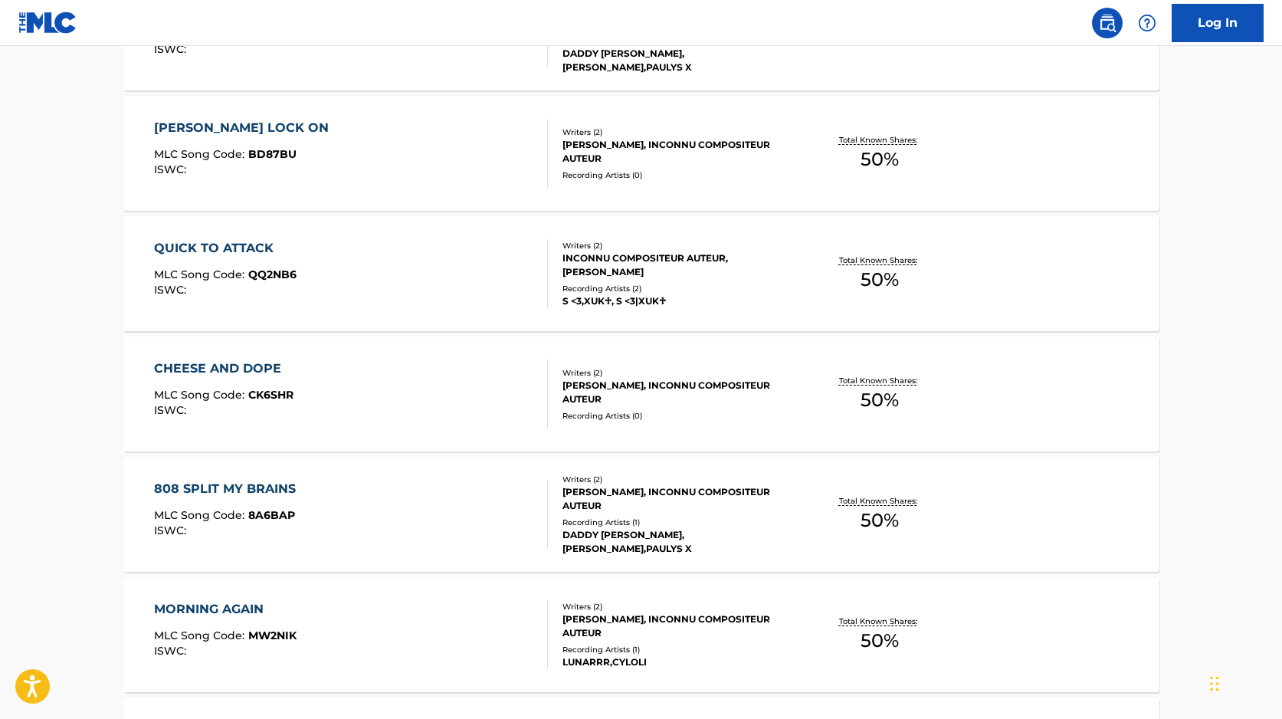
click at [493, 265] on div "QUICK TO ATTACK MLC Song Code : QQ2NB6 ISWC :" at bounding box center [351, 273] width 394 height 69
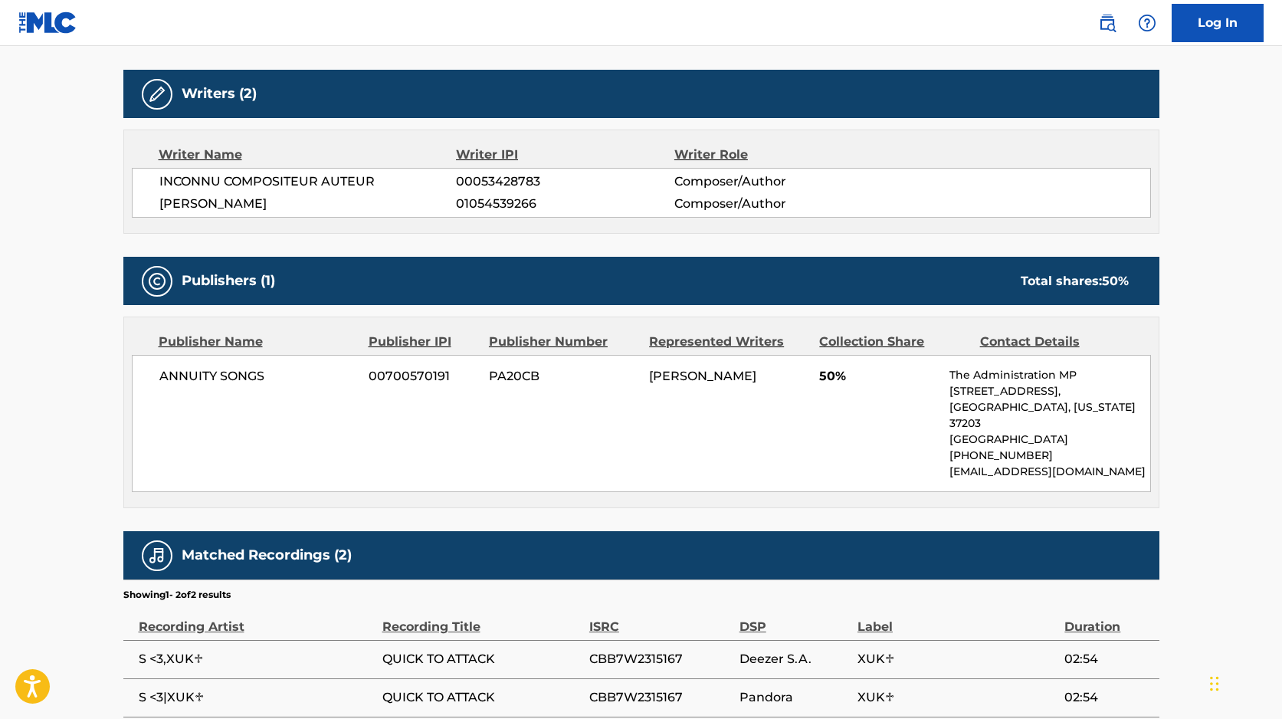
scroll to position [546, 0]
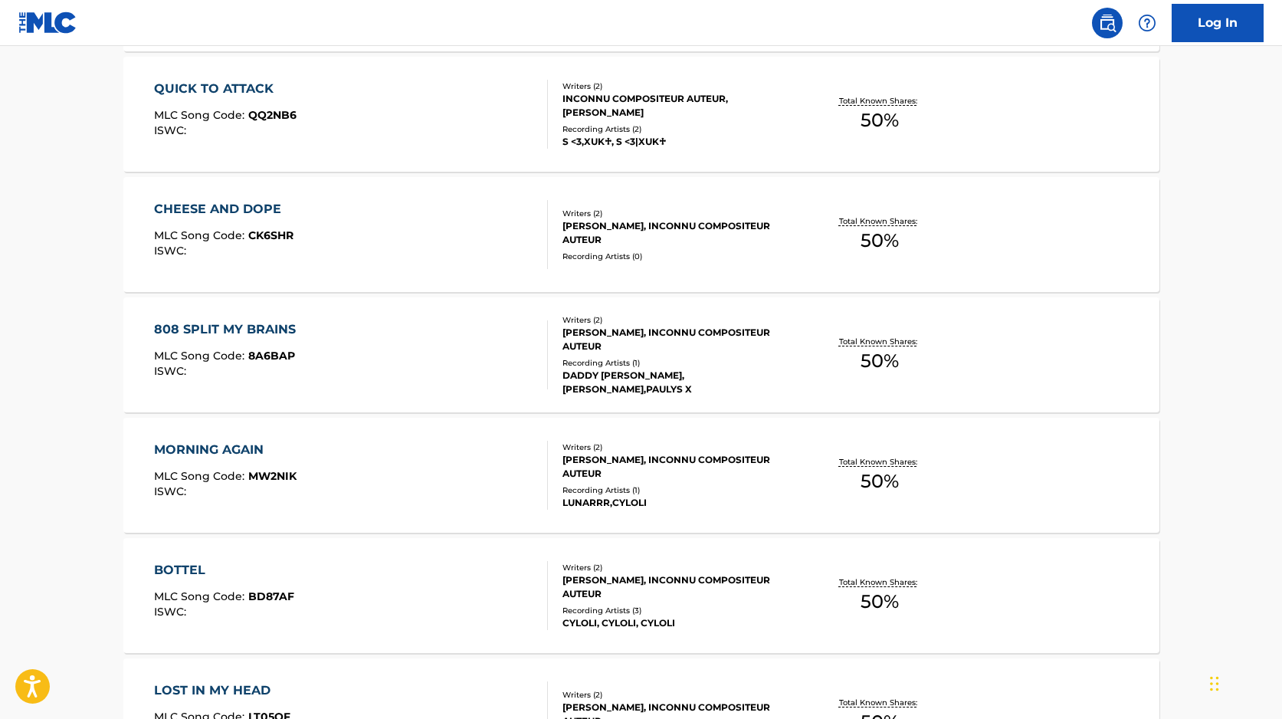
scroll to position [1302, 0]
click at [523, 339] on div "808 SPLIT MY BRAINS MLC Song Code : 8A6BAP ISWC :" at bounding box center [351, 356] width 394 height 69
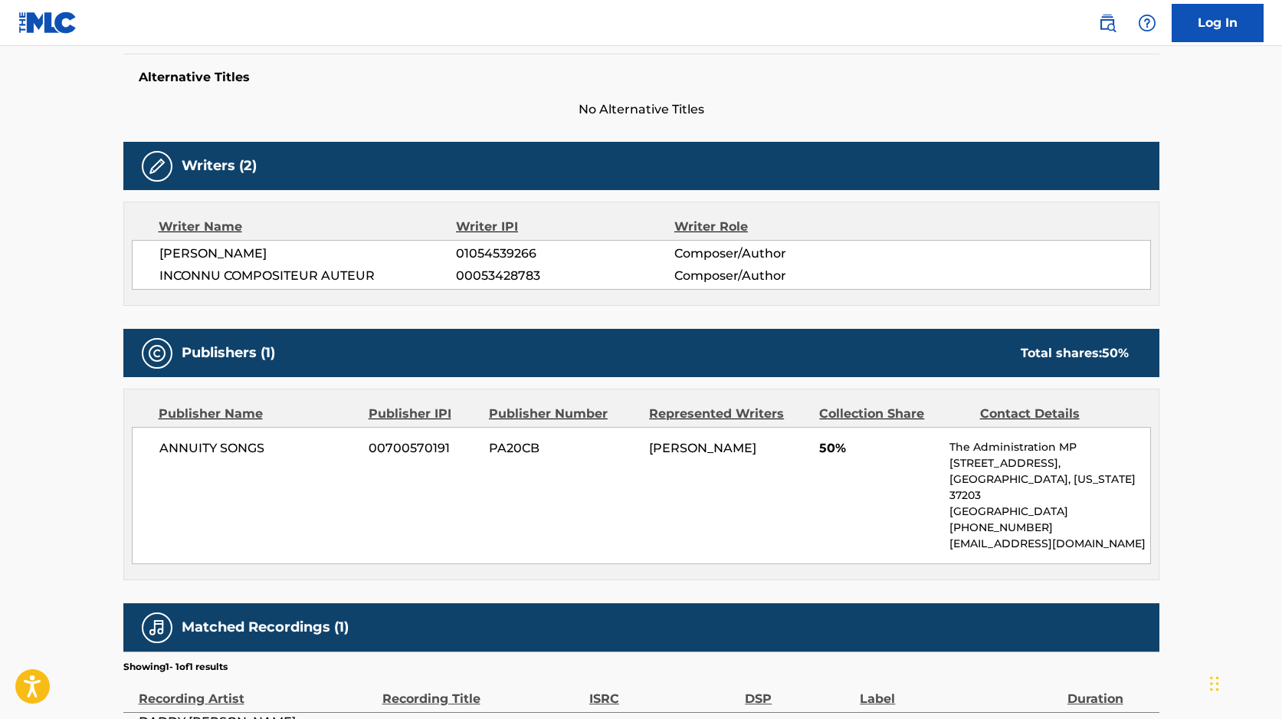
scroll to position [508, 0]
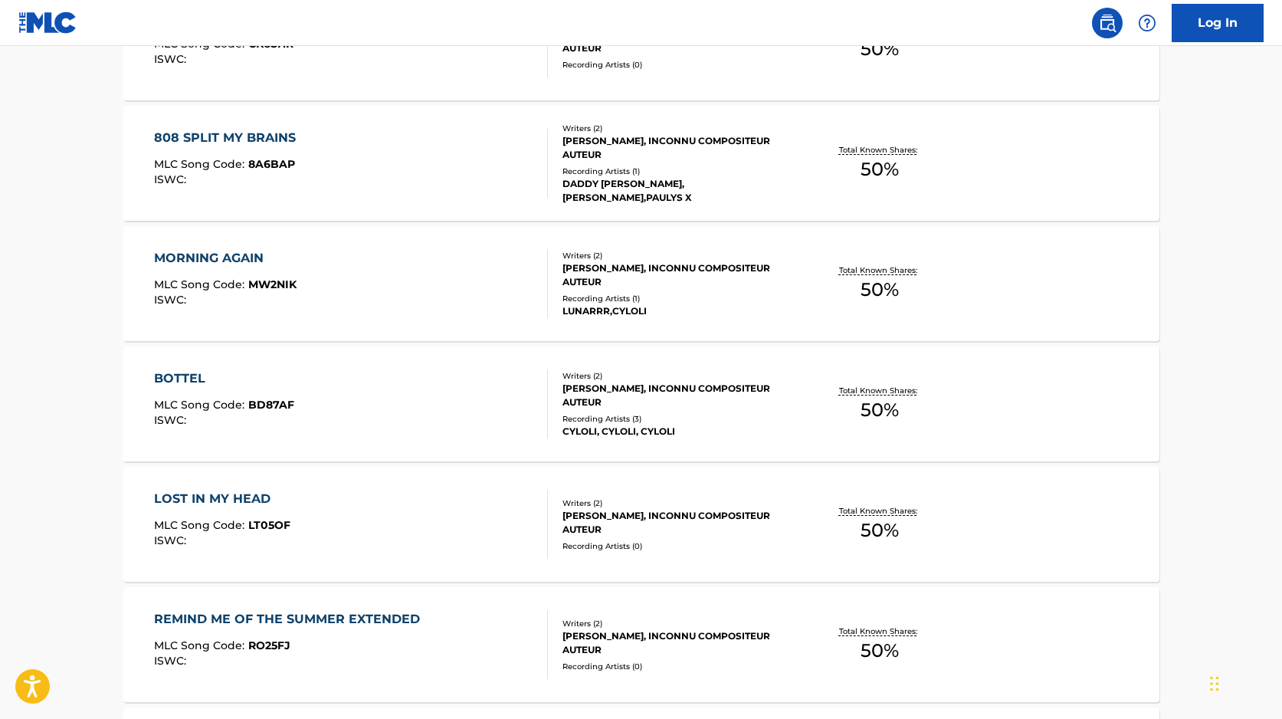
scroll to position [1508, 0]
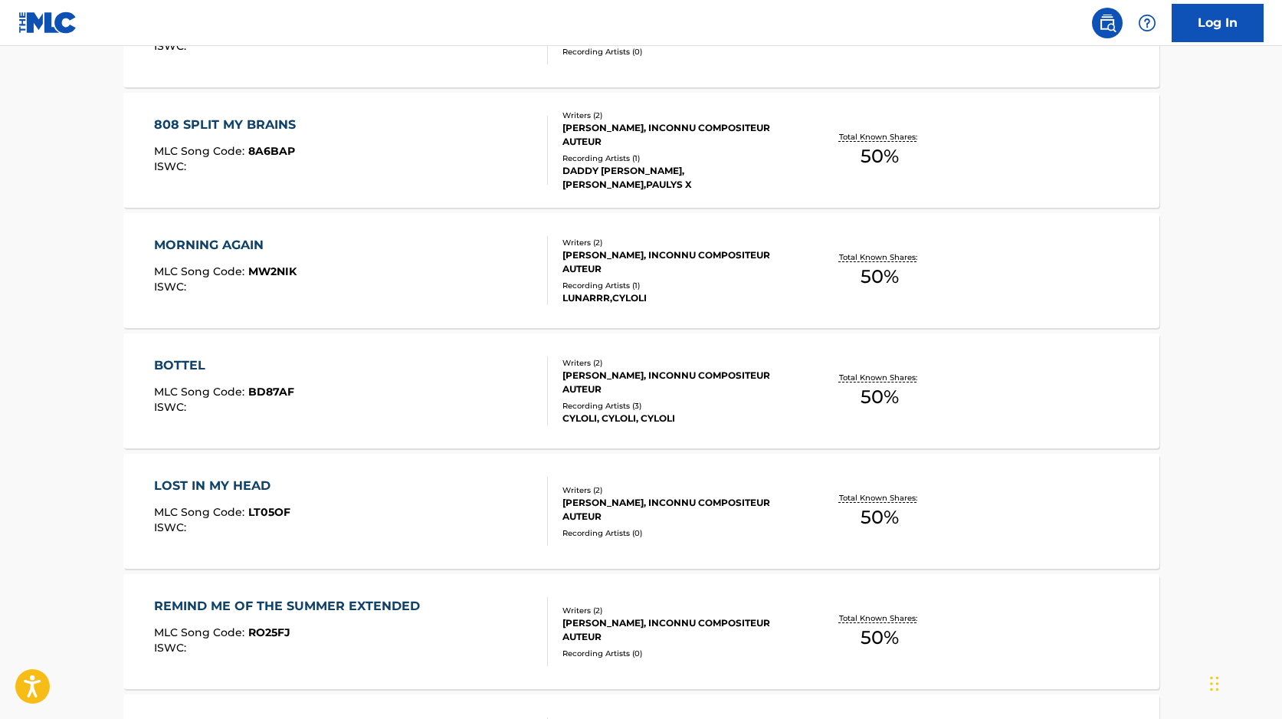
click at [575, 270] on div "[PERSON_NAME], INCONNU COMPOSITEUR AUTEUR" at bounding box center [677, 262] width 231 height 28
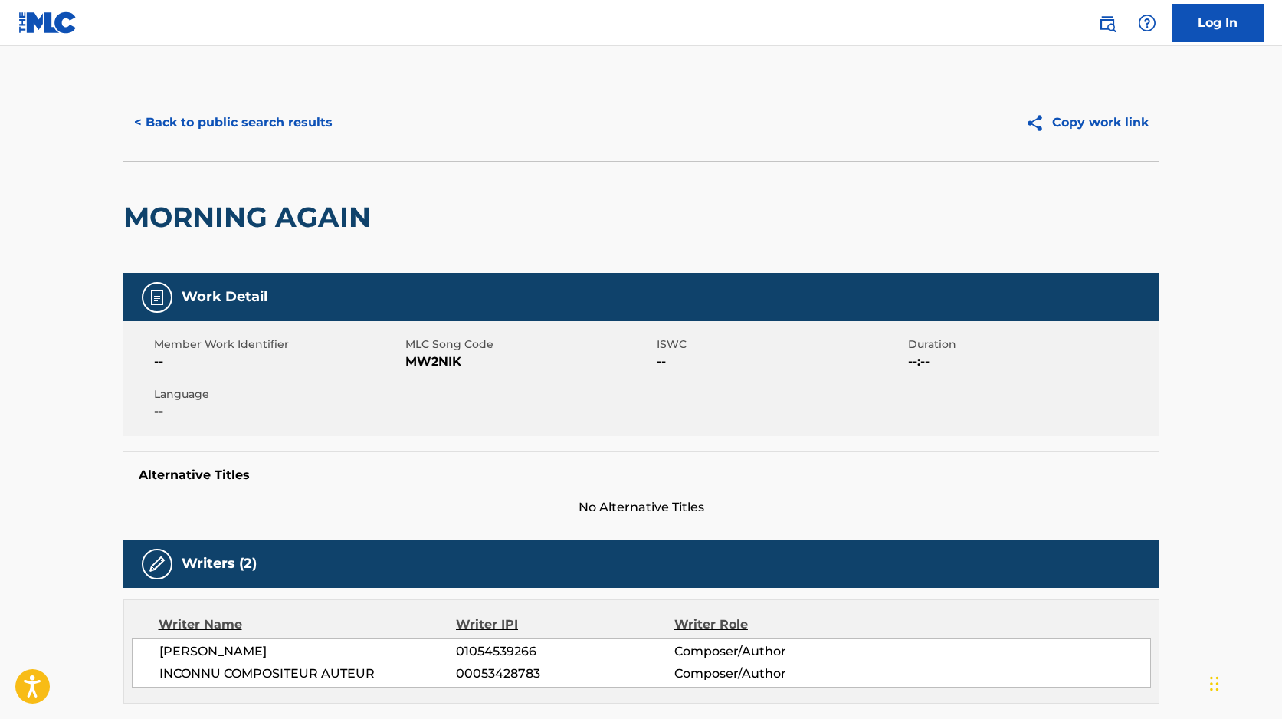
scroll to position [508, 0]
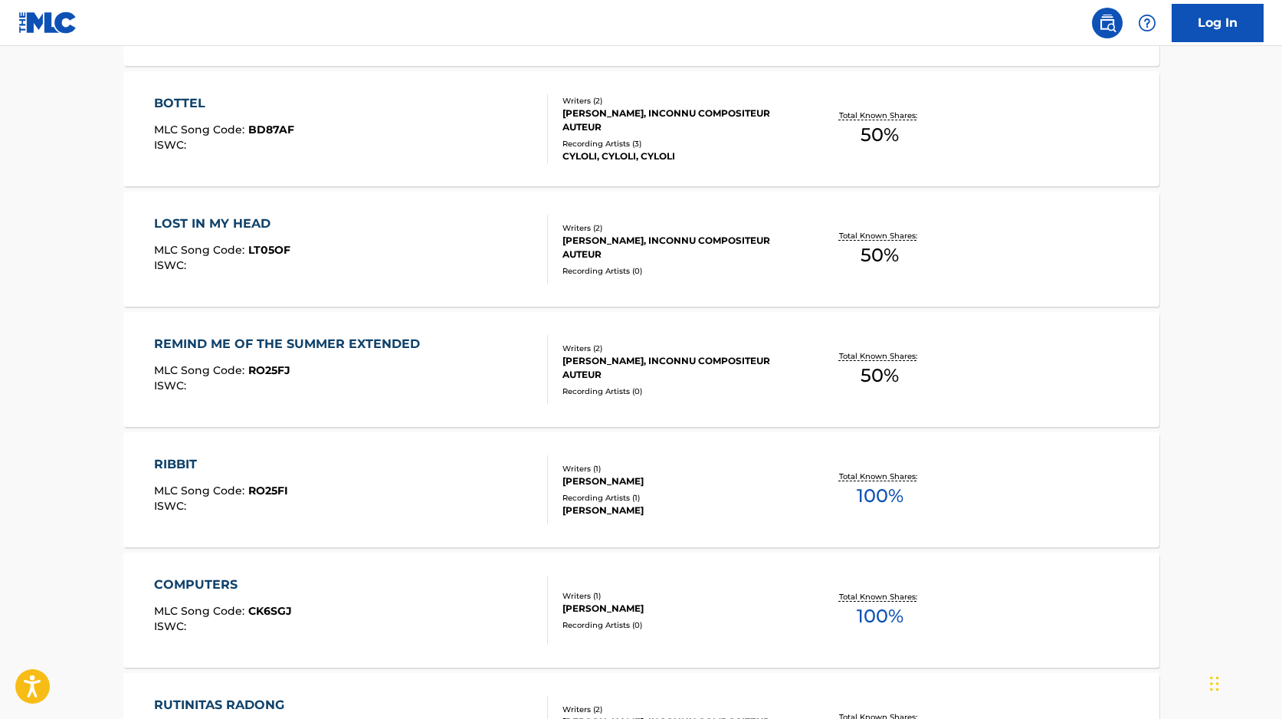
scroll to position [1771, 0]
click at [548, 477] on div "Writers ( 1 ) [PERSON_NAME] Recording Artists ( 1 ) [PERSON_NAME]" at bounding box center [671, 489] width 246 height 54
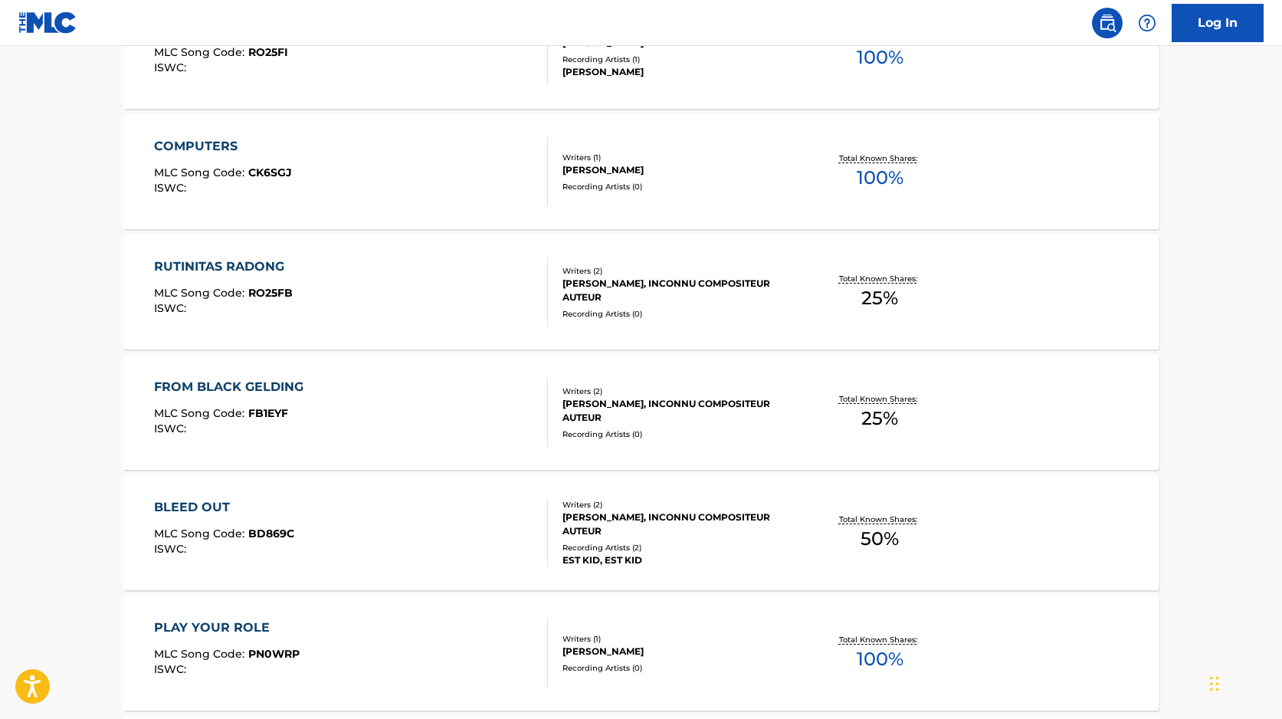
scroll to position [2210, 0]
click at [584, 542] on div "Recording Artists ( 2 )" at bounding box center [677, 545] width 231 height 11
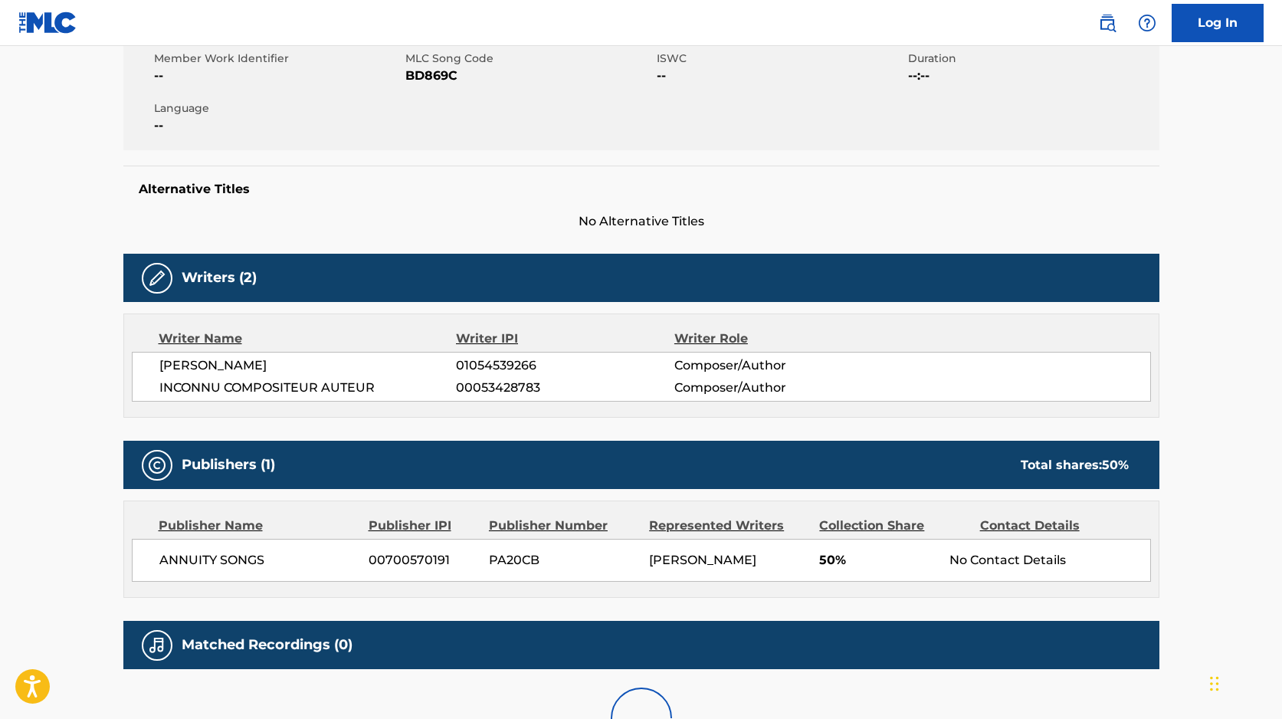
scroll to position [546, 0]
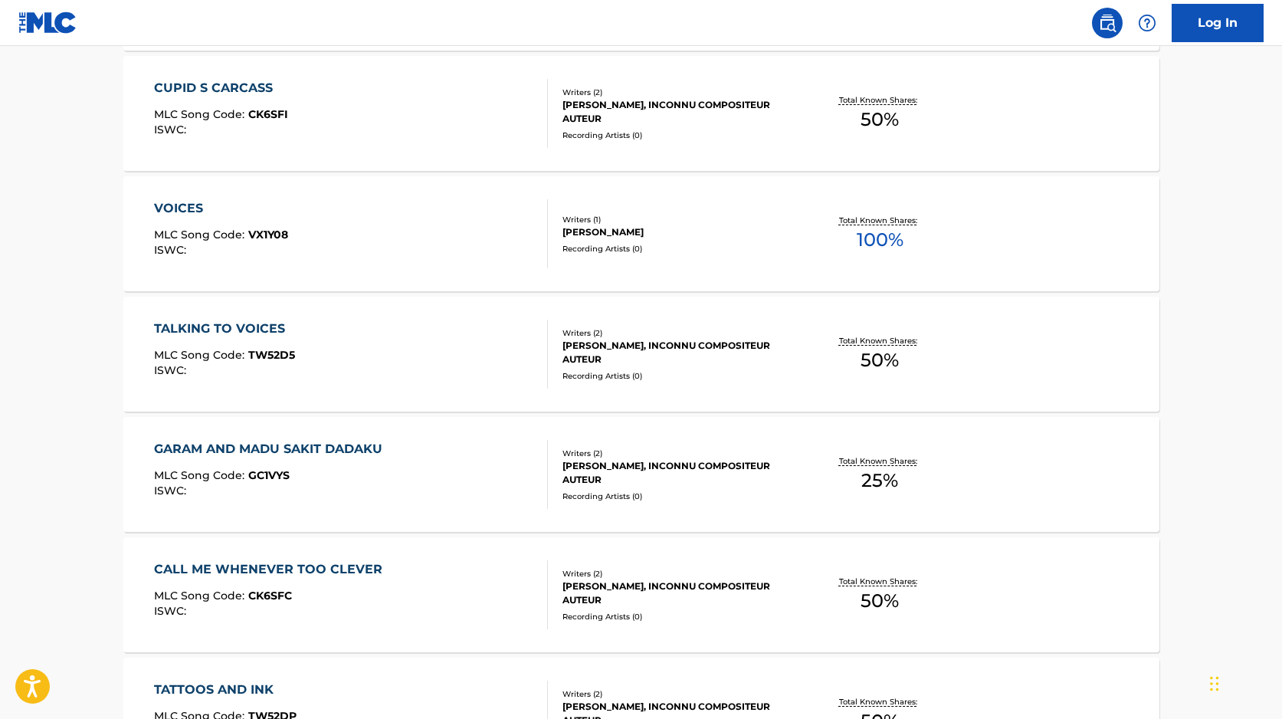
scroll to position [2989, 0]
click at [605, 458] on div "[PERSON_NAME], INCONNU COMPOSITEUR AUTEUR" at bounding box center [677, 472] width 231 height 28
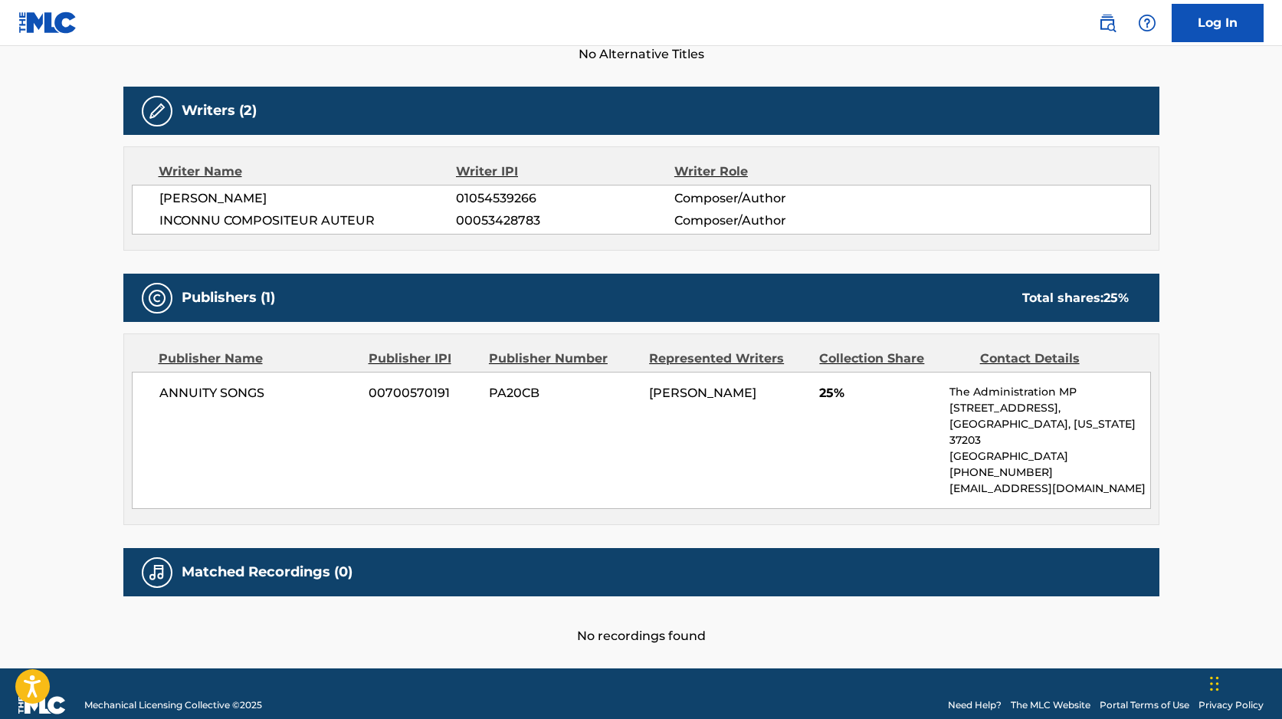
scroll to position [458, 0]
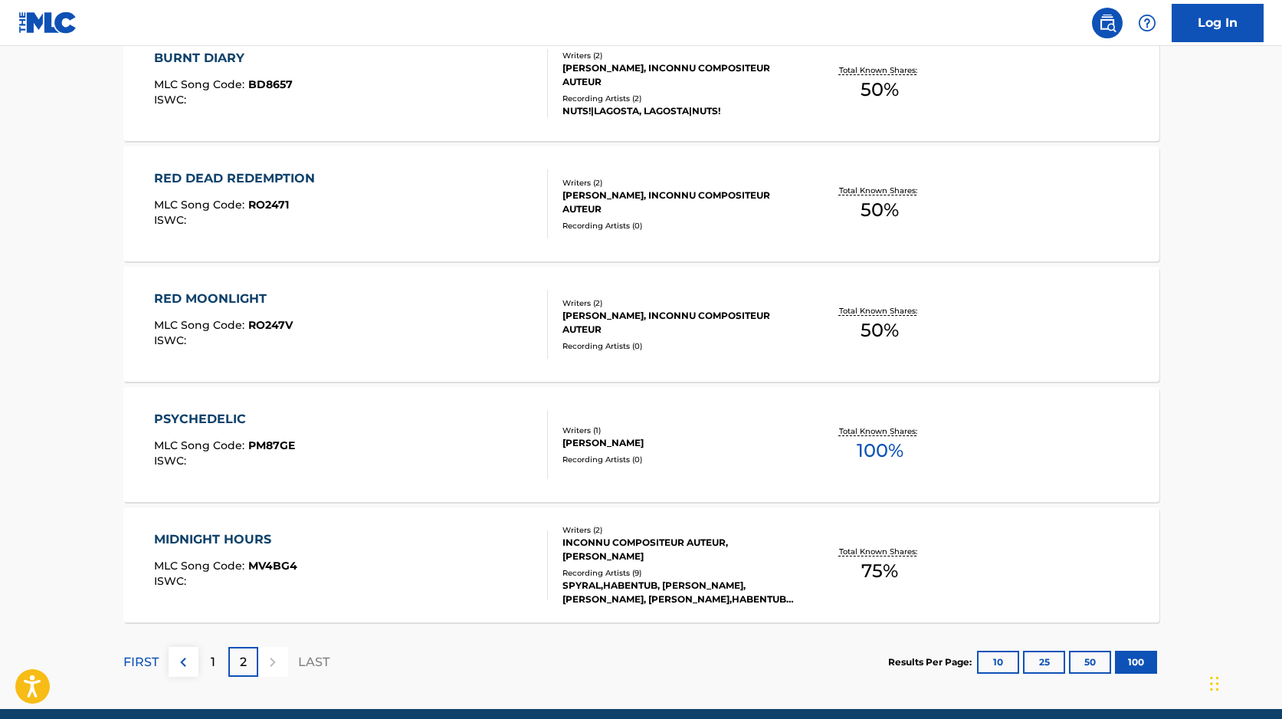
scroll to position [4948, 0]
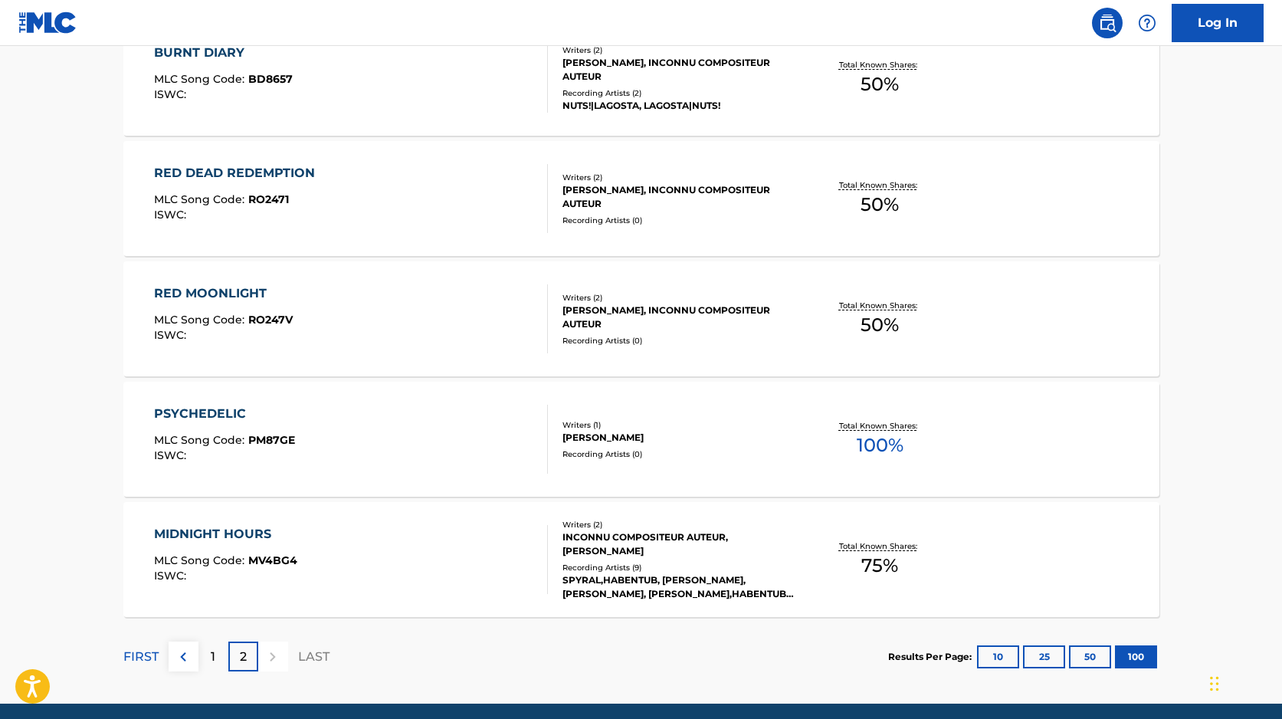
click at [627, 579] on div "SPYRAL,HABENTUB, [PERSON_NAME], [PERSON_NAME], [PERSON_NAME],HABENTUB, [PERSON_…" at bounding box center [677, 587] width 231 height 28
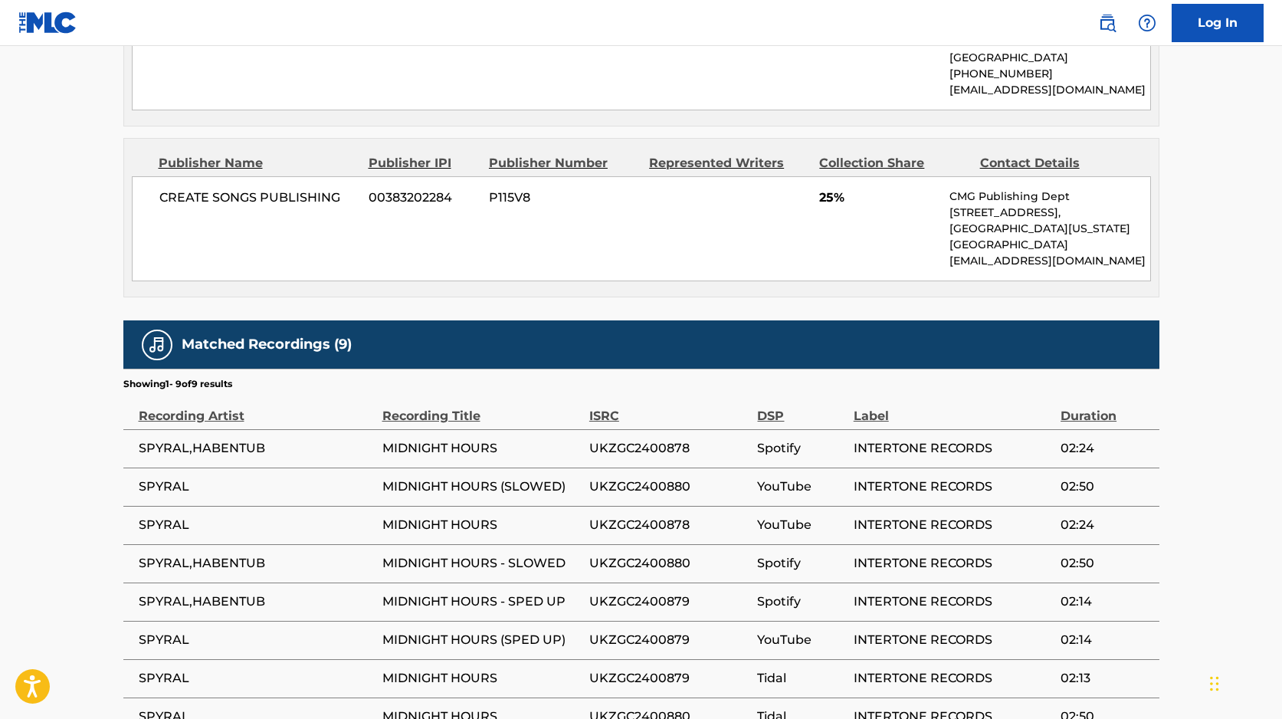
scroll to position [985, 0]
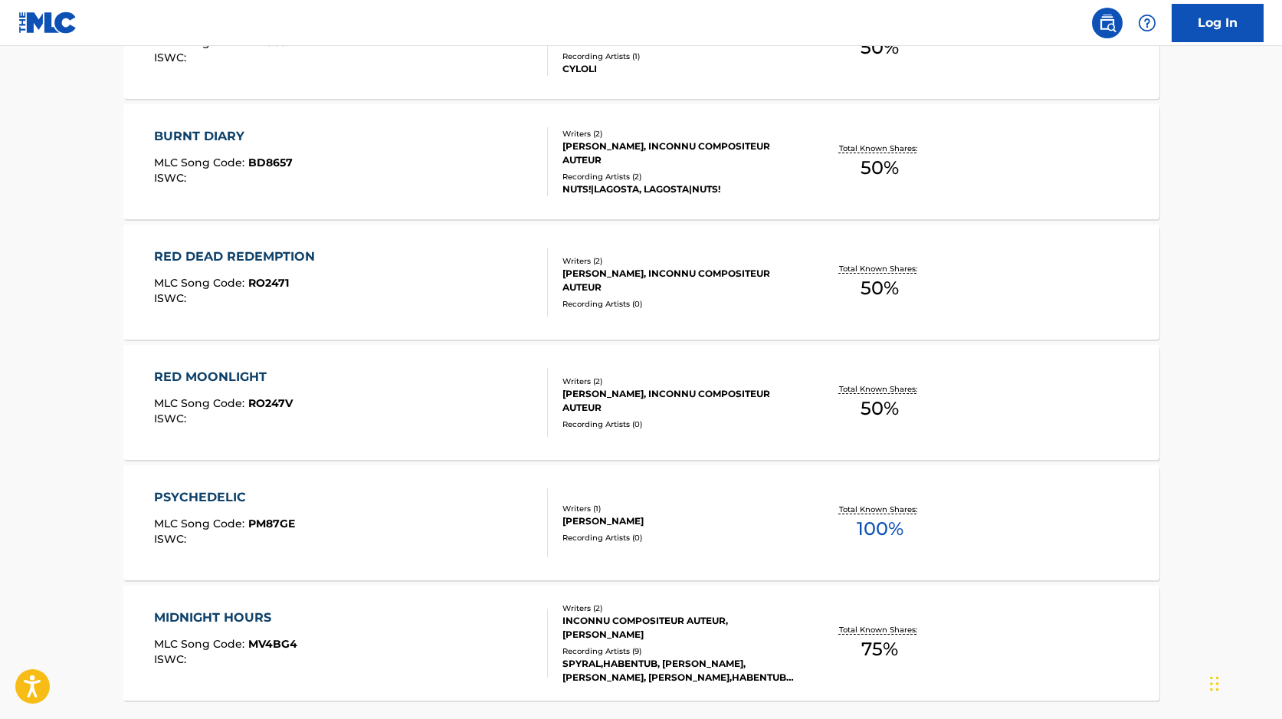
scroll to position [5007, 0]
